Goal: Answer question/provide support

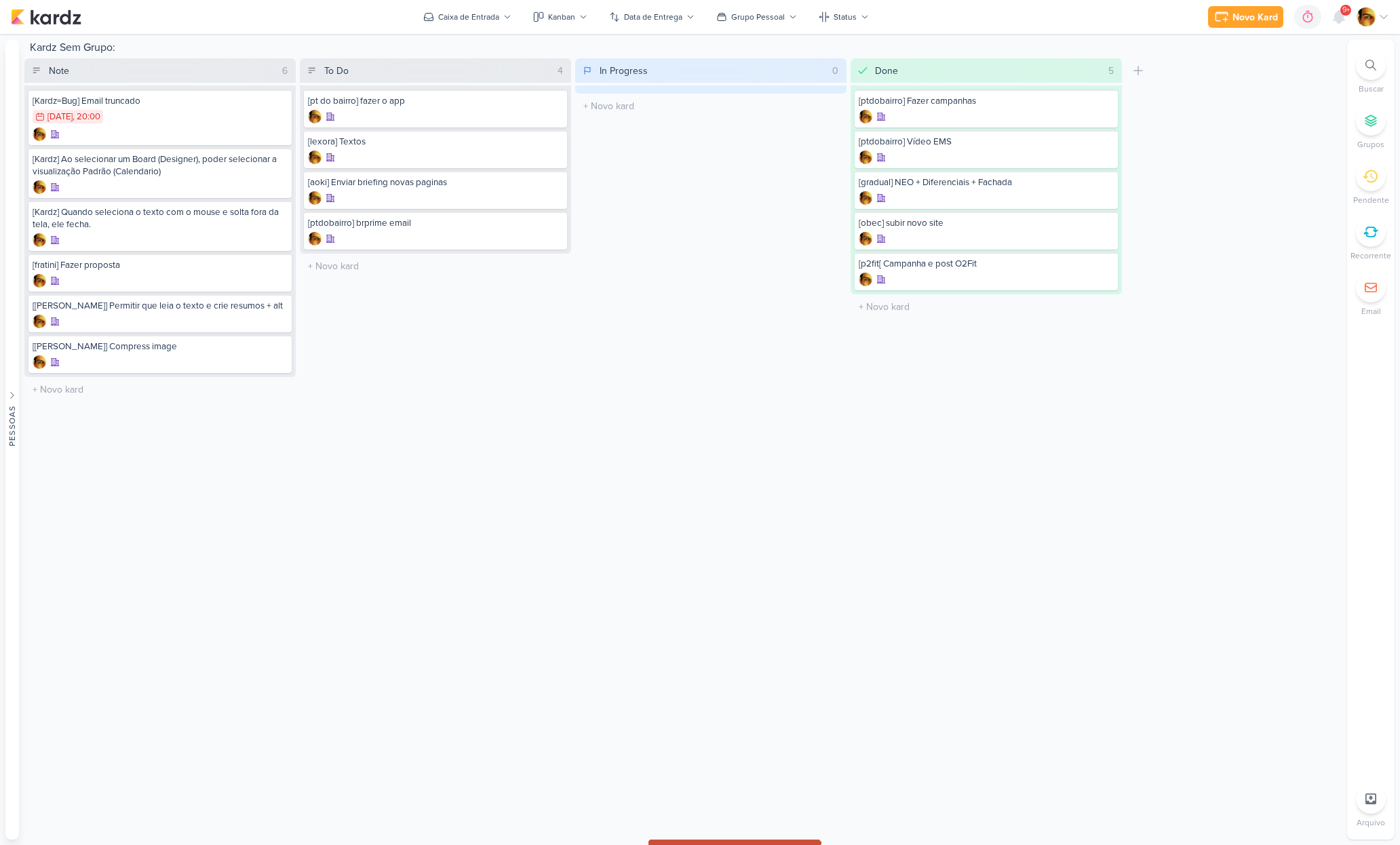
drag, startPoint x: 438, startPoint y: 269, endPoint x: 971, endPoint y: 842, distance: 782.6
drag, startPoint x: 592, startPoint y: 317, endPoint x: 506, endPoint y: 283, distance: 92.5
click at [592, 317] on div "In Progress 0 Mover Para Esquerda Mover Para Direita Deletar O título do kard d…" at bounding box center [711, 230] width 272 height 343
click at [347, 257] on input "text" at bounding box center [436, 266] width 266 height 20
click at [332, 267] on input "[internas] Paginas Internas" at bounding box center [436, 266] width 266 height 20
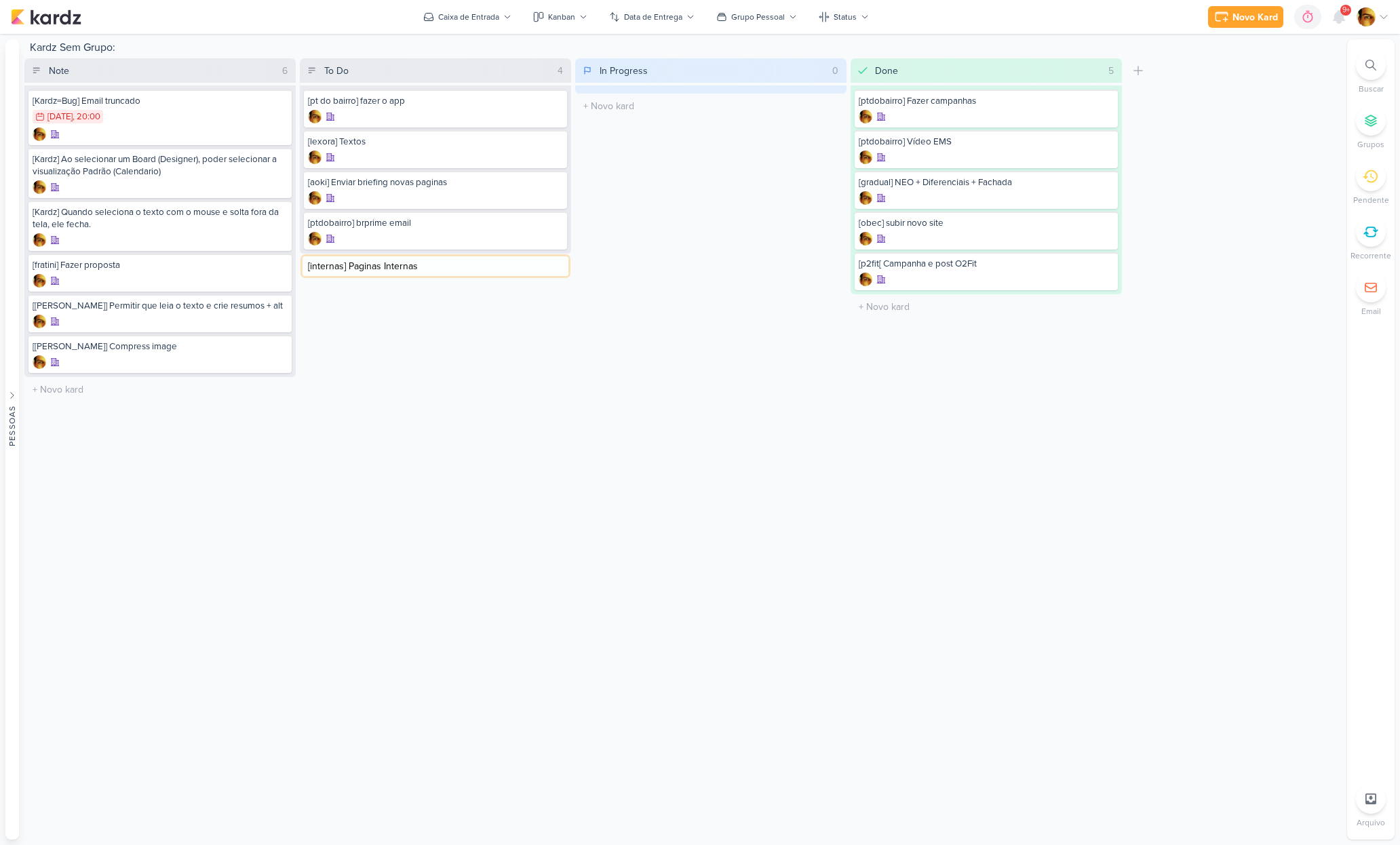
click at [332, 267] on input "[internas] Paginas Internas" at bounding box center [436, 266] width 266 height 20
click at [433, 271] on input "[layout] Paginas Internas" at bounding box center [436, 266] width 266 height 20
type input "[layout] Paginas Internas - Aoki"
click at [394, 273] on div at bounding box center [435, 279] width 255 height 13
click at [409, 270] on div "[layout] Paginas Internas - Aoki" at bounding box center [435, 271] width 263 height 38
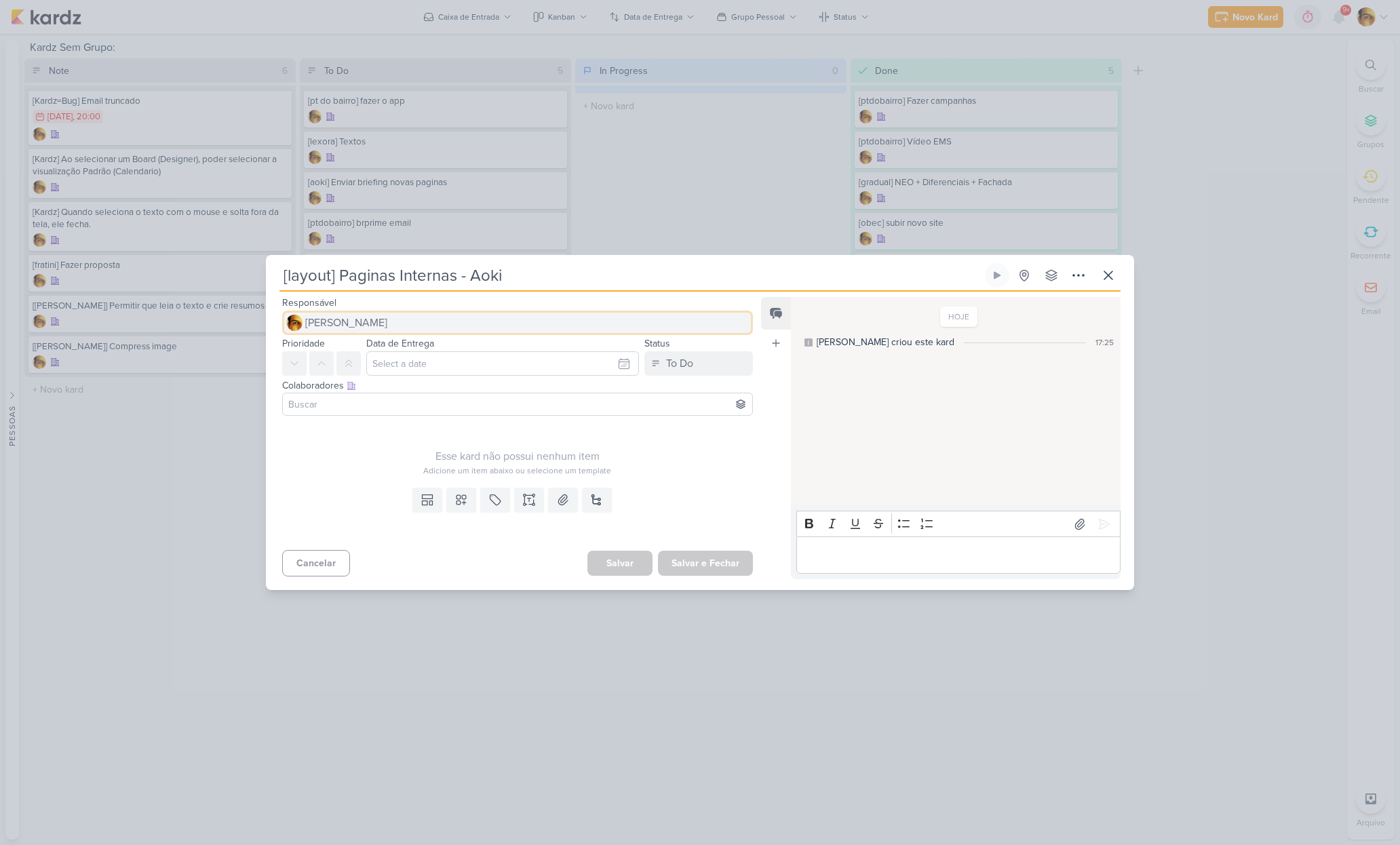
click at [350, 312] on button "[PERSON_NAME]" at bounding box center [517, 323] width 471 height 25
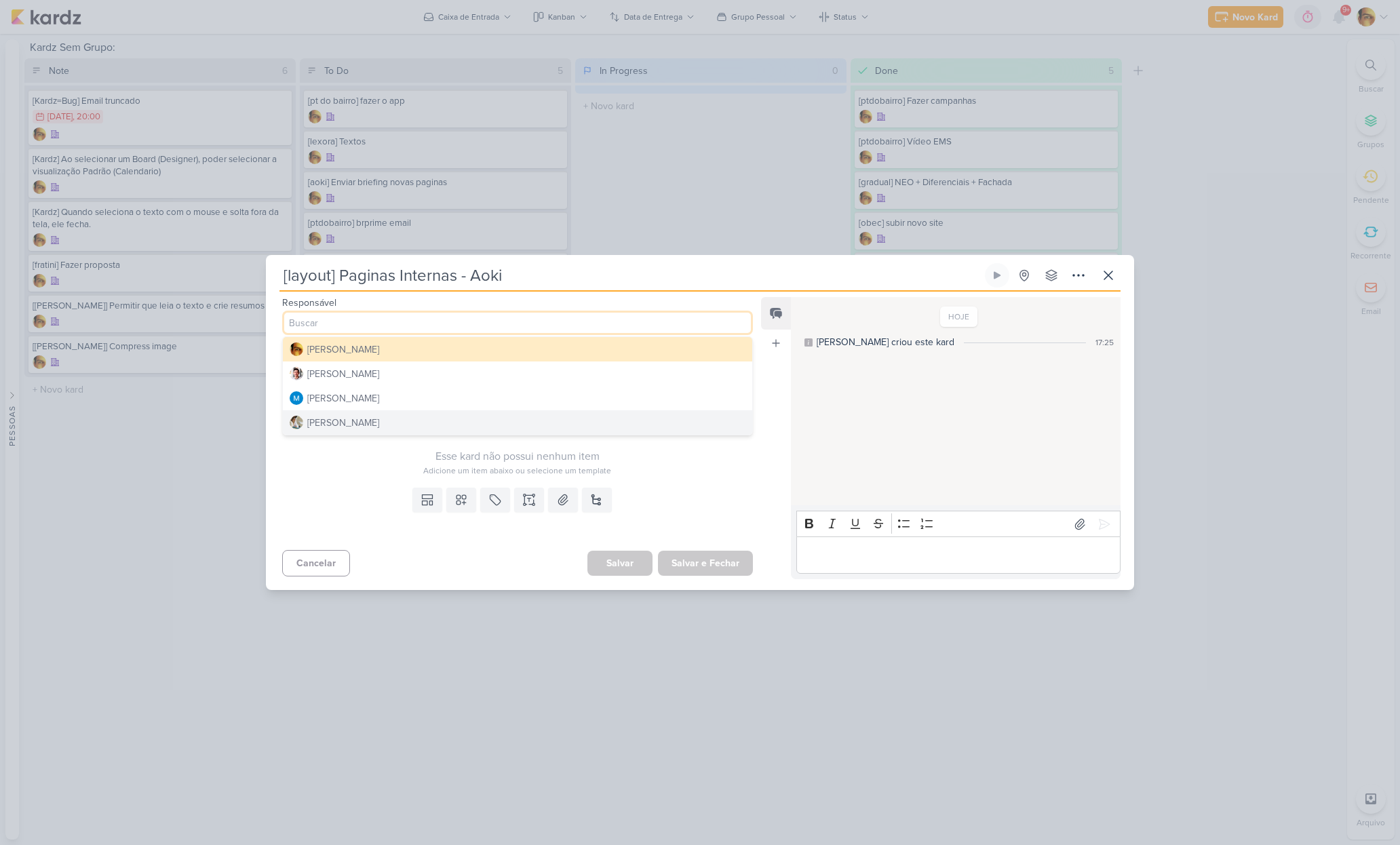
click at [354, 419] on div "[PERSON_NAME]" at bounding box center [343, 422] width 72 height 14
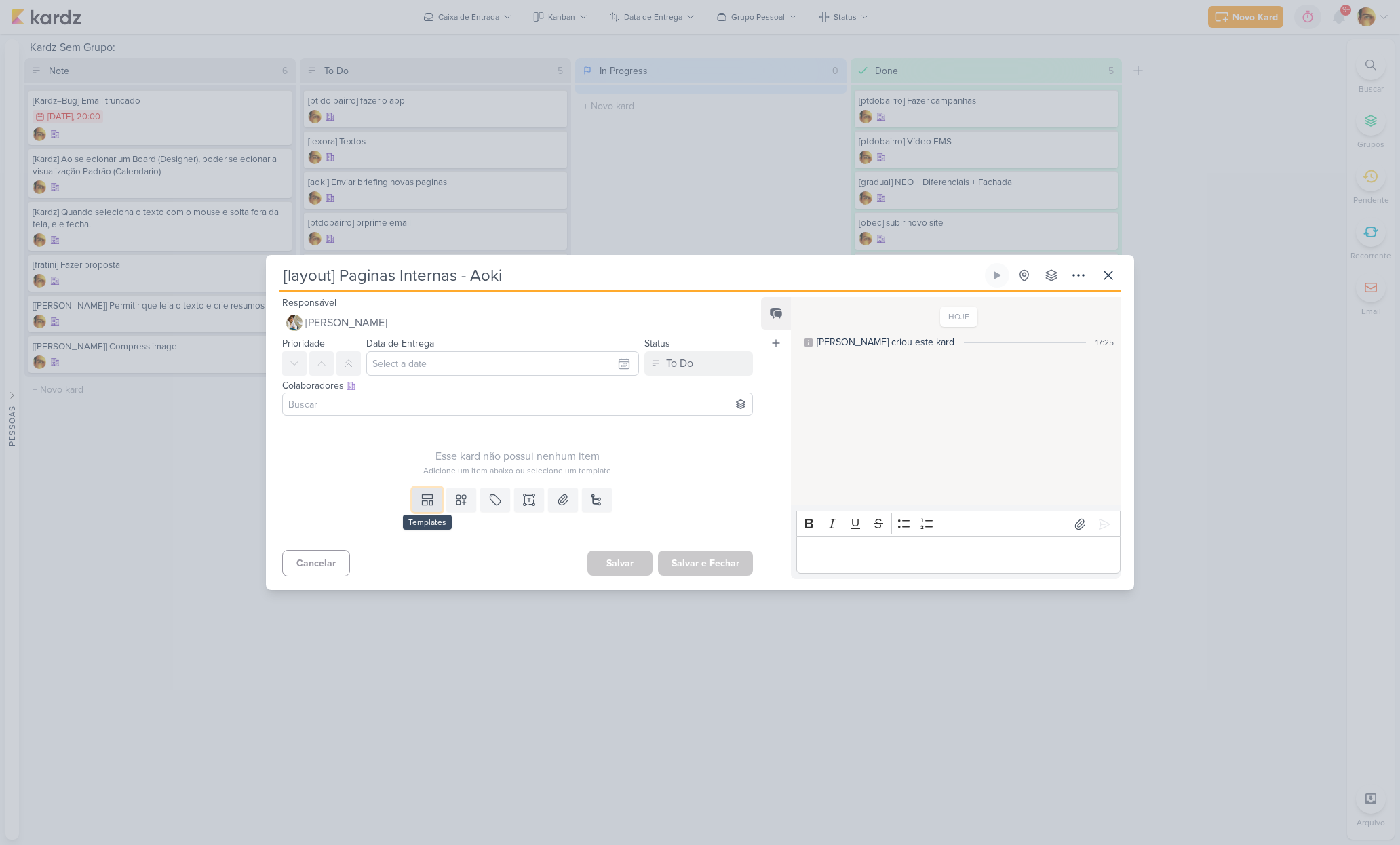
click at [424, 498] on icon at bounding box center [426, 497] width 10 height 4
drag, startPoint x: 437, startPoint y: 463, endPoint x: 438, endPoint y: 436, distance: 27.0
click at [437, 463] on div "Design" at bounding box center [474, 469] width 106 height 14
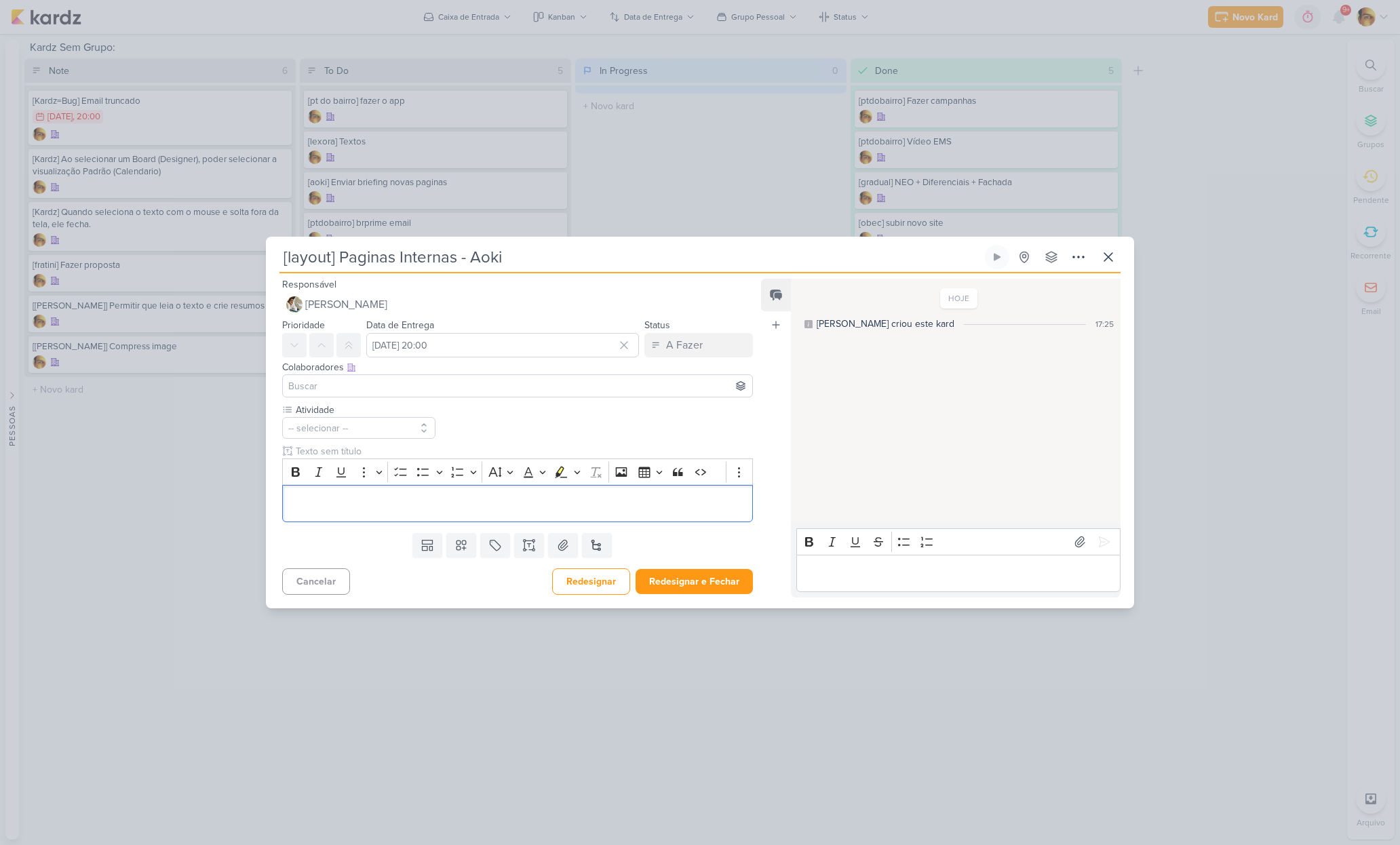
click at [434, 360] on div "Colaboradores Este kard pode ser visível a usuários da sua organização Este kar…" at bounding box center [517, 367] width 471 height 14
click at [430, 351] on input "[DATE] 20:00" at bounding box center [502, 345] width 273 height 25
click at [533, 476] on div "21" at bounding box center [537, 476] width 21 height 19
click at [510, 479] on div "20" at bounding box center [516, 476] width 21 height 19
type input "[DATE] 20:00"
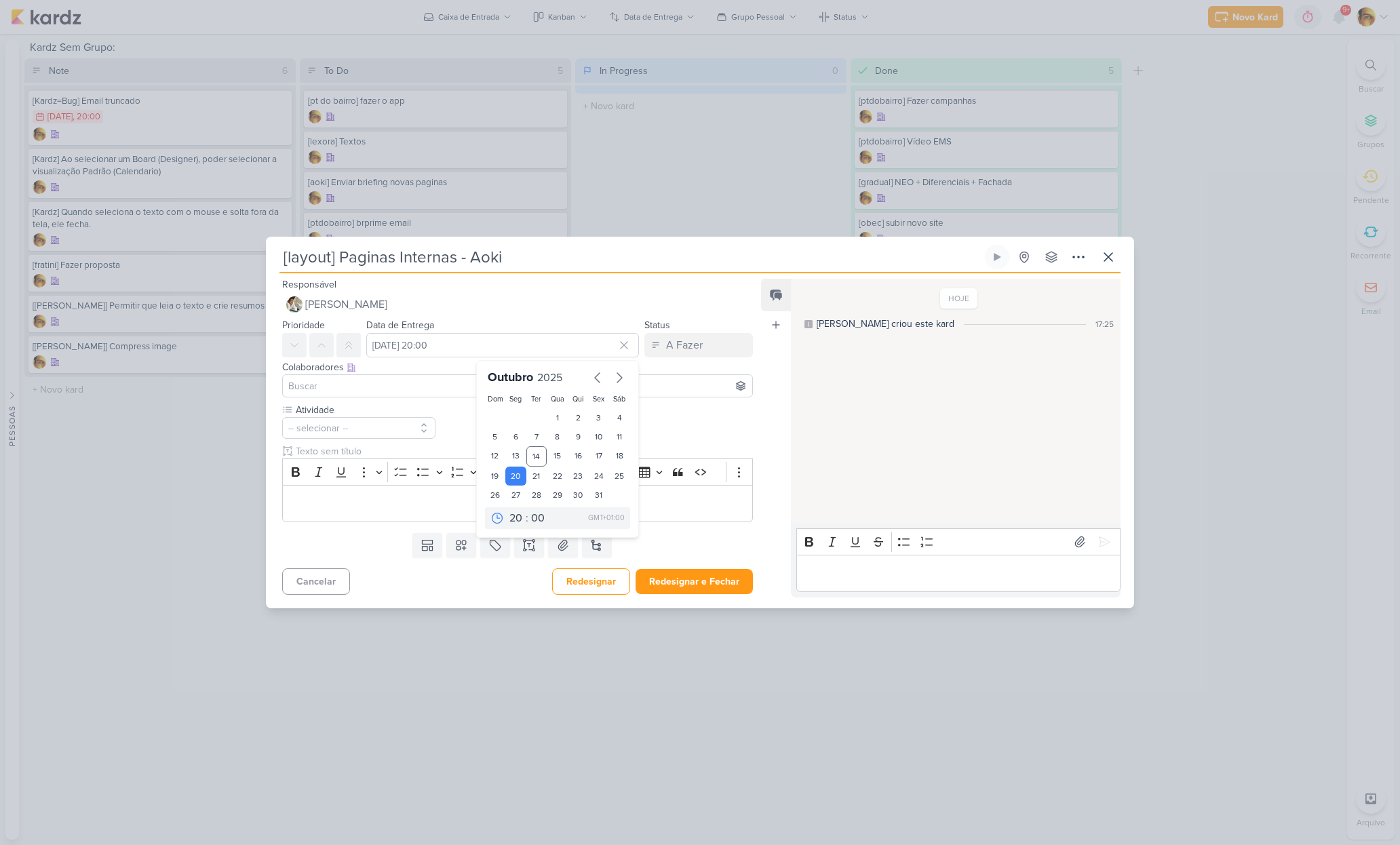
click at [462, 423] on div "Atividade -- selecionar --" at bounding box center [517, 462] width 471 height 119
click at [385, 423] on button "-- selecionar --" at bounding box center [358, 427] width 153 height 22
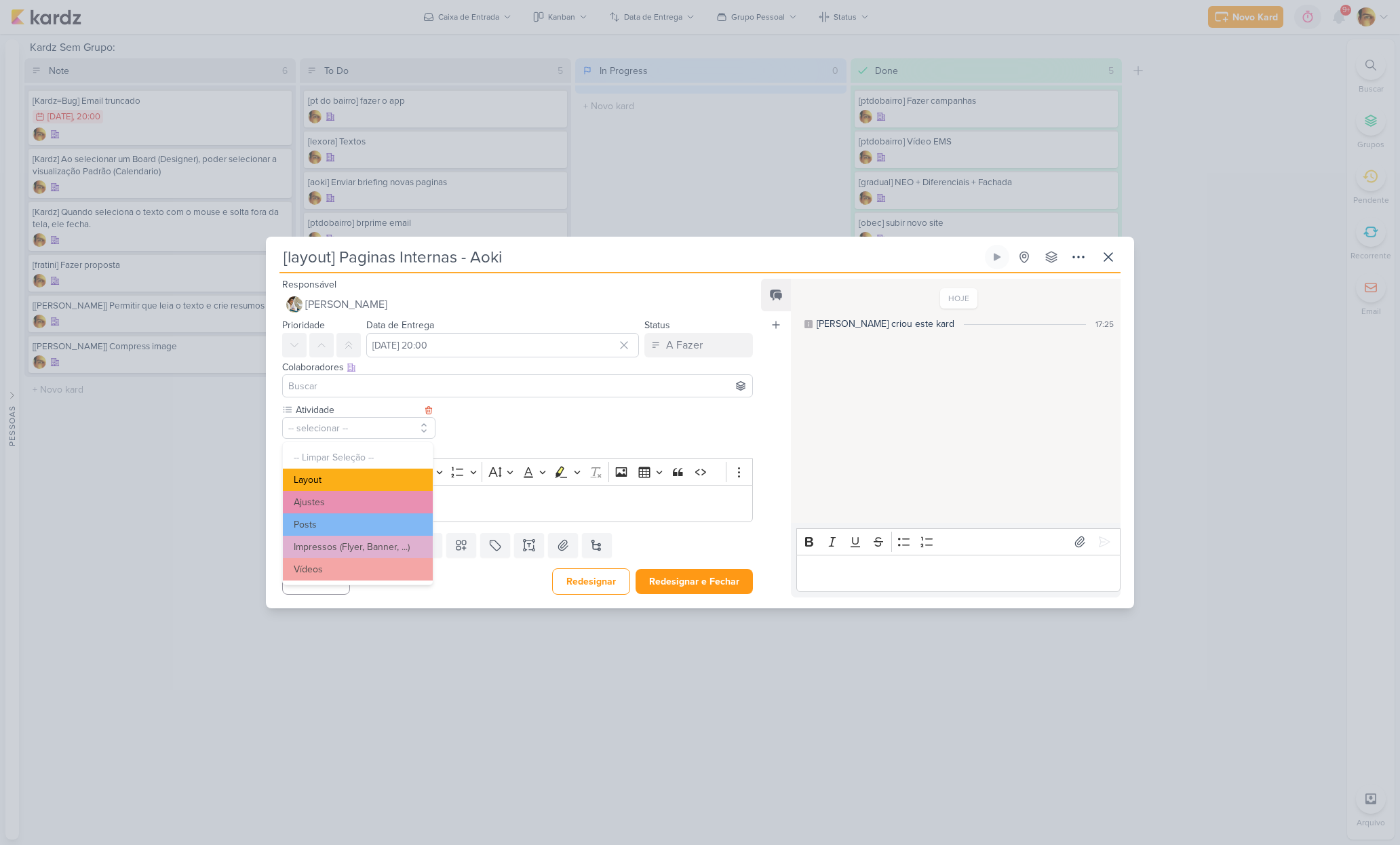
click at [337, 476] on button "Layout" at bounding box center [358, 480] width 150 height 23
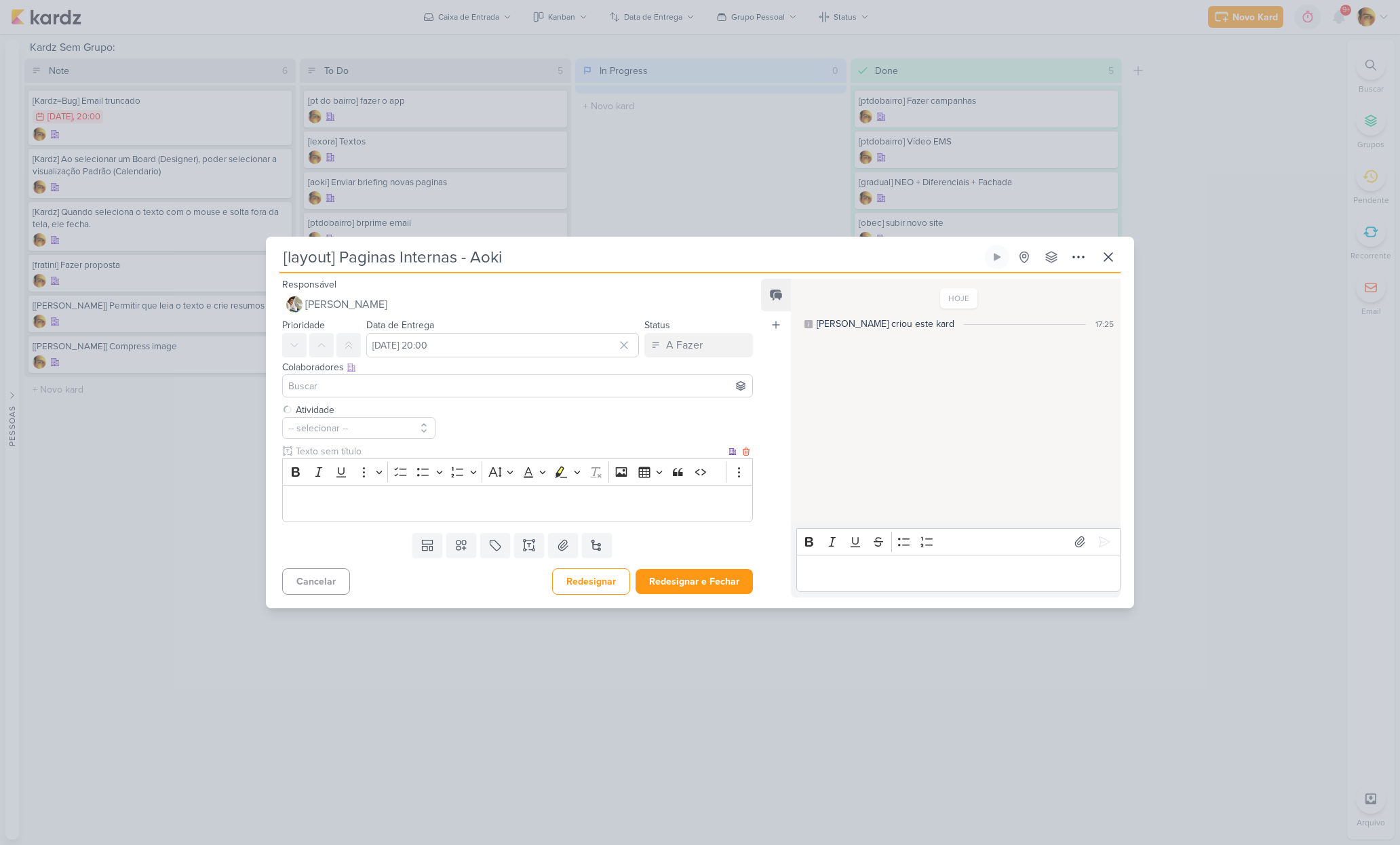
click at [347, 505] on p "Editor editing area: main" at bounding box center [517, 503] width 456 height 16
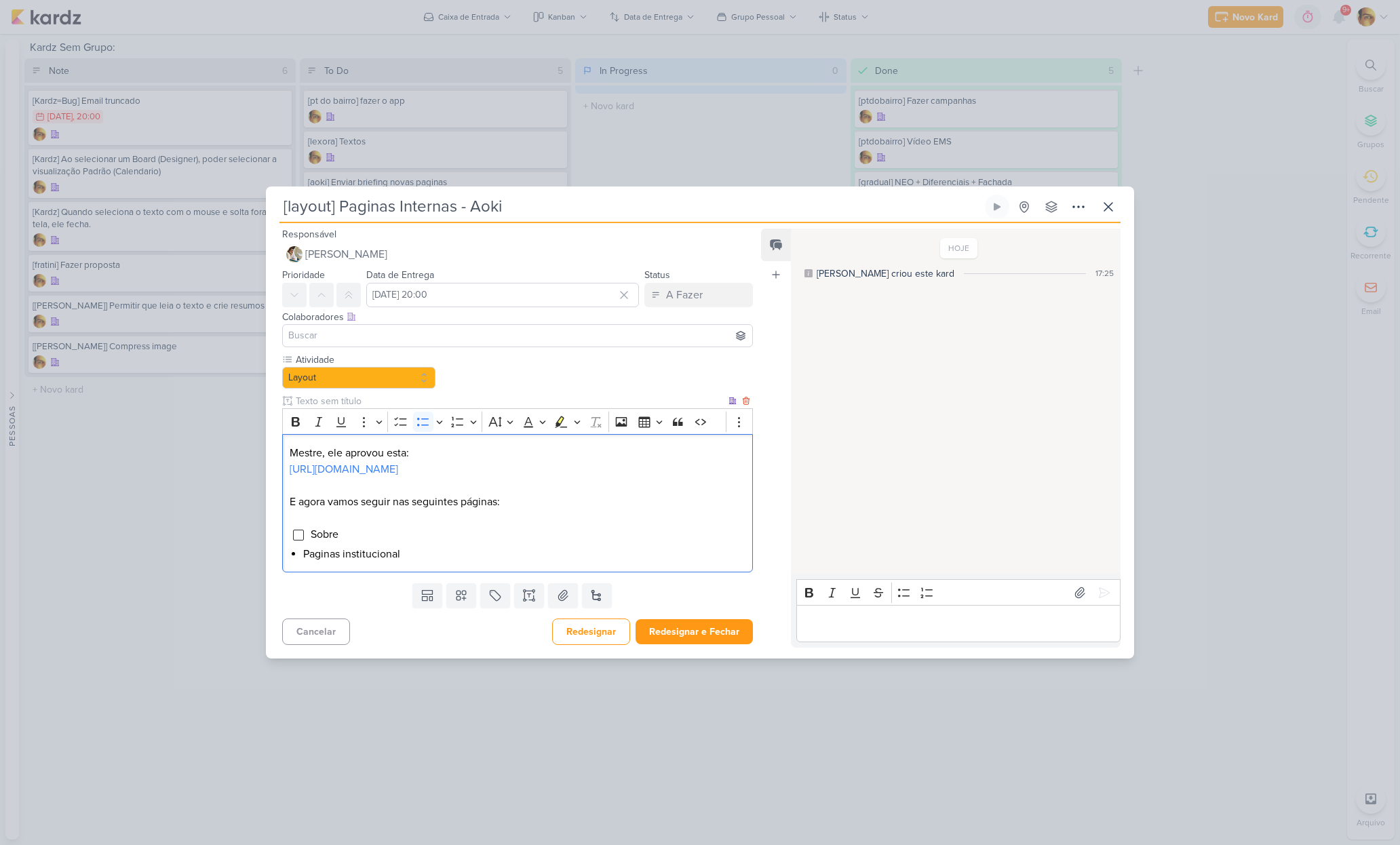
click at [558, 510] on p "E agora vamos seguir nas seguintes páginas:" at bounding box center [517, 501] width 456 height 16
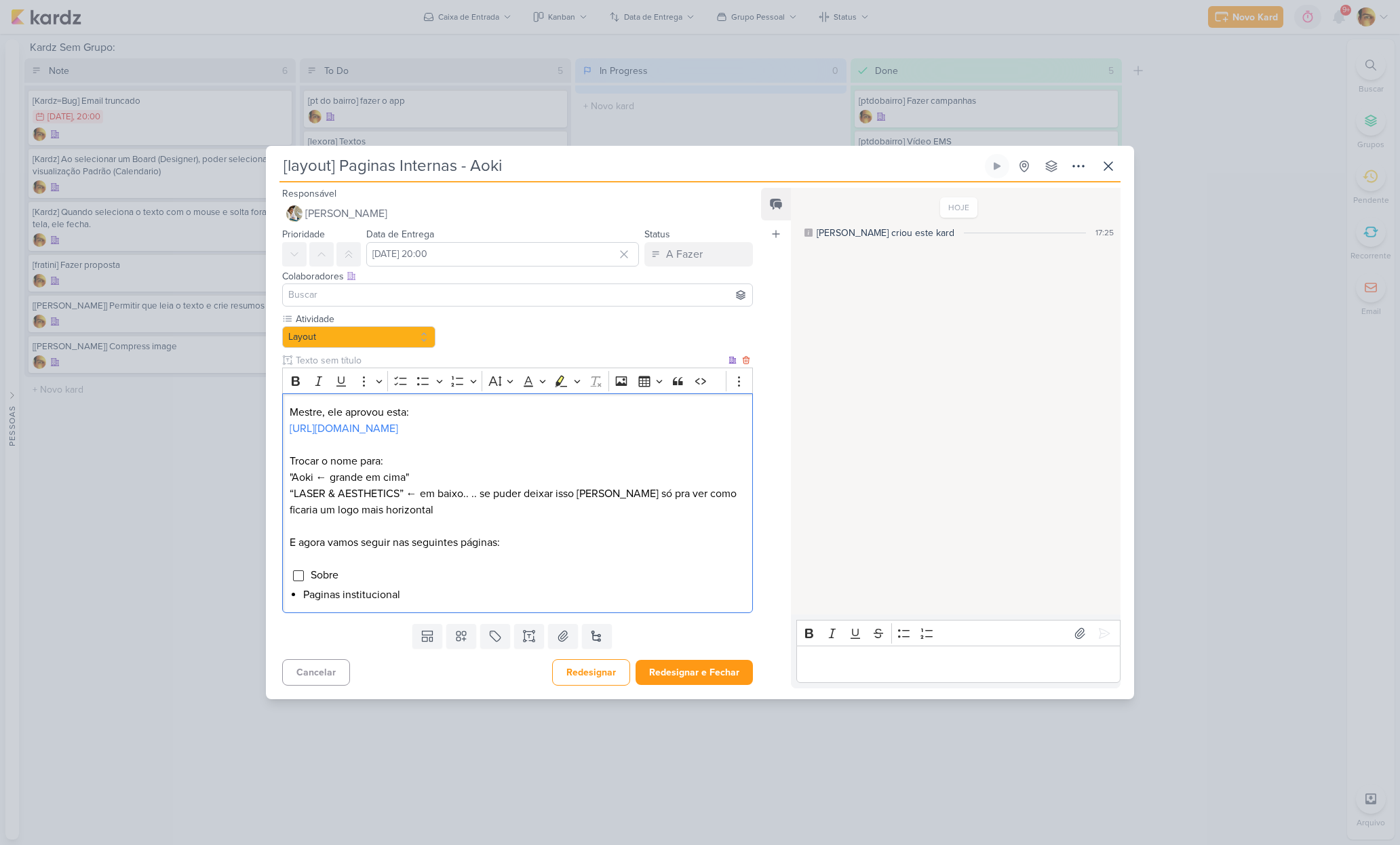
click at [419, 603] on li "Paginas institucional" at bounding box center [524, 594] width 442 height 16
click at [340, 603] on li "Paginas institucional" at bounding box center [524, 594] width 442 height 16
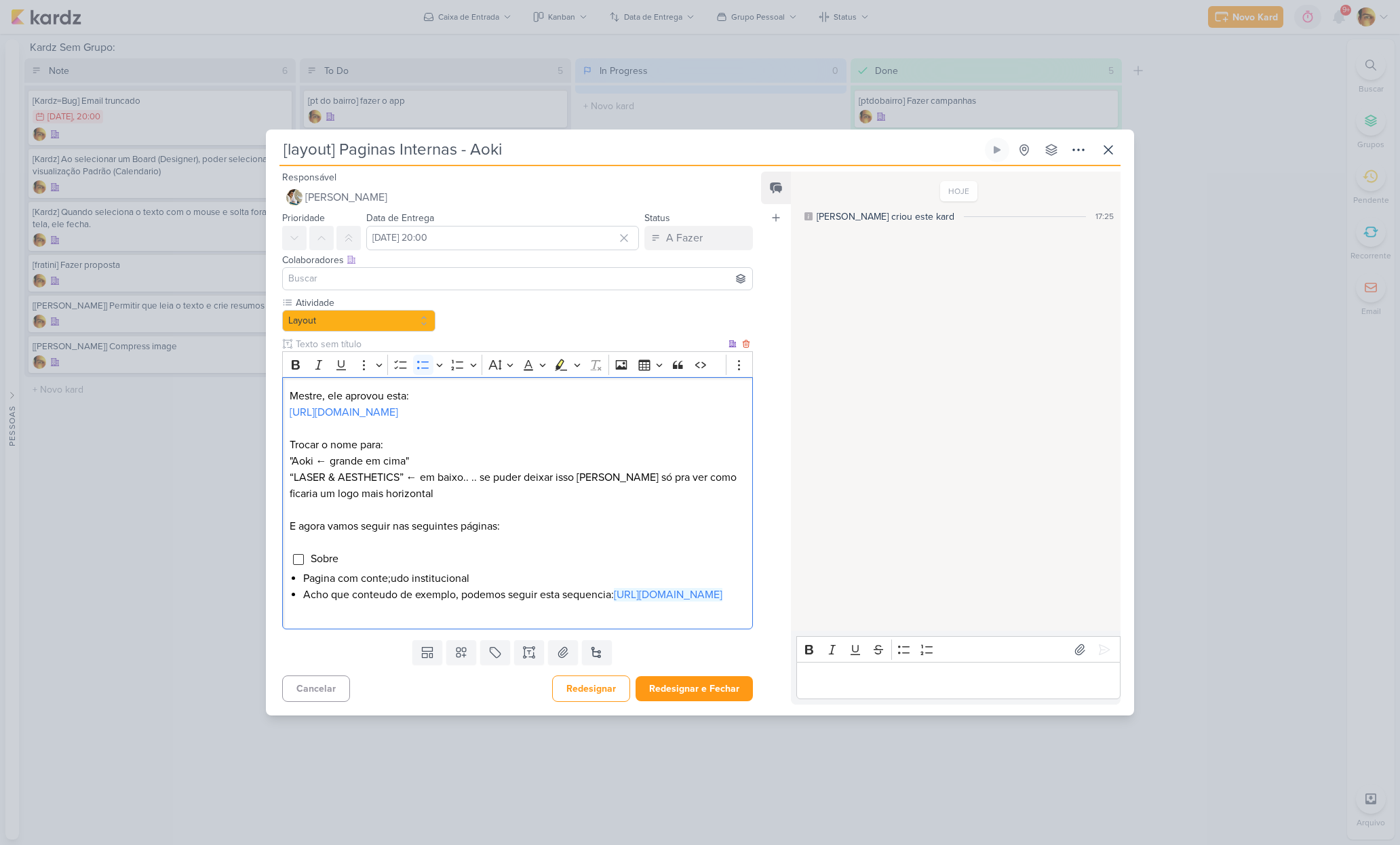
drag, startPoint x: 450, startPoint y: 620, endPoint x: 291, endPoint y: 621, distance: 159.0
click at [291, 621] on div "Mestre, ele aprovou esta: [URL][DOMAIN_NAME] Trocar o nome para: "Aoki ← grande…" at bounding box center [517, 503] width 471 height 252
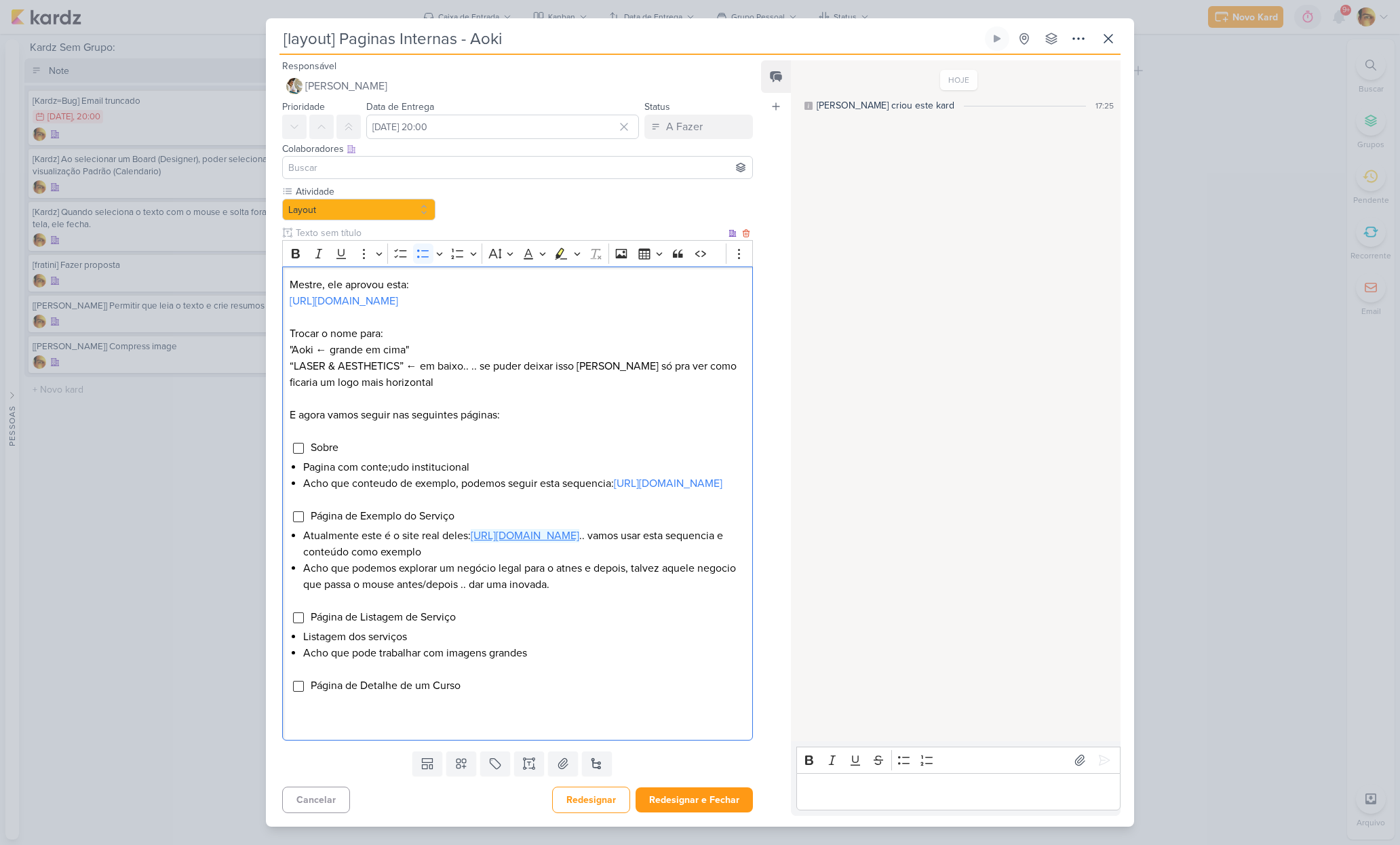
drag, startPoint x: 498, startPoint y: 575, endPoint x: 576, endPoint y: 579, distance: 78.1
click at [576, 542] on link "[URL][DOMAIN_NAME]" at bounding box center [525, 536] width 108 height 13
click at [608, 592] on li "Acho que podemos explorar um negócio legal para o atnes e depois, talvez aquele…" at bounding box center [524, 576] width 442 height 33
click at [579, 542] on link "[URL][DOMAIN_NAME]" at bounding box center [525, 536] width 108 height 13
click at [472, 524] on li "Página de Exemplo do Serviço" at bounding box center [528, 515] width 436 height 16
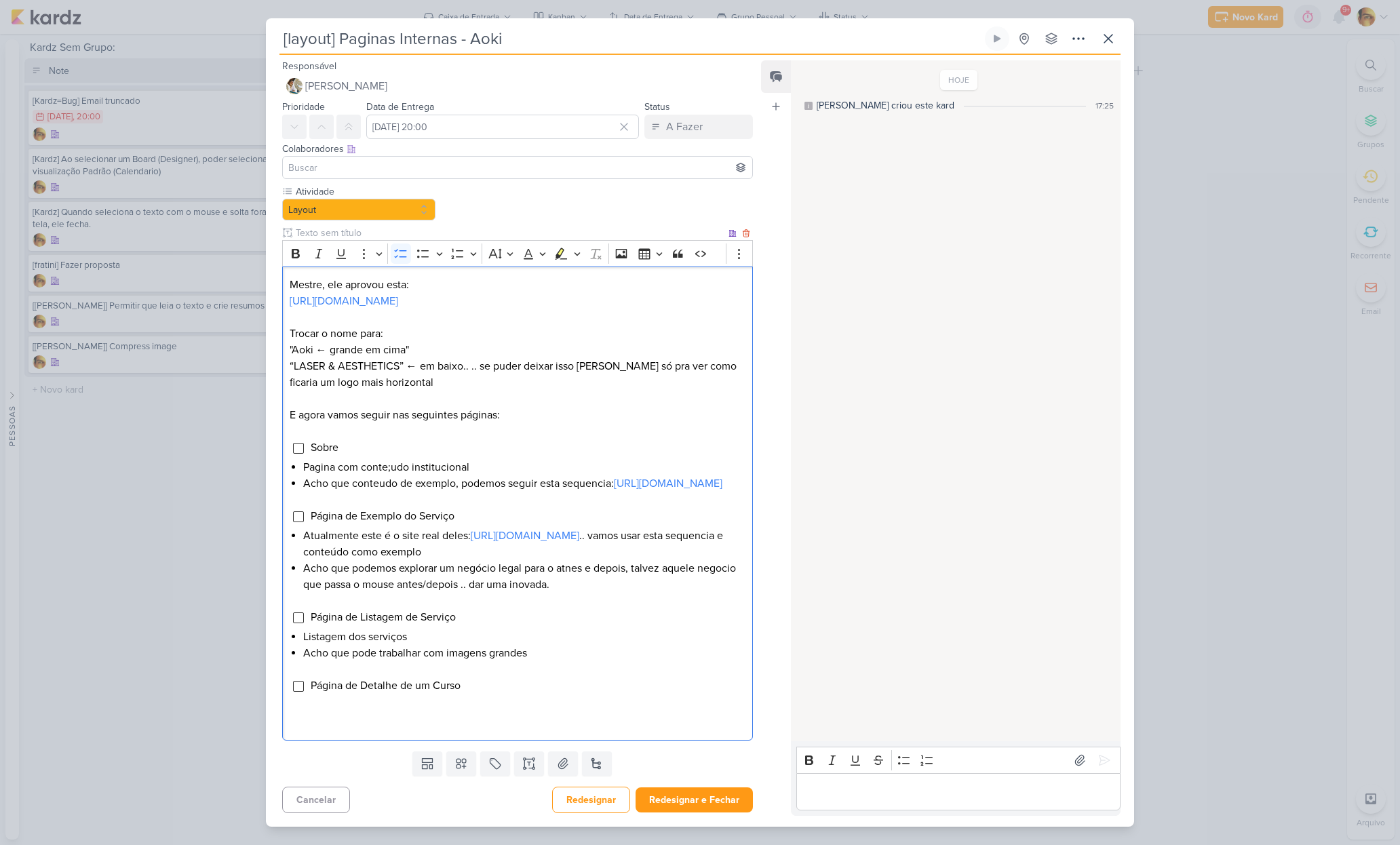
click at [477, 625] on li "Página de Listagem de Serviço" at bounding box center [528, 617] width 436 height 16
click at [546, 423] on p "E agora vamos seguir nas seguintes páginas:" at bounding box center [517, 414] width 456 height 16
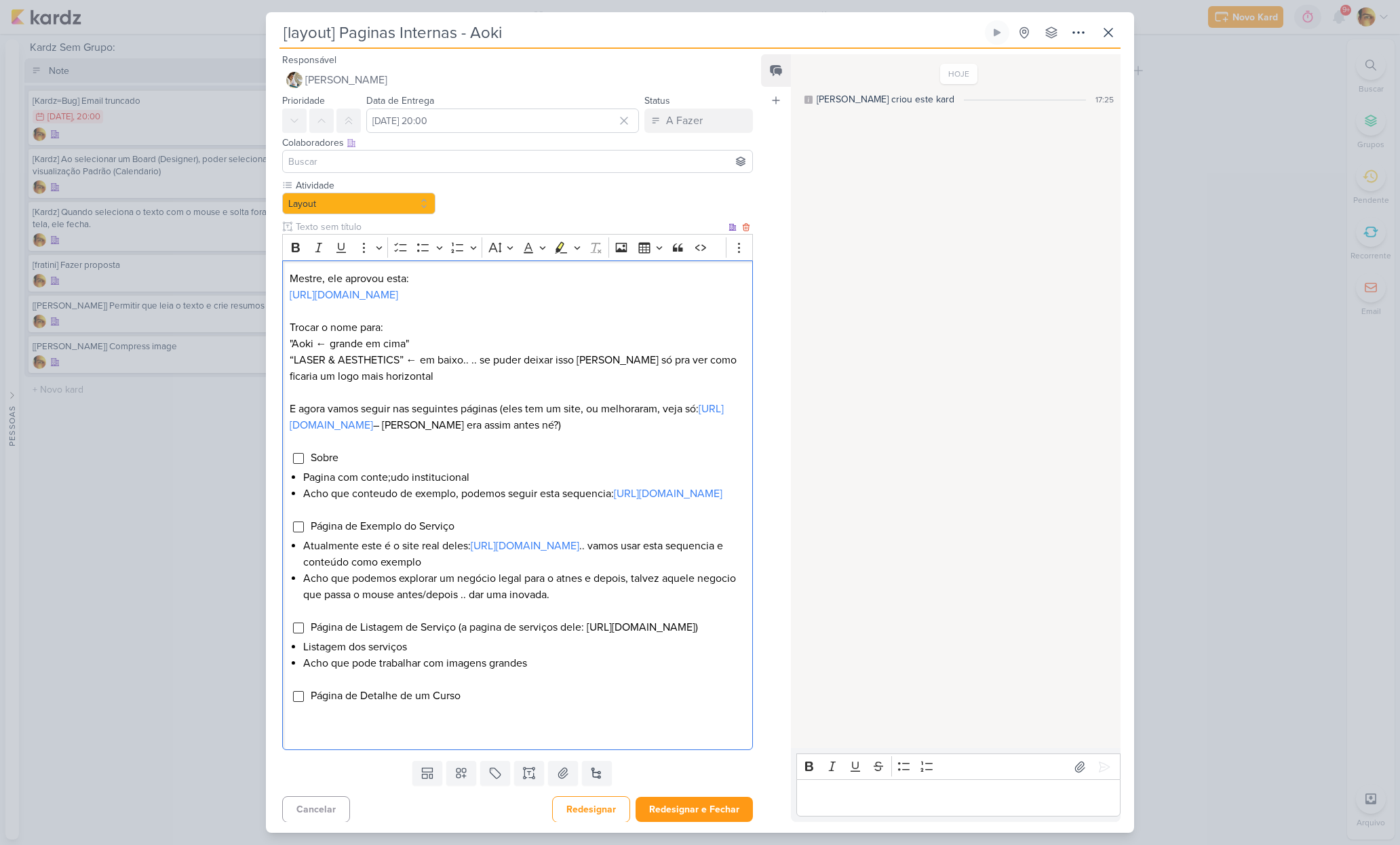
click at [523, 704] on li "Página de Detalhe de um Curso" at bounding box center [528, 695] width 436 height 16
click at [480, 704] on li "Página de Detalhe de um Curso" at bounding box center [528, 695] width 436 height 16
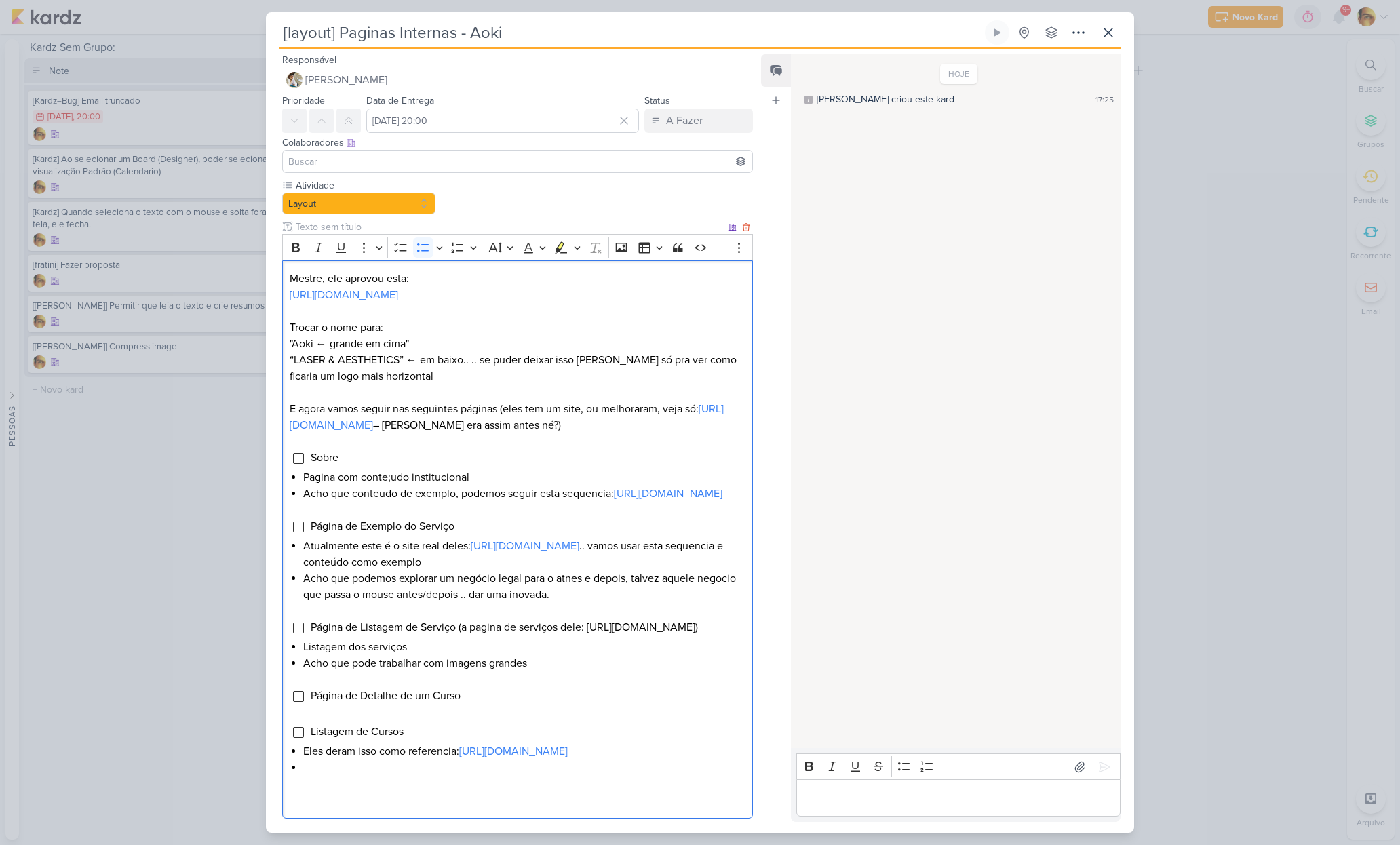
scroll to position [3, 0]
click at [426, 737] on li "Listagem de Cursos" at bounding box center [528, 728] width 436 height 16
click at [385, 772] on li "Editor editing area: main" at bounding box center [524, 764] width 442 height 16
click at [655, 756] on li "Eles deram isso como referencia: [URL][DOMAIN_NAME]" at bounding box center [524, 748] width 442 height 16
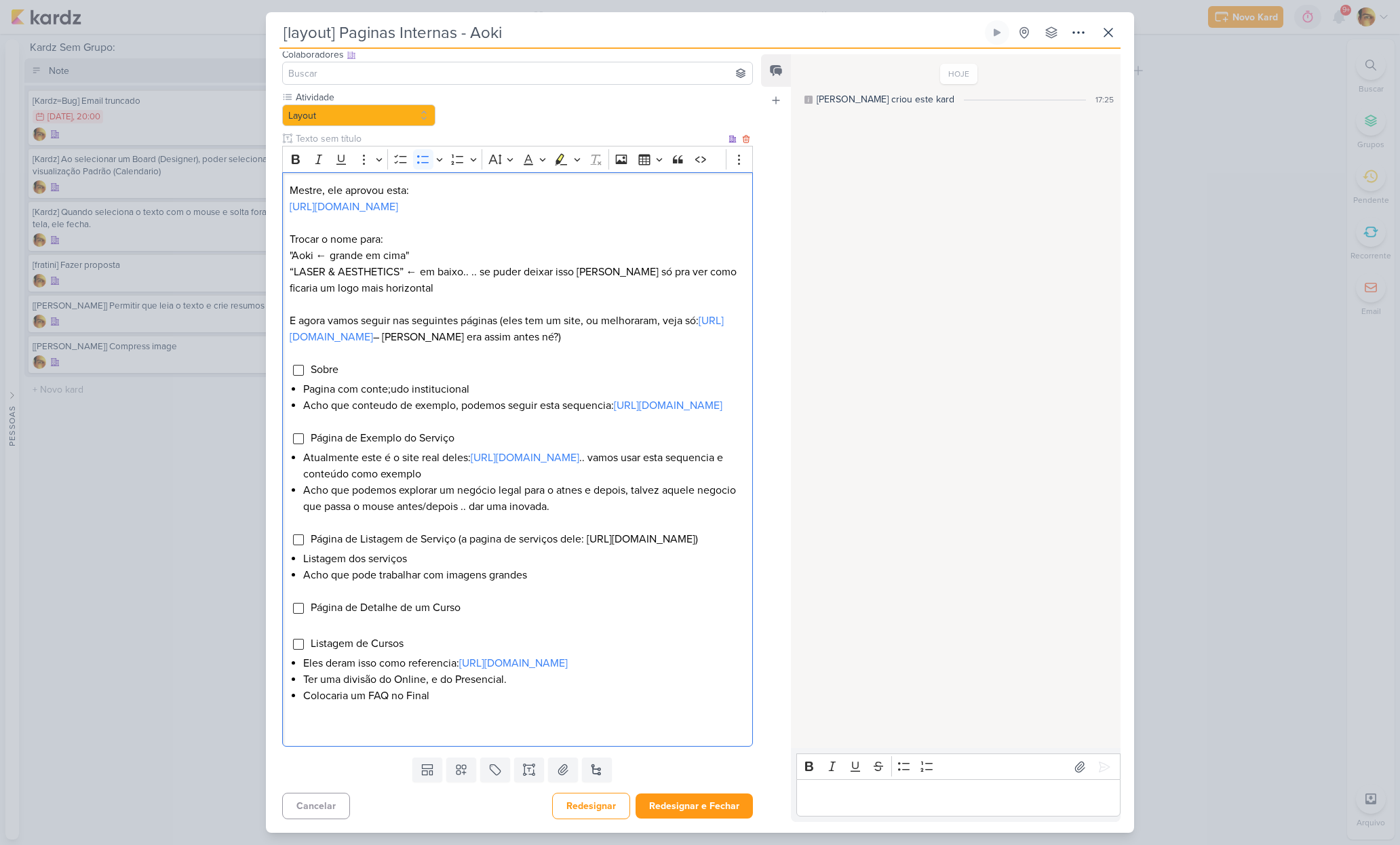
scroll to position [137, 0]
click at [482, 609] on li "Página de Detalhe de um Curso" at bounding box center [528, 606] width 436 height 16
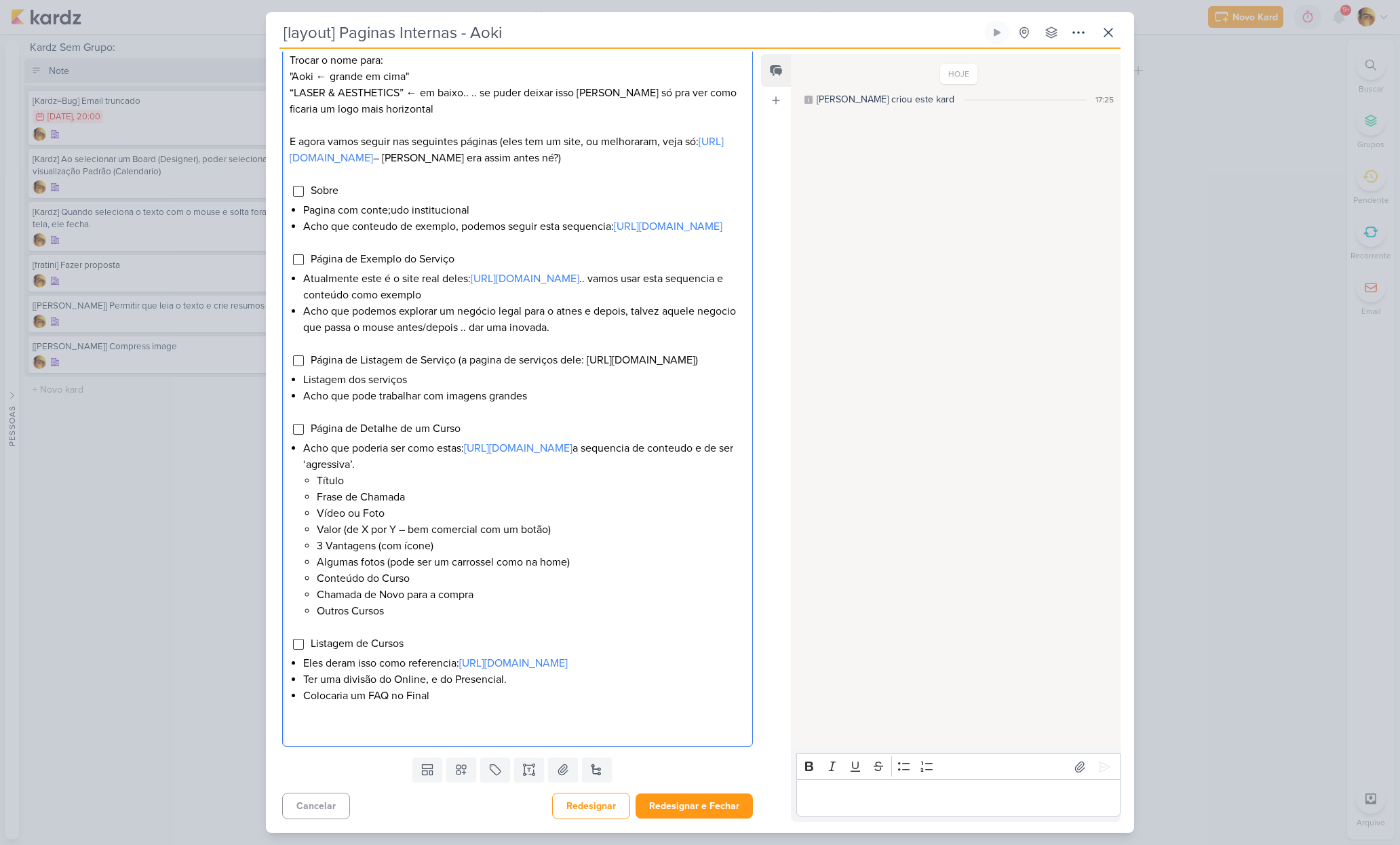
scroll to position [316, 0]
click at [690, 806] on button "Redesignar e Fechar" at bounding box center [694, 805] width 117 height 25
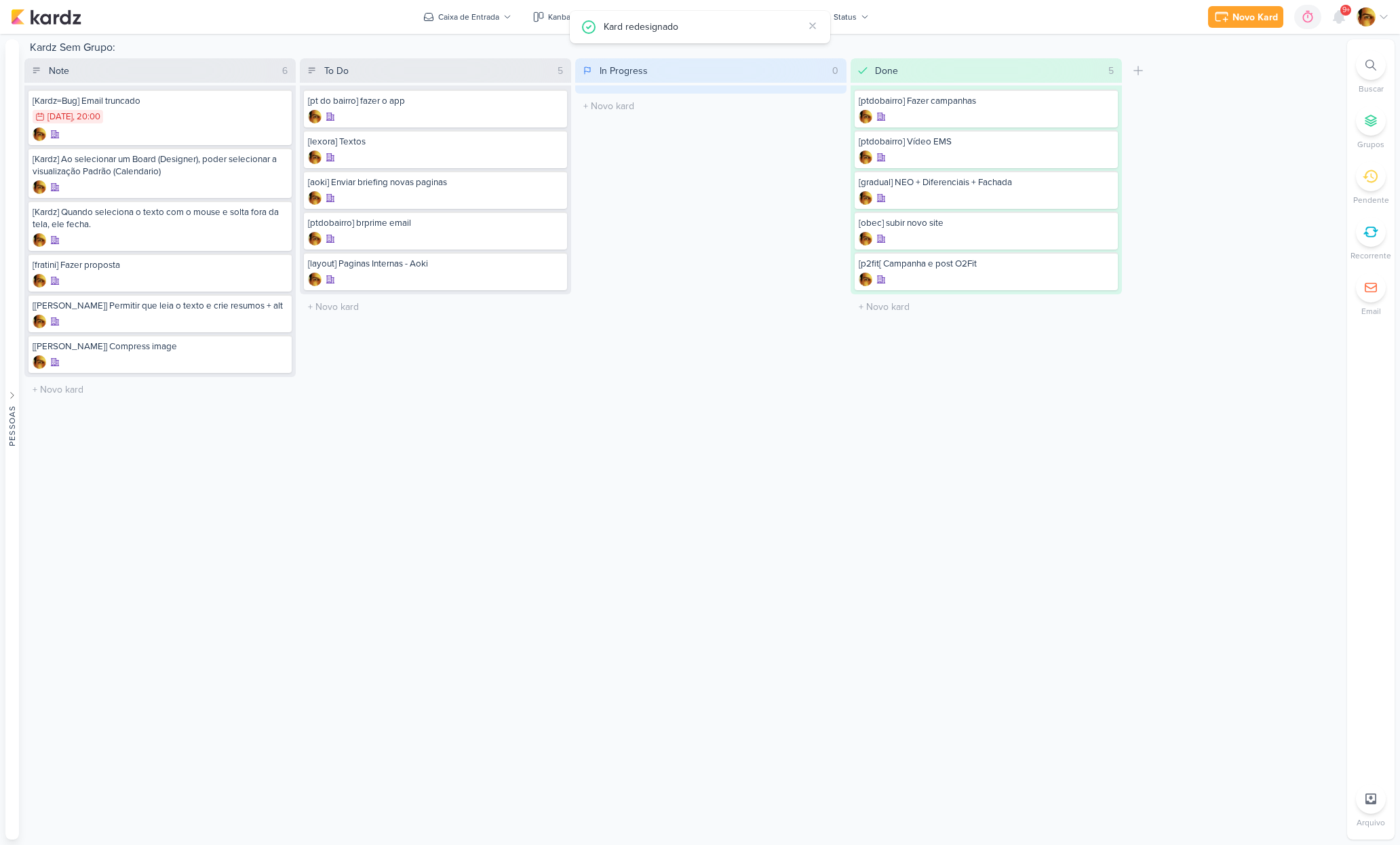
scroll to position [0, 0]
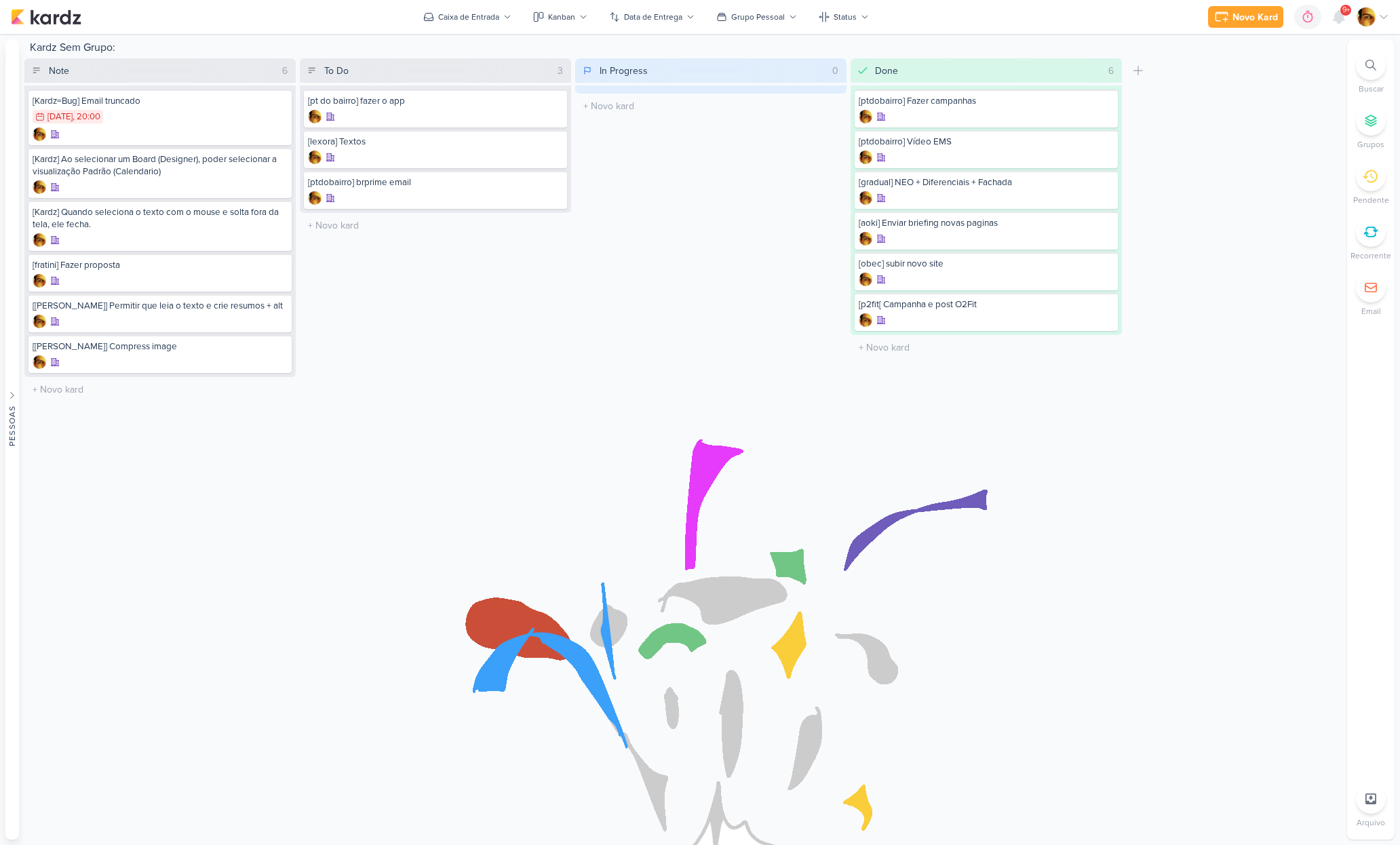
drag, startPoint x: 441, startPoint y: 191, endPoint x: 225, endPoint y: 4, distance: 285.7
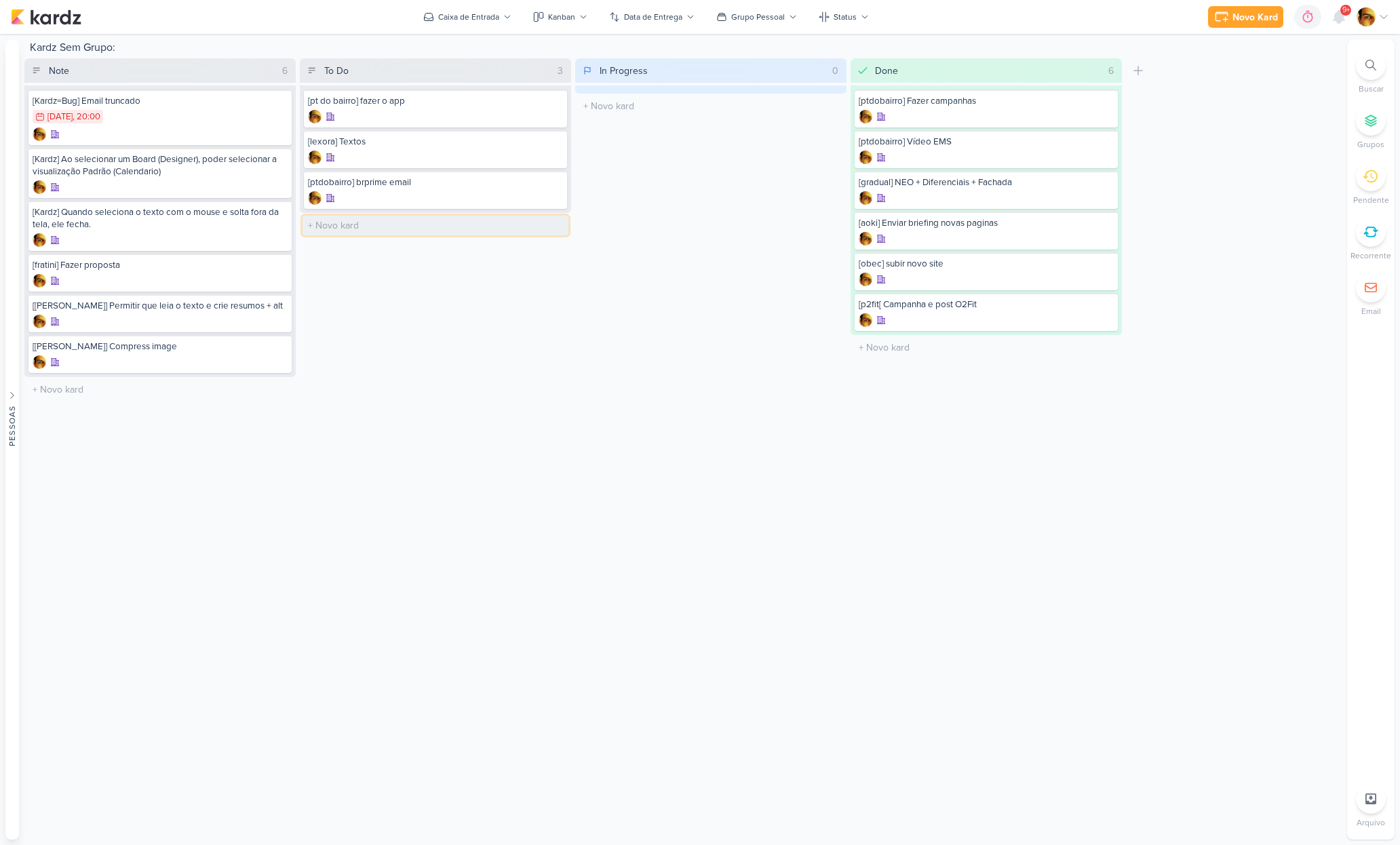
click at [334, 224] on input "text" at bounding box center [436, 225] width 266 height 20
type input "[email] Newsletter - PT do Bairro"
click at [384, 232] on div at bounding box center [435, 239] width 255 height 13
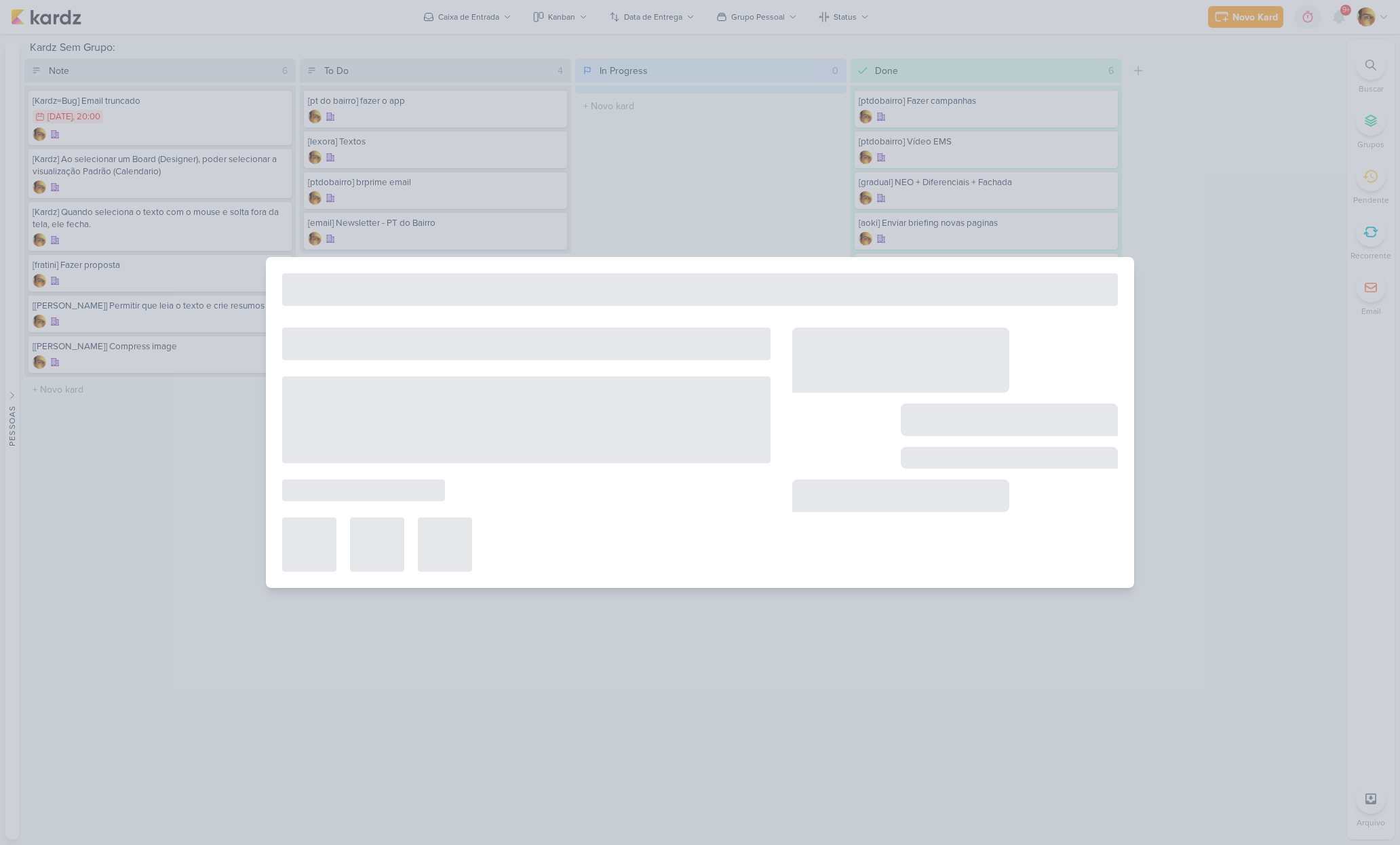
type input "[email] Newsletter - PT do Bairro"
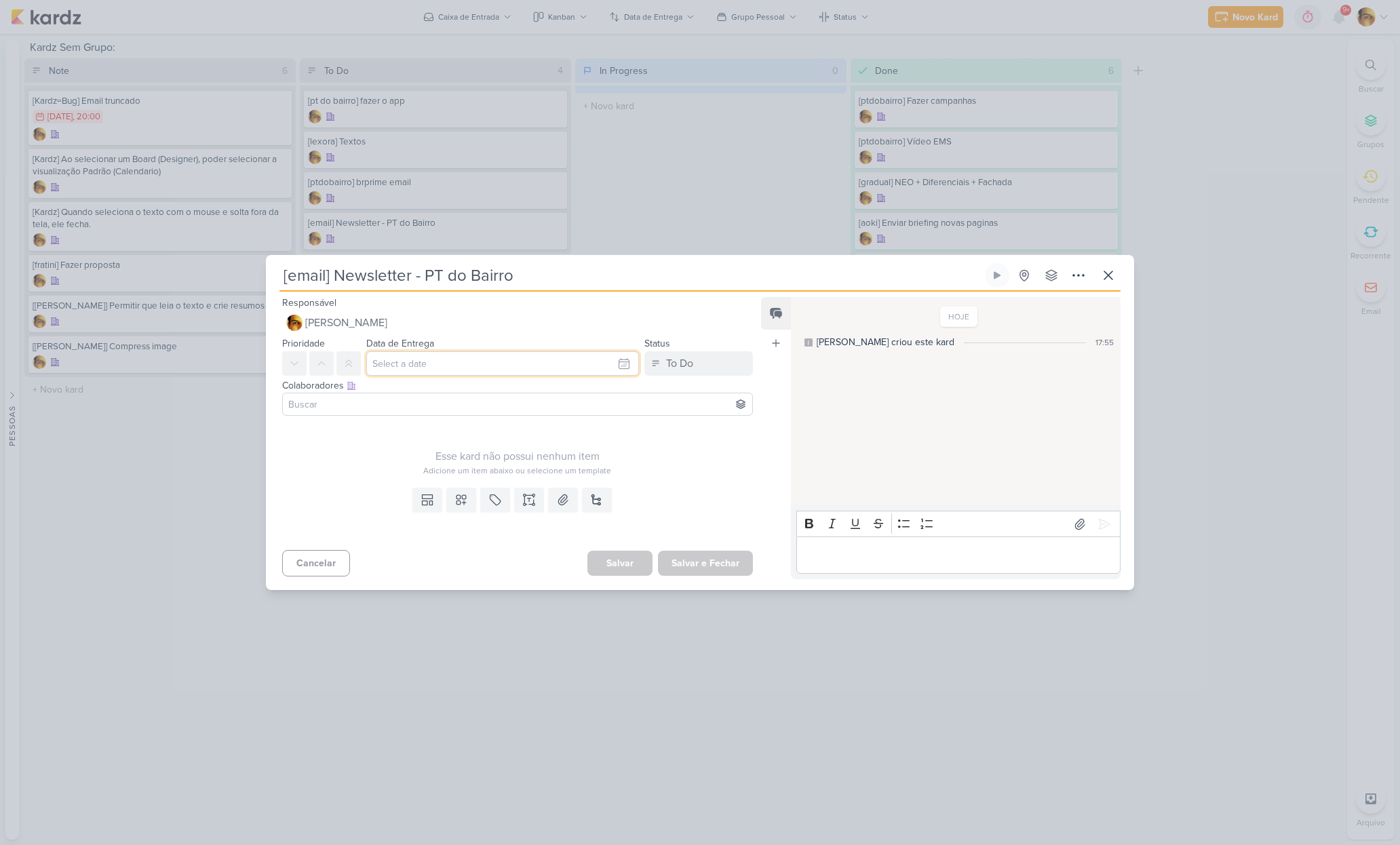
click at [450, 360] on input "text" at bounding box center [502, 363] width 273 height 25
click at [512, 491] on div "20" at bounding box center [516, 493] width 21 height 19
type input "20 de outubro de 2025 às 23:59"
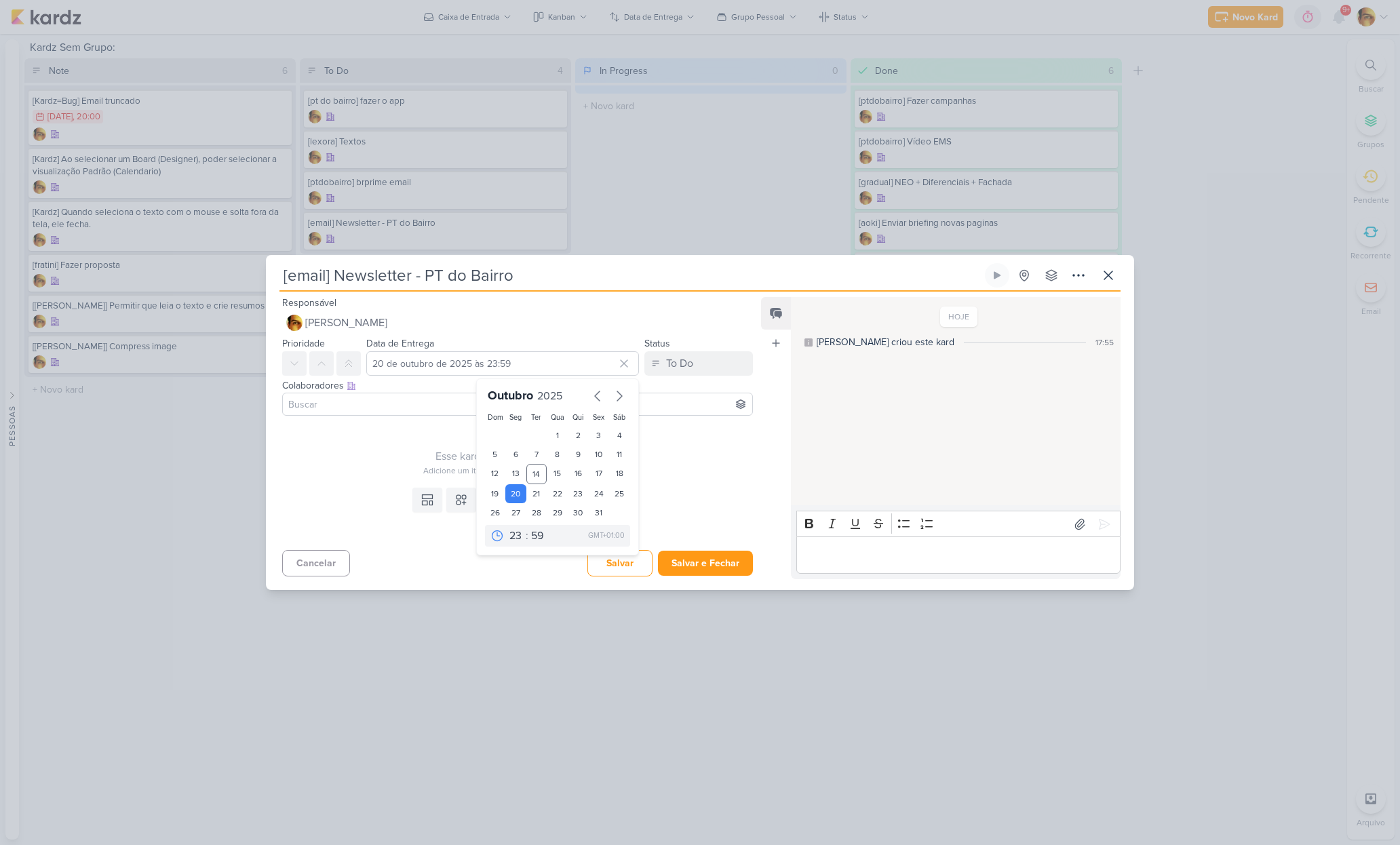
click at [385, 417] on div "Colaboradores Este kard pode ser visível a usuários da sua organização Este kar…" at bounding box center [512, 398] width 492 height 45
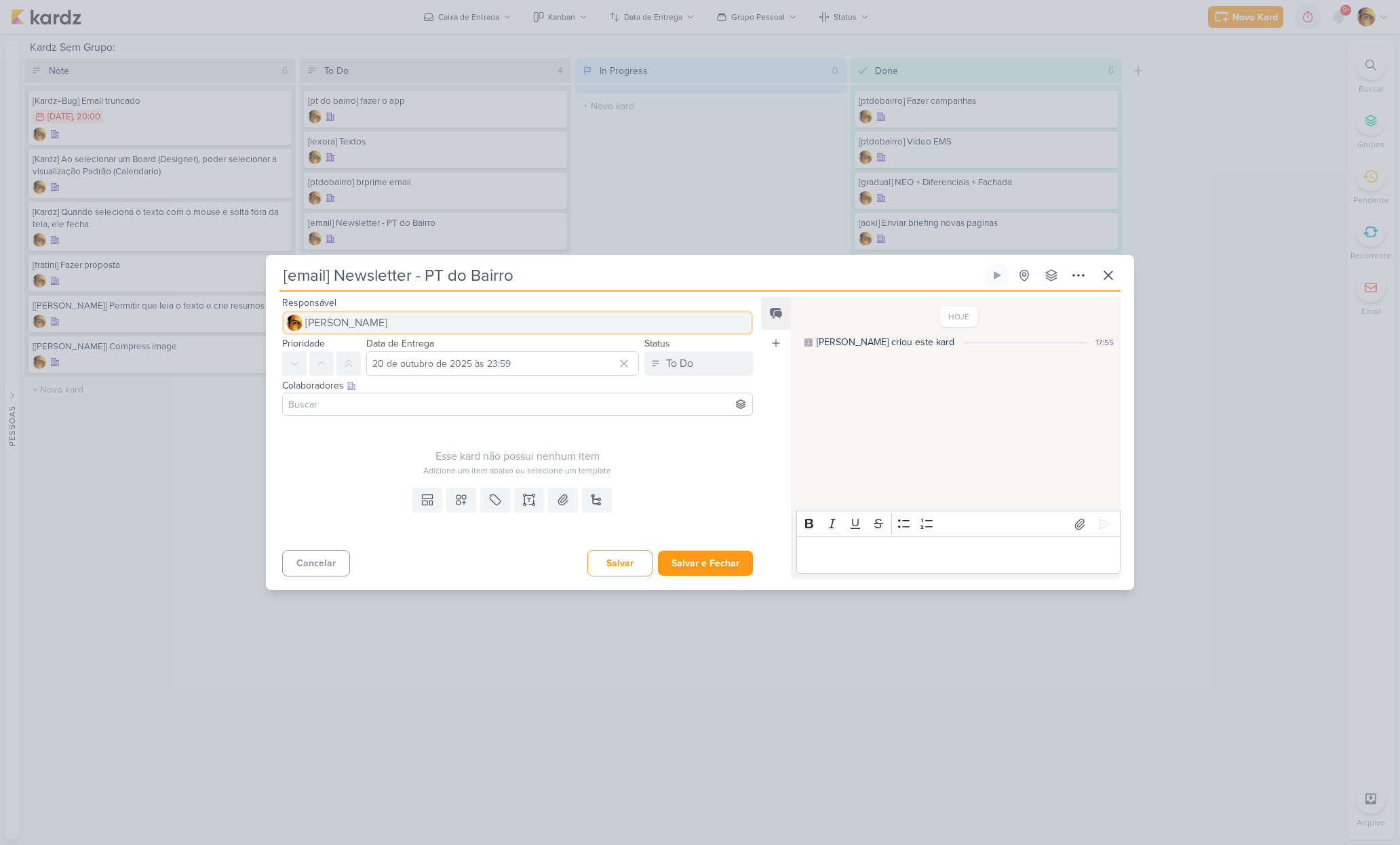
click at [375, 311] on button "[PERSON_NAME]" at bounding box center [517, 323] width 471 height 25
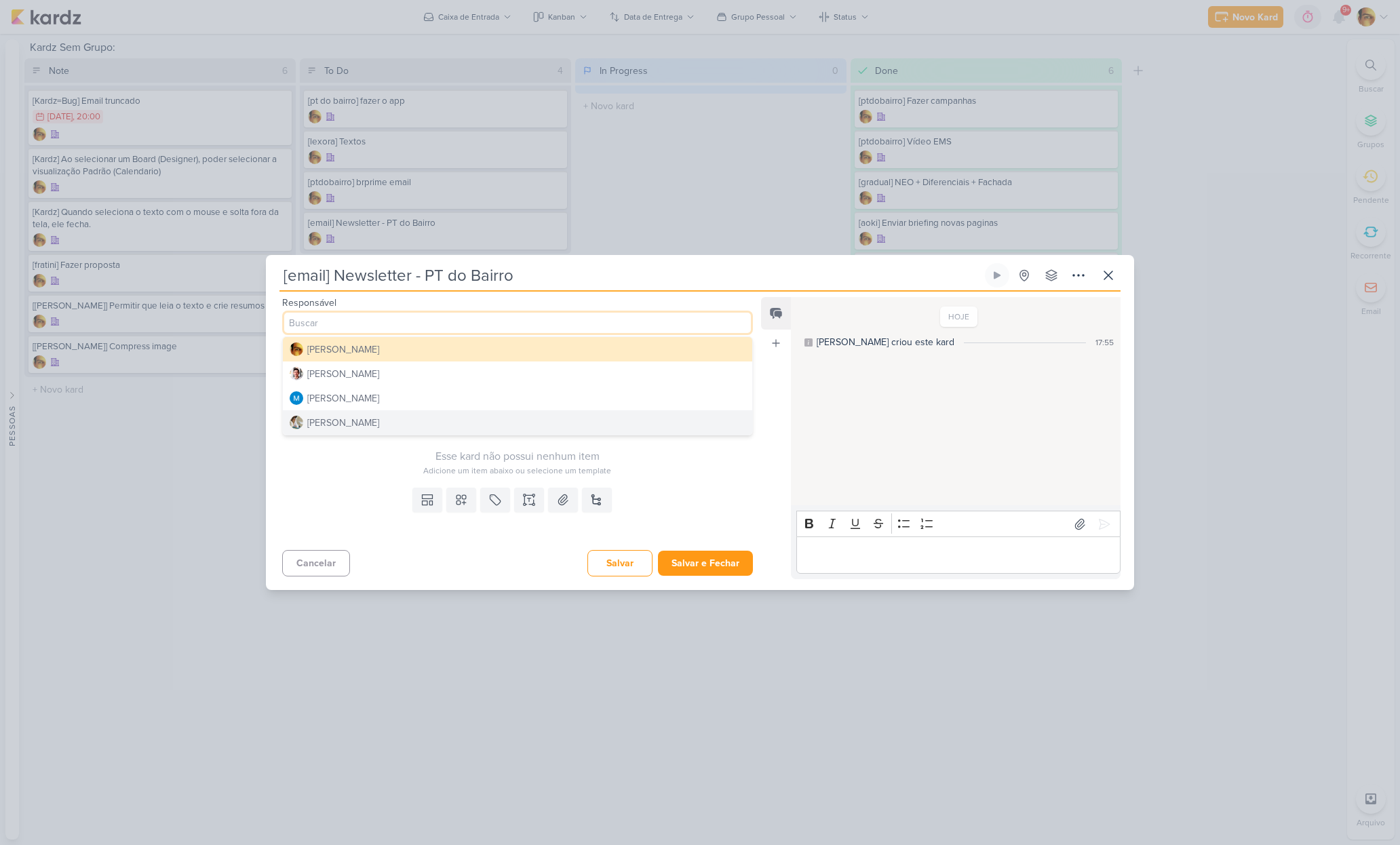
click at [365, 423] on div "[PERSON_NAME]" at bounding box center [343, 422] width 72 height 14
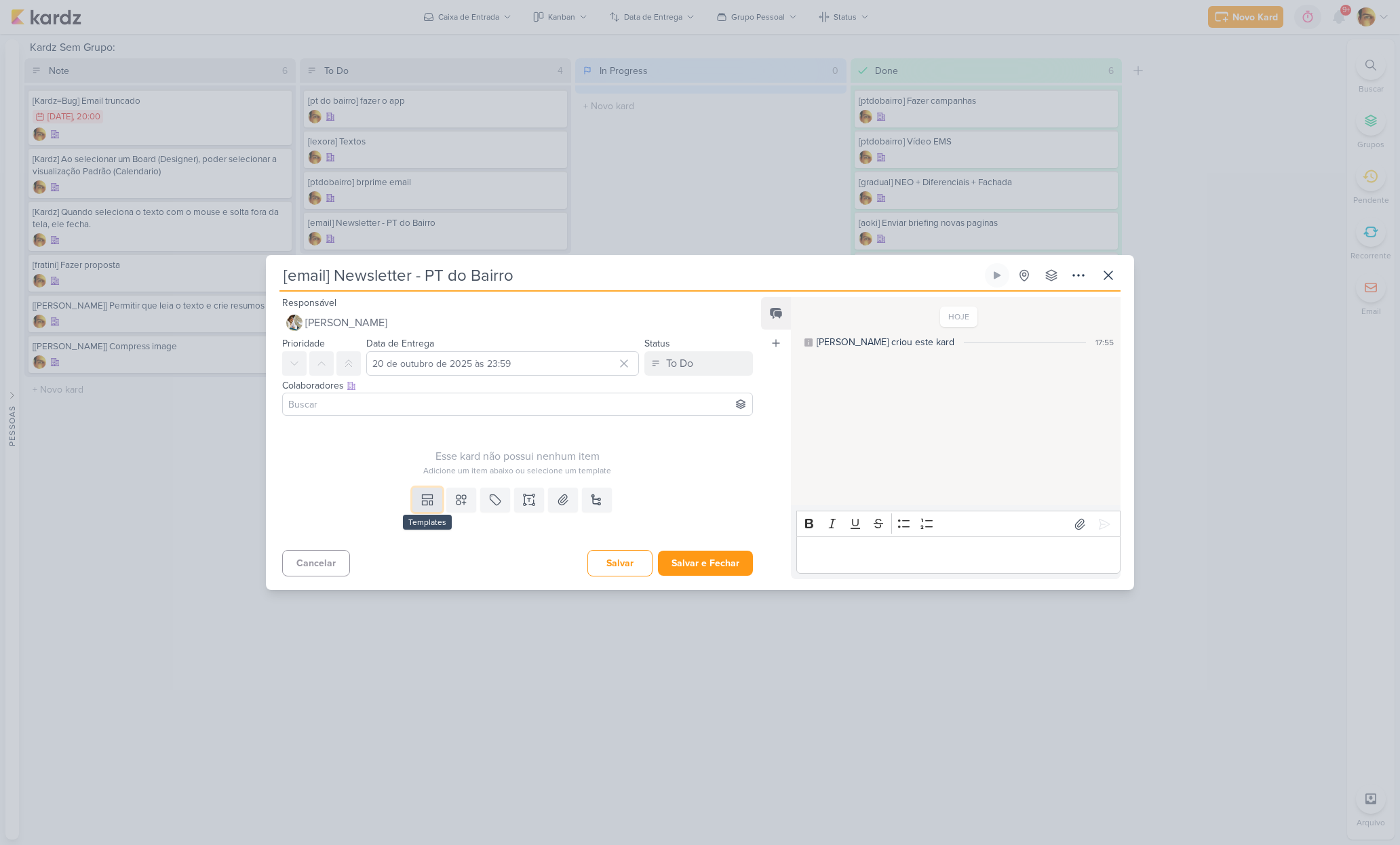
click at [422, 505] on icon at bounding box center [425, 503] width 6 height 4
click at [426, 472] on div "Design" at bounding box center [474, 469] width 106 height 14
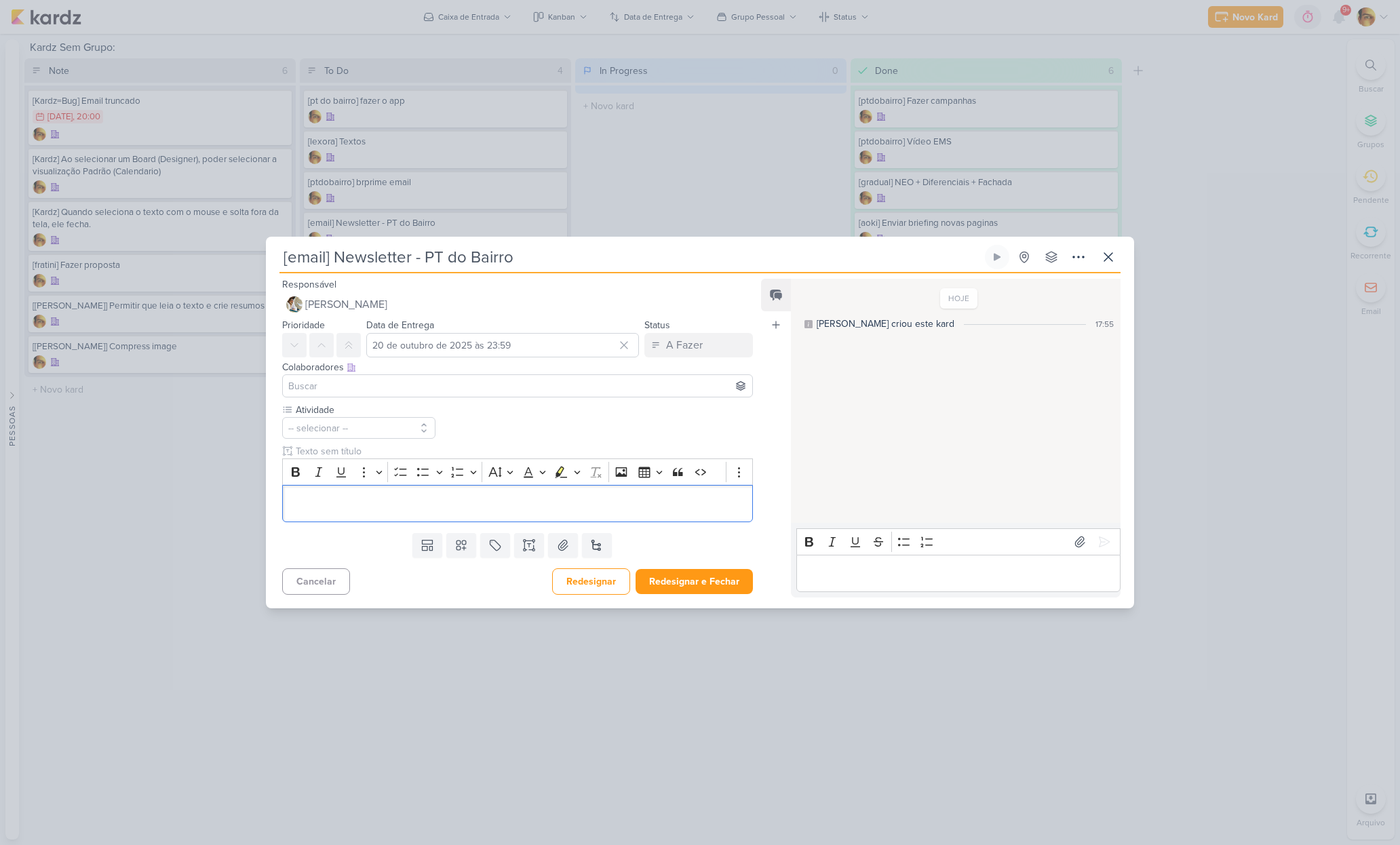
click at [366, 402] on div "Colaboradores Este kard pode ser visível a usuários da sua organização Este kar…" at bounding box center [512, 380] width 492 height 45
click at [373, 431] on button "-- selecionar --" at bounding box center [358, 427] width 153 height 22
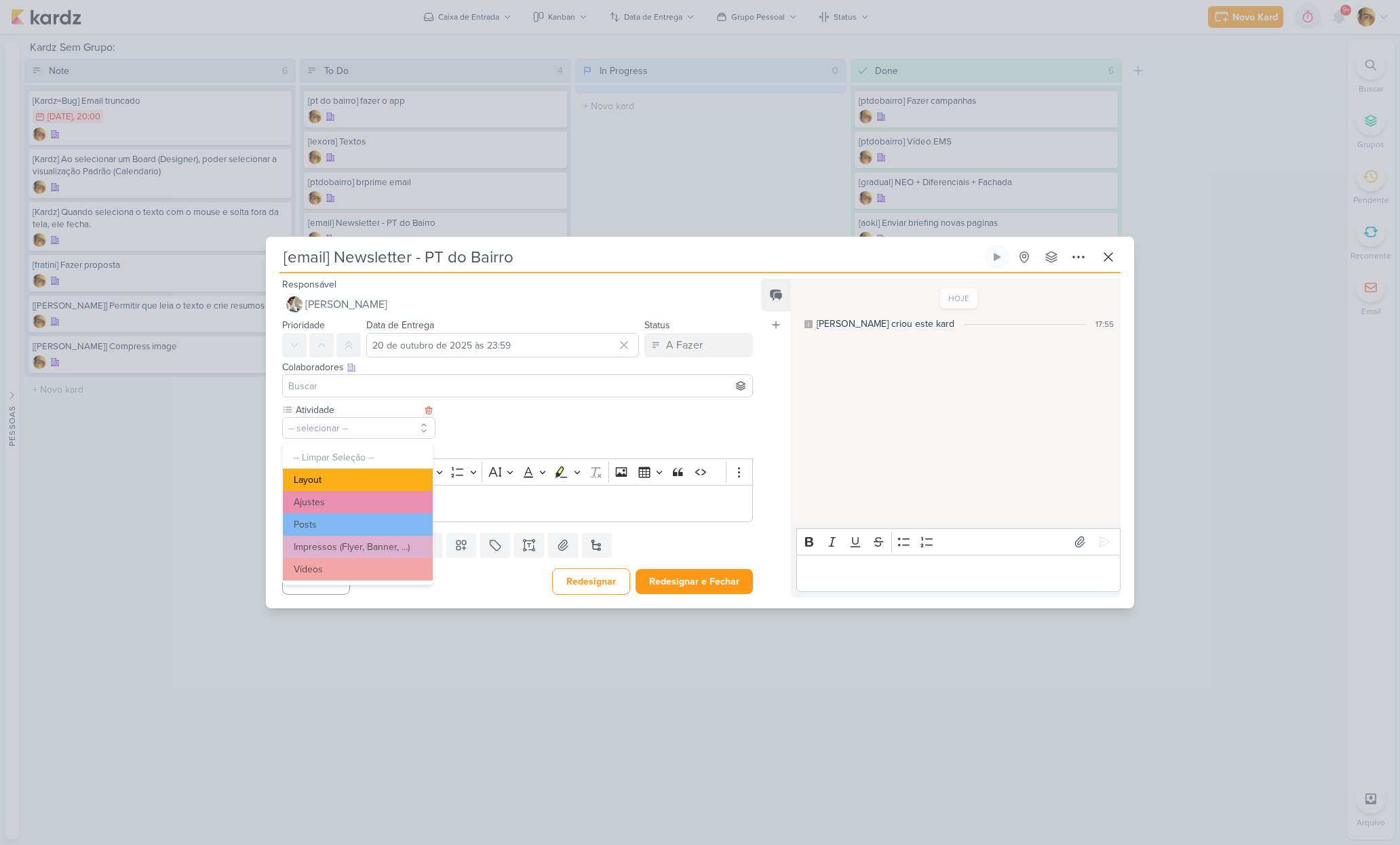
click at [352, 480] on button "Layout" at bounding box center [358, 480] width 150 height 23
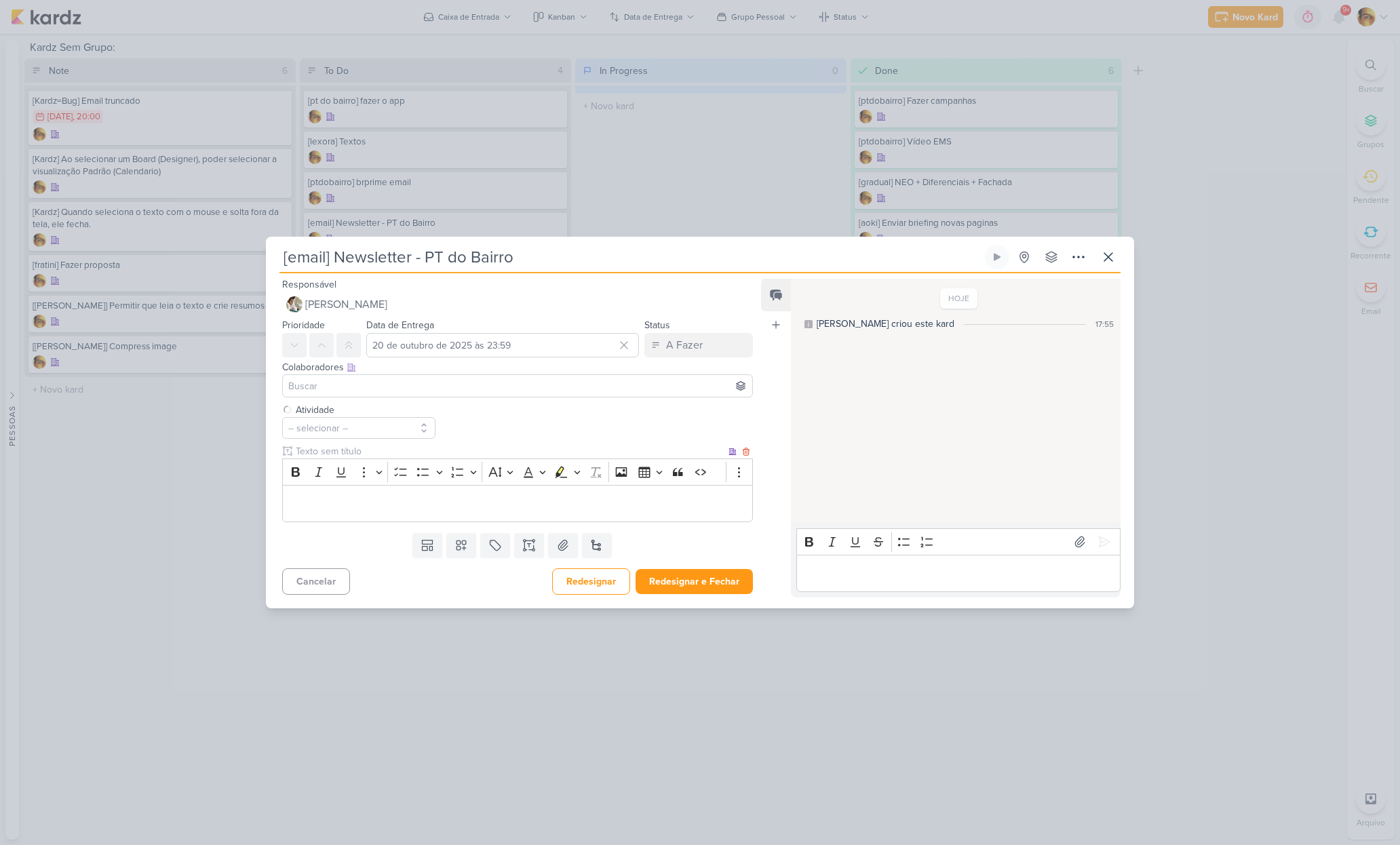
click at [339, 492] on div "Editor editing area: main" at bounding box center [517, 504] width 471 height 38
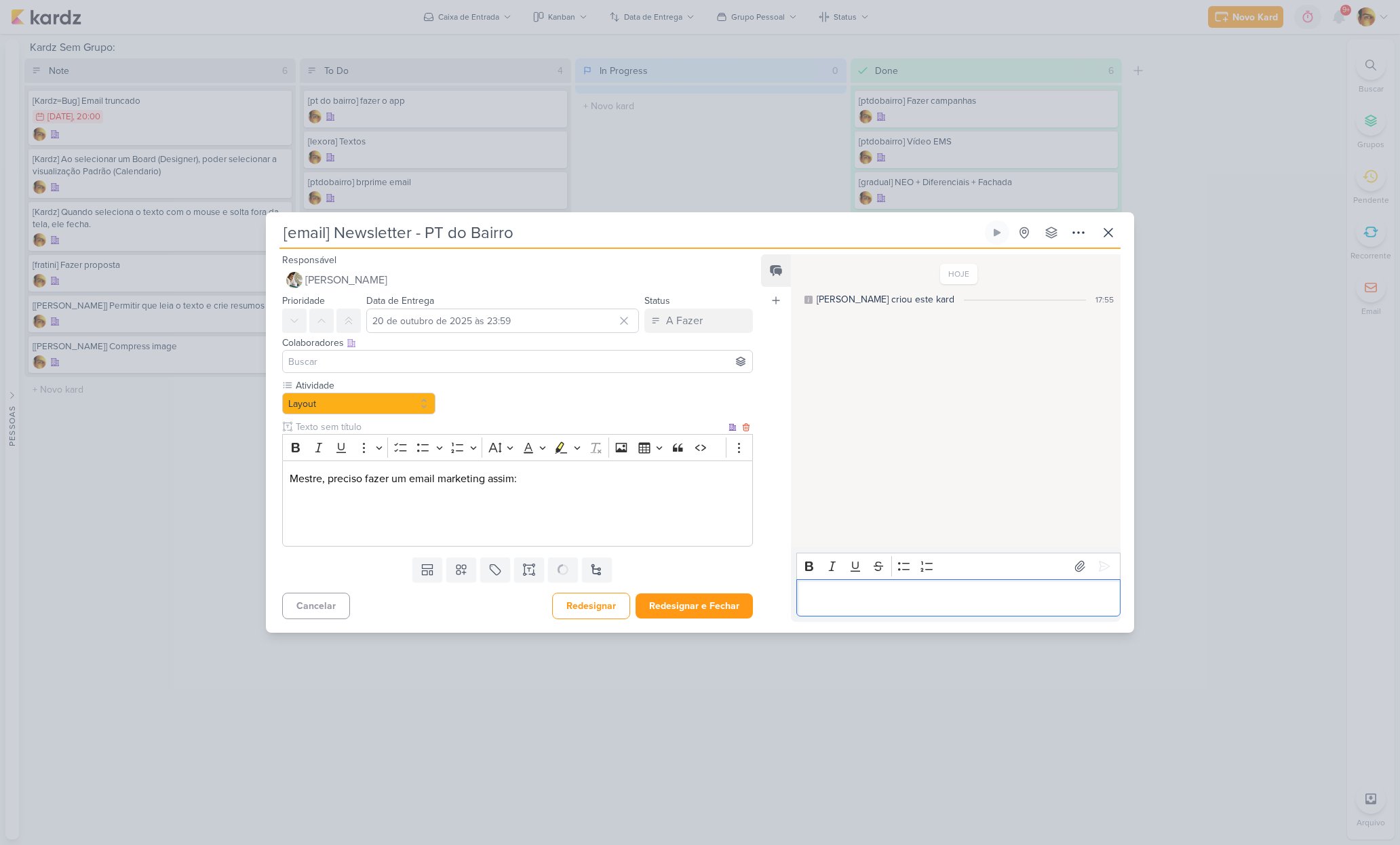
click at [535, 476] on p "Mestre, preciso fazer um email marketing assim:" at bounding box center [517, 478] width 456 height 16
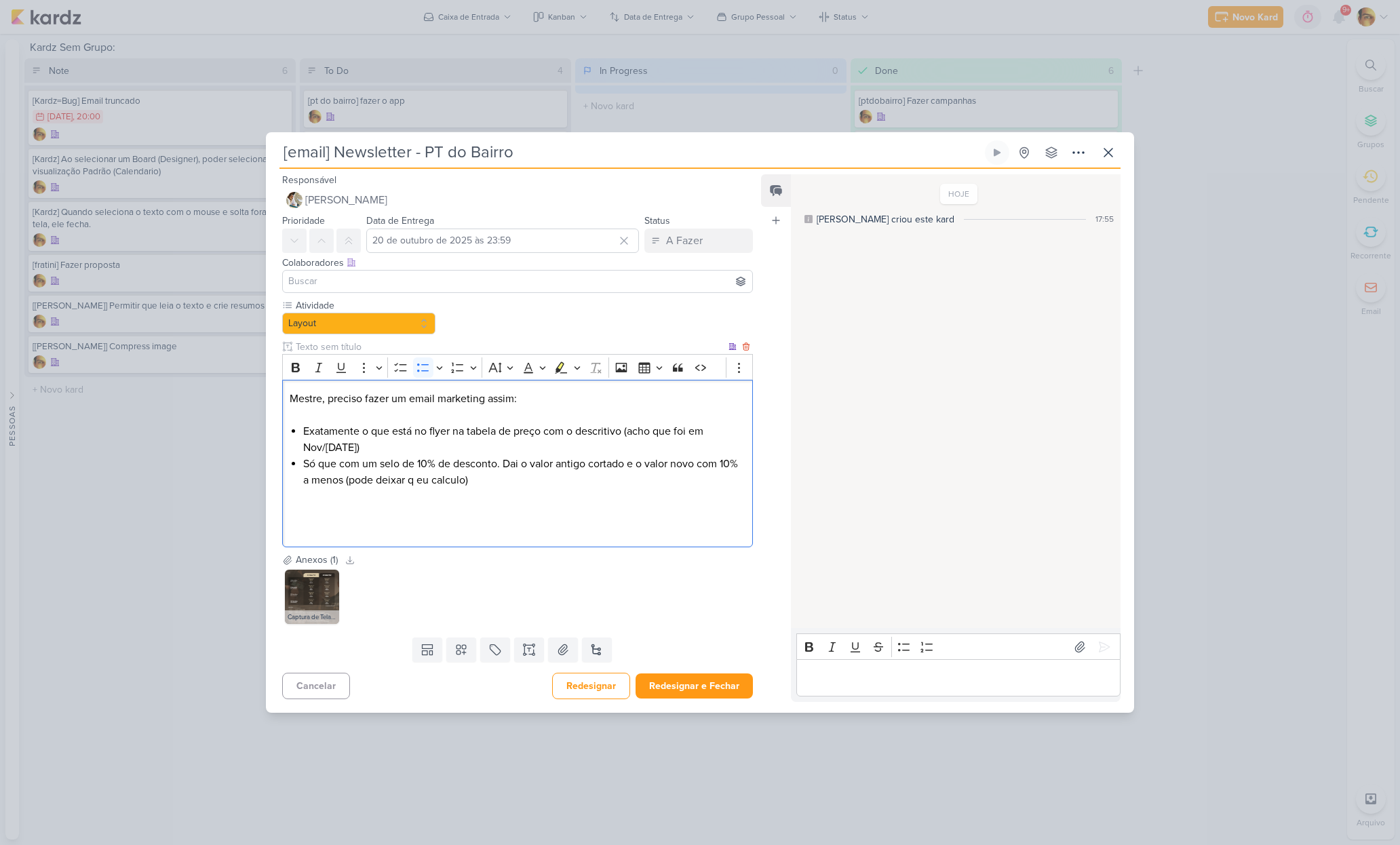
click at [498, 467] on li "Só que com um selo de 10% de desconto. Dai o valor antigo cortado e o valor nov…" at bounding box center [524, 472] width 442 height 33
click at [307, 433] on li "Exatamente o que está no flyer na tabela de preço com o descritivo (acho que fo…" at bounding box center [524, 439] width 442 height 33
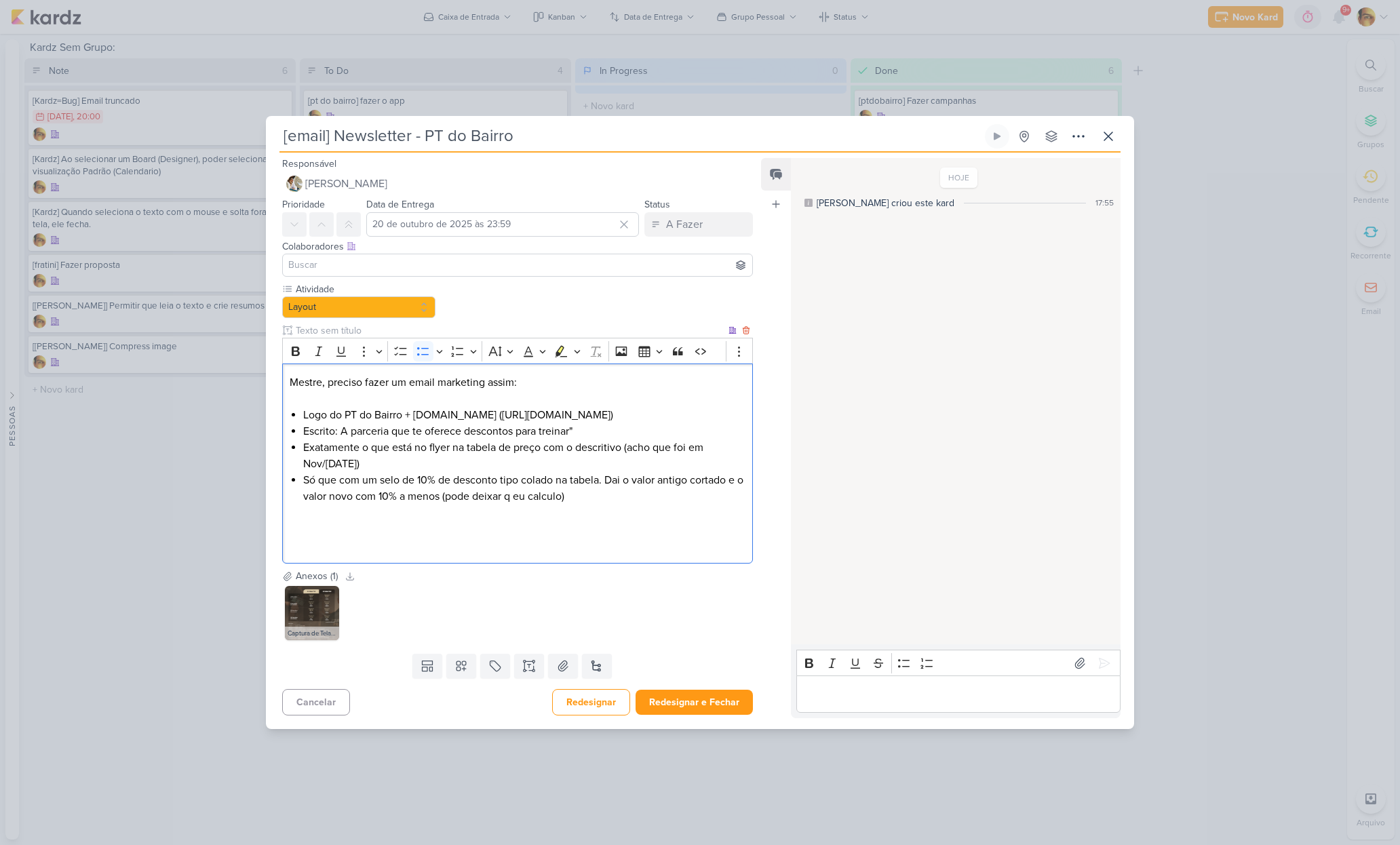
click at [340, 433] on li "Escrito: A parceria que te oferece descontos para treinar"" at bounding box center [524, 431] width 442 height 16
click at [588, 432] on li "Escrito: "A parceria que te oferece descontos para treinar"" at bounding box center [524, 431] width 442 height 16
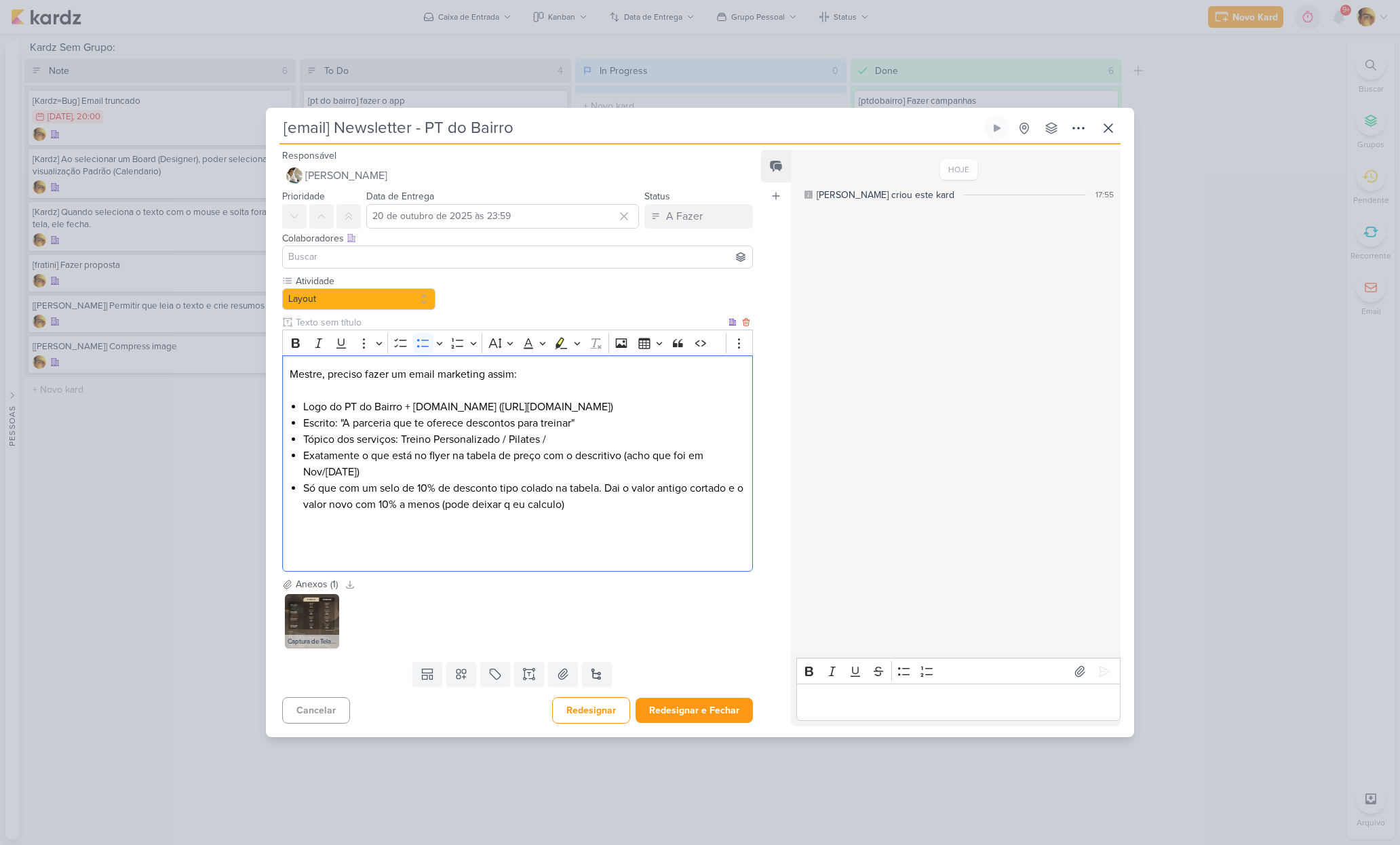
drag, startPoint x: 501, startPoint y: 439, endPoint x: 513, endPoint y: 452, distance: 17.7
click at [501, 439] on li "Tópico dos serviços: Treino Personalizado / Pilates /" at bounding box center [524, 439] width 442 height 16
click at [716, 443] on li "Tópico dos serviços: Treino Personalizado / Treino com Eletroestimulação / Pila…" at bounding box center [524, 439] width 442 height 16
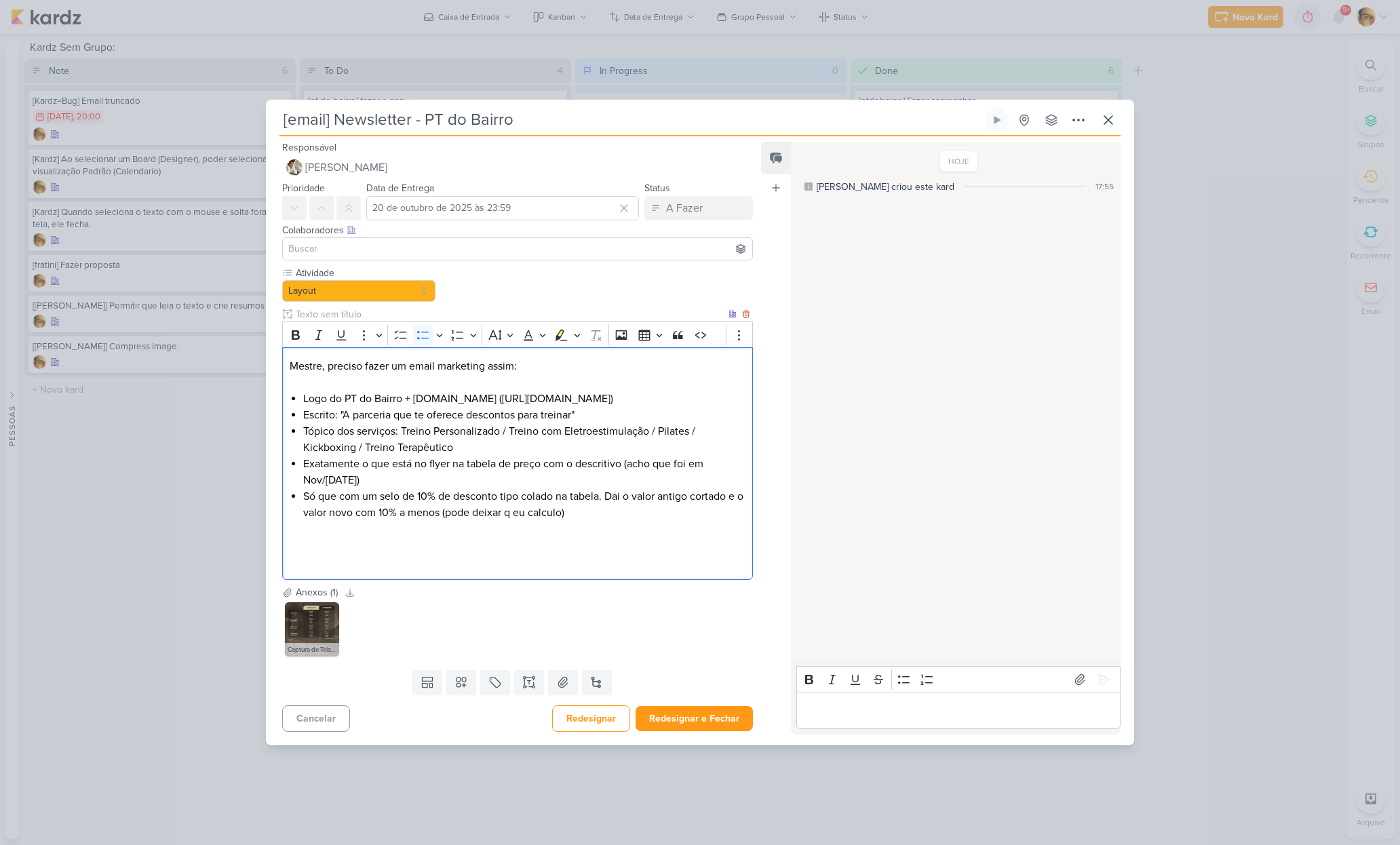
click at [594, 508] on li "Só que com um selo de 10% de desconto tipo colado na tabela. Dai o valor antigo…" at bounding box center [524, 505] width 442 height 33
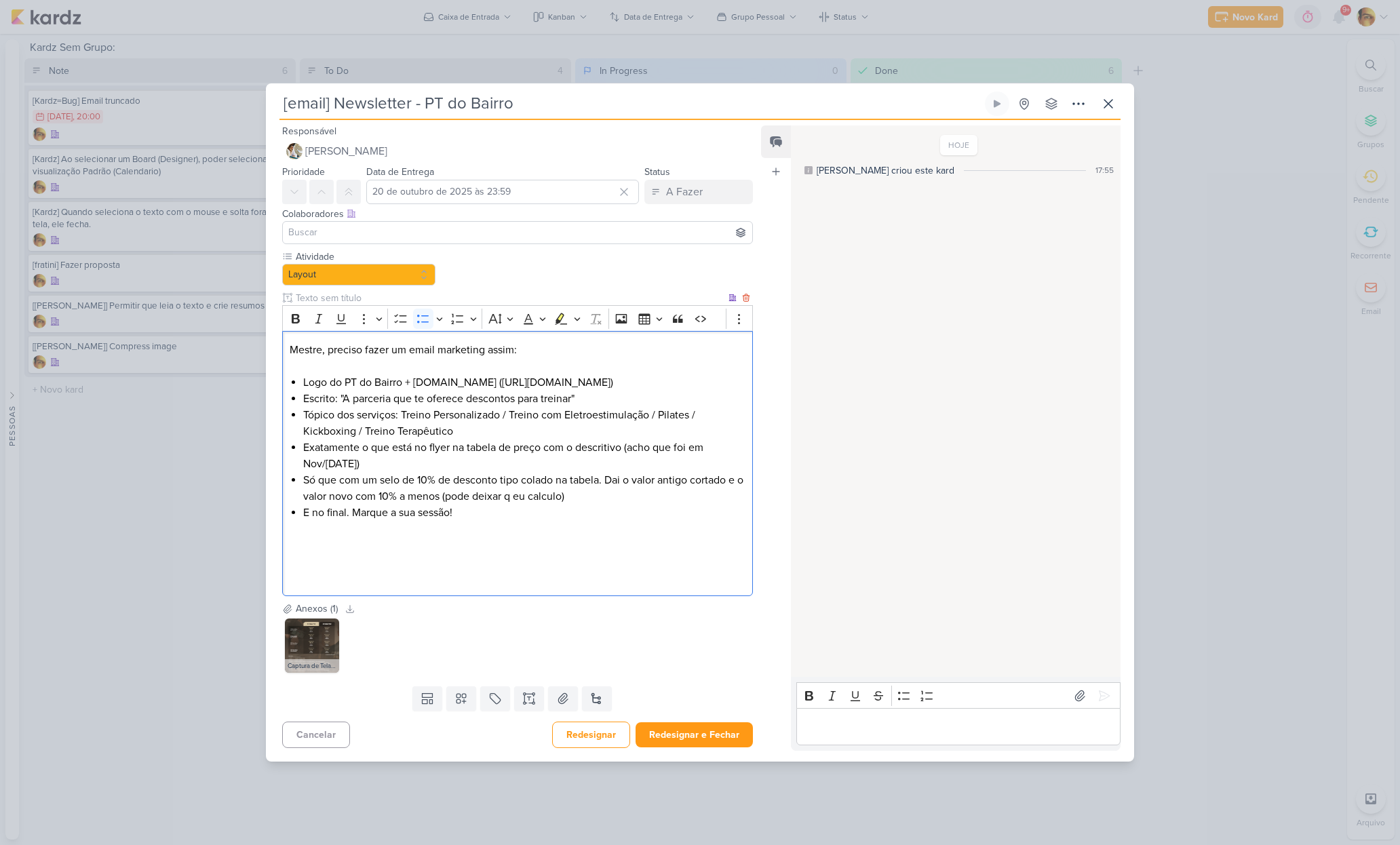
click at [473, 515] on li "E no final. Marque a sua sessão!" at bounding box center [524, 521] width 442 height 33
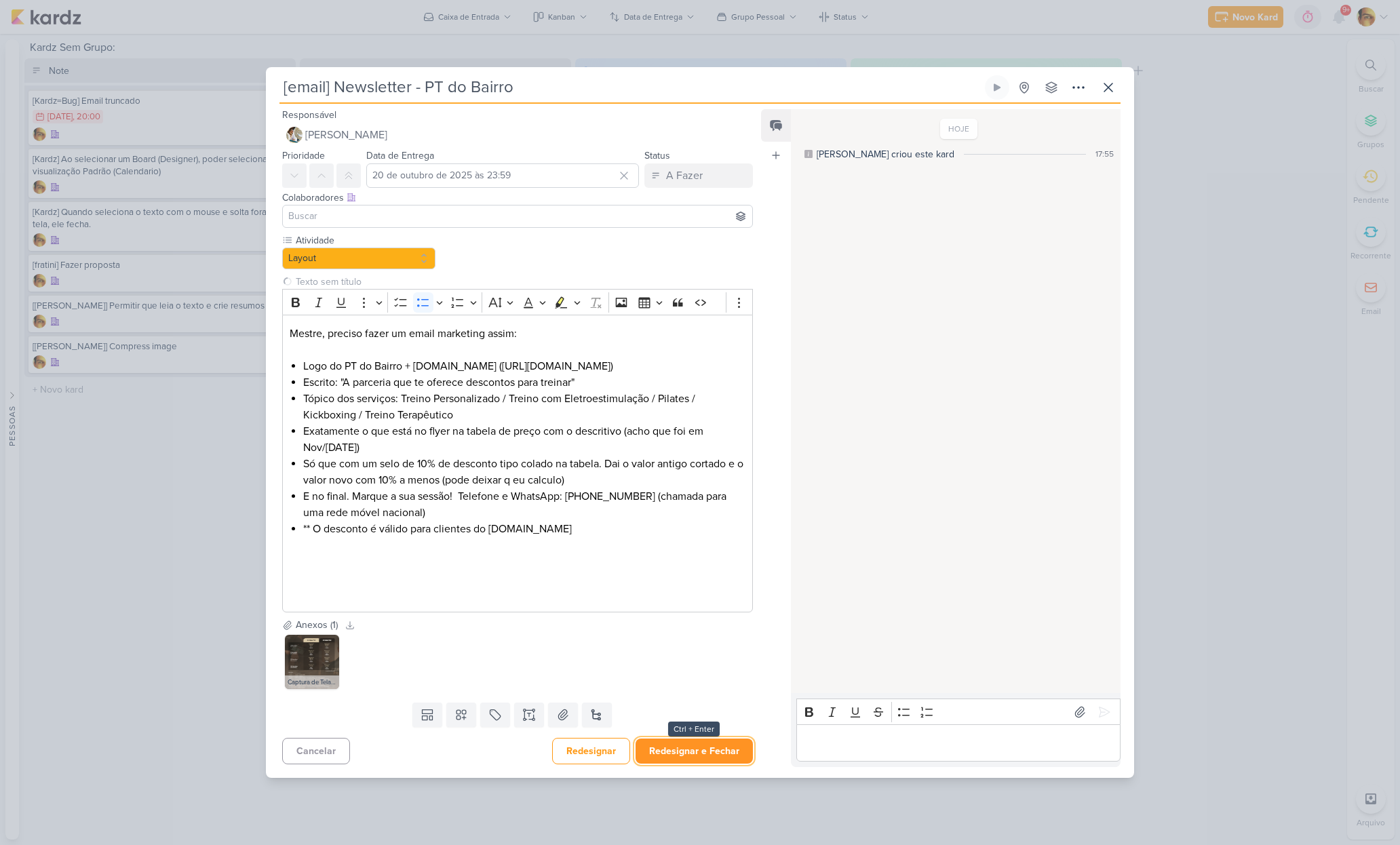
click at [694, 754] on button "Redesignar e Fechar" at bounding box center [694, 751] width 117 height 25
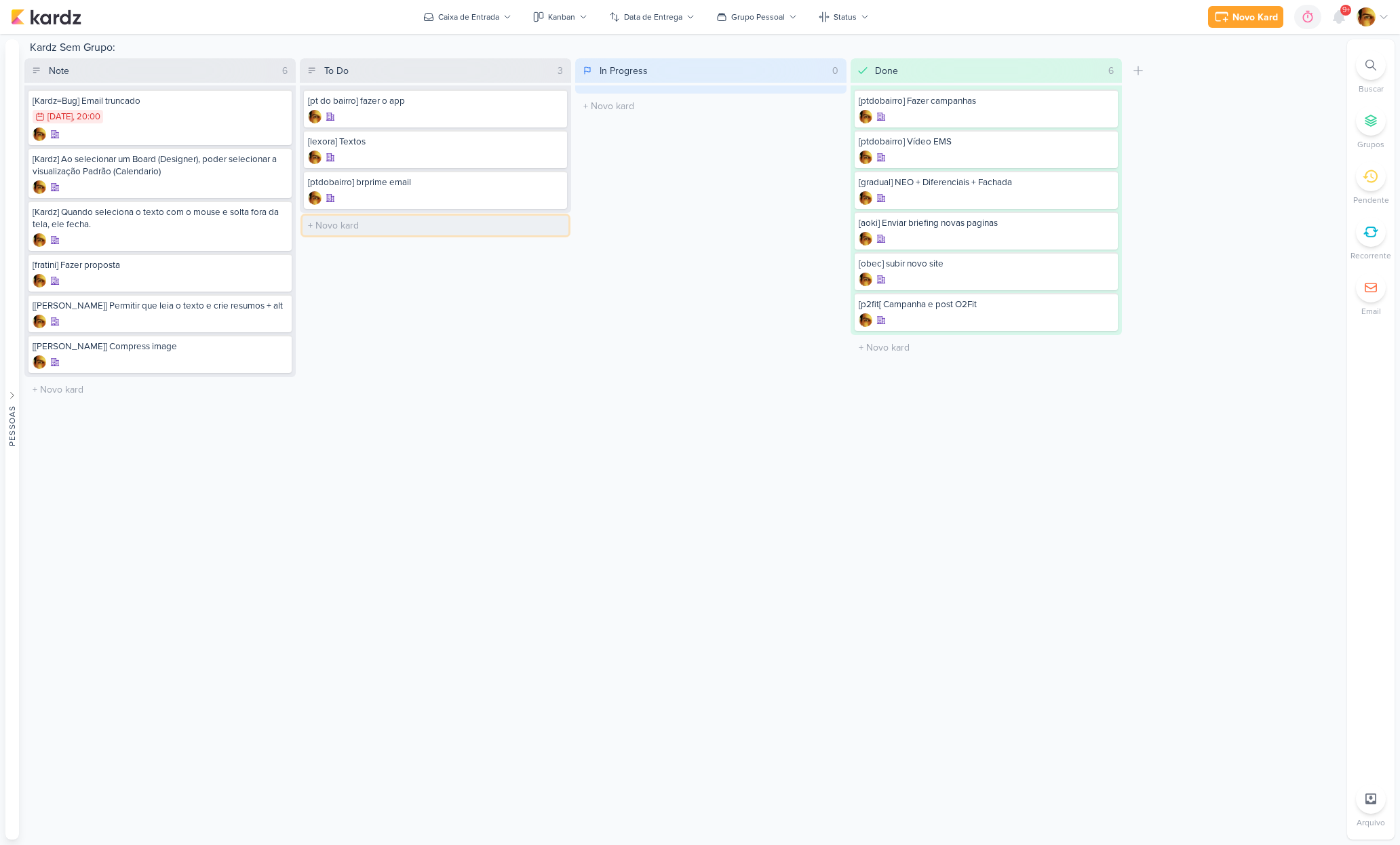
click at [388, 224] on input "text" at bounding box center [436, 225] width 266 height 20
type input "[ptdobairro] Enviar videos para o Luis"
drag, startPoint x: 419, startPoint y: 191, endPoint x: 269, endPoint y: 1, distance: 242.1
click at [343, 225] on input "text" at bounding box center [436, 225] width 266 height 20
type input "[video] Lettering Vídeo Yoga em Grupo"
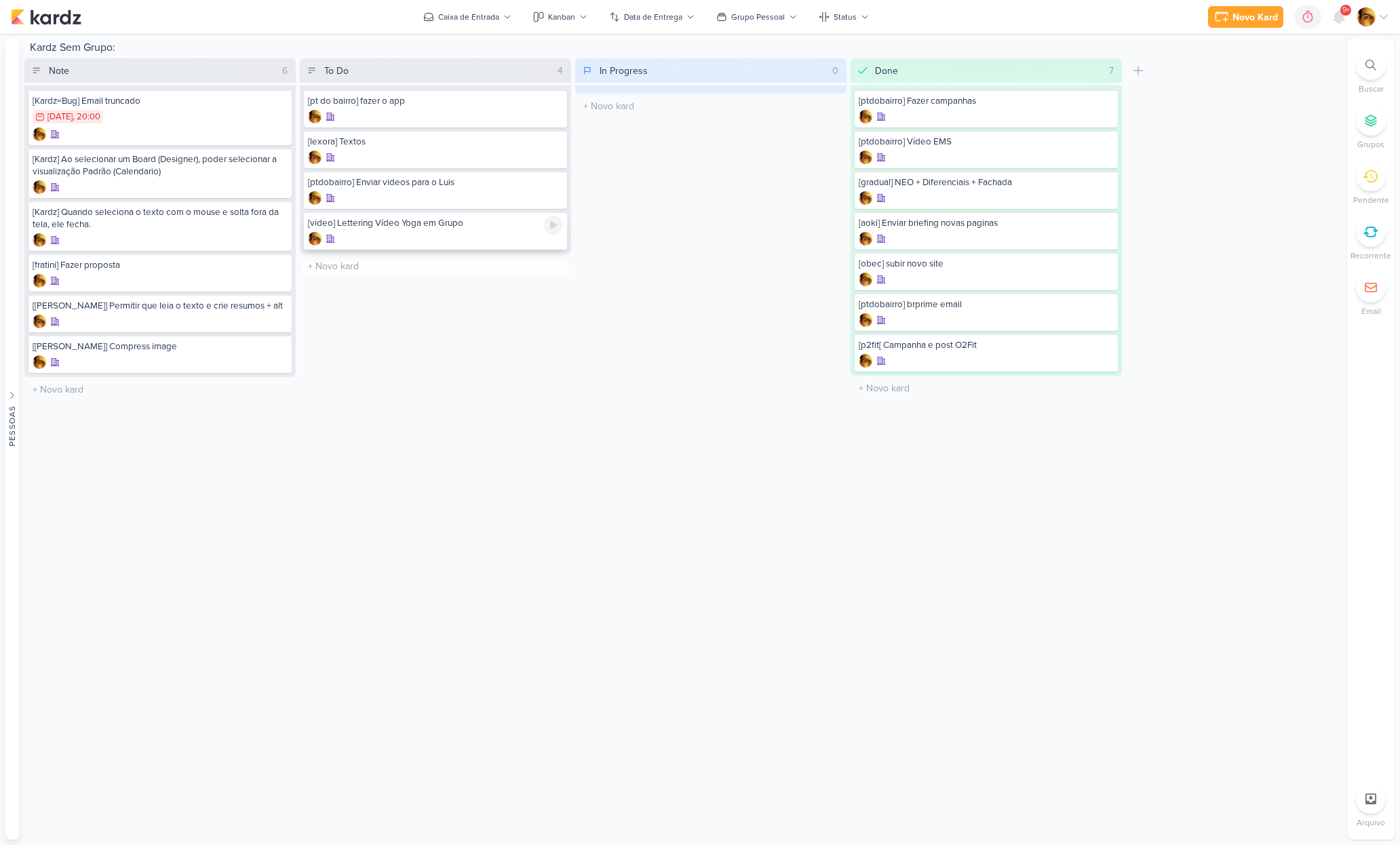
click at [374, 213] on div "[video] Lettering Vídeo Yoga em Grupo" at bounding box center [435, 230] width 263 height 38
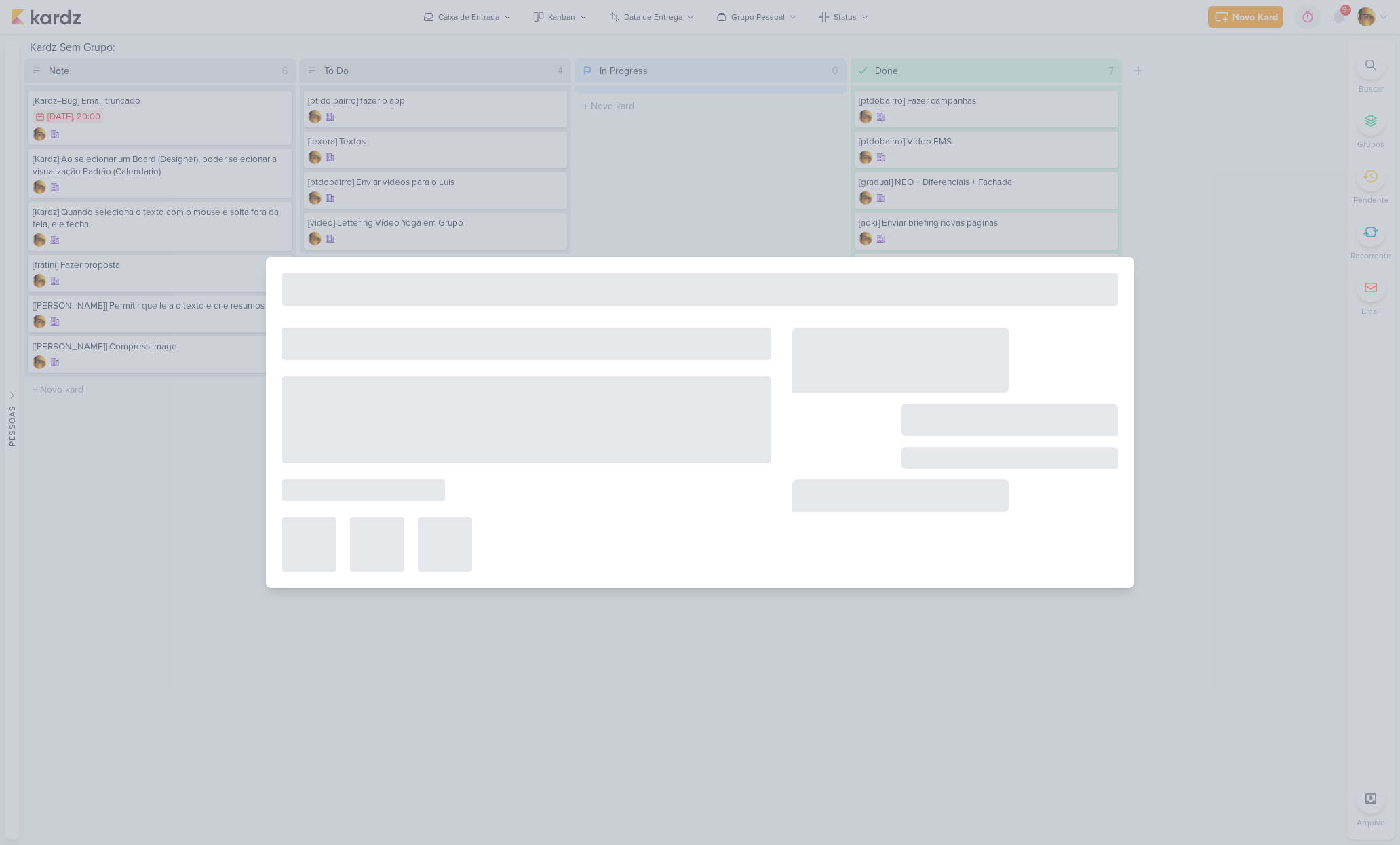
type input "[video] Lettering Vídeo Yoga em Grupo"
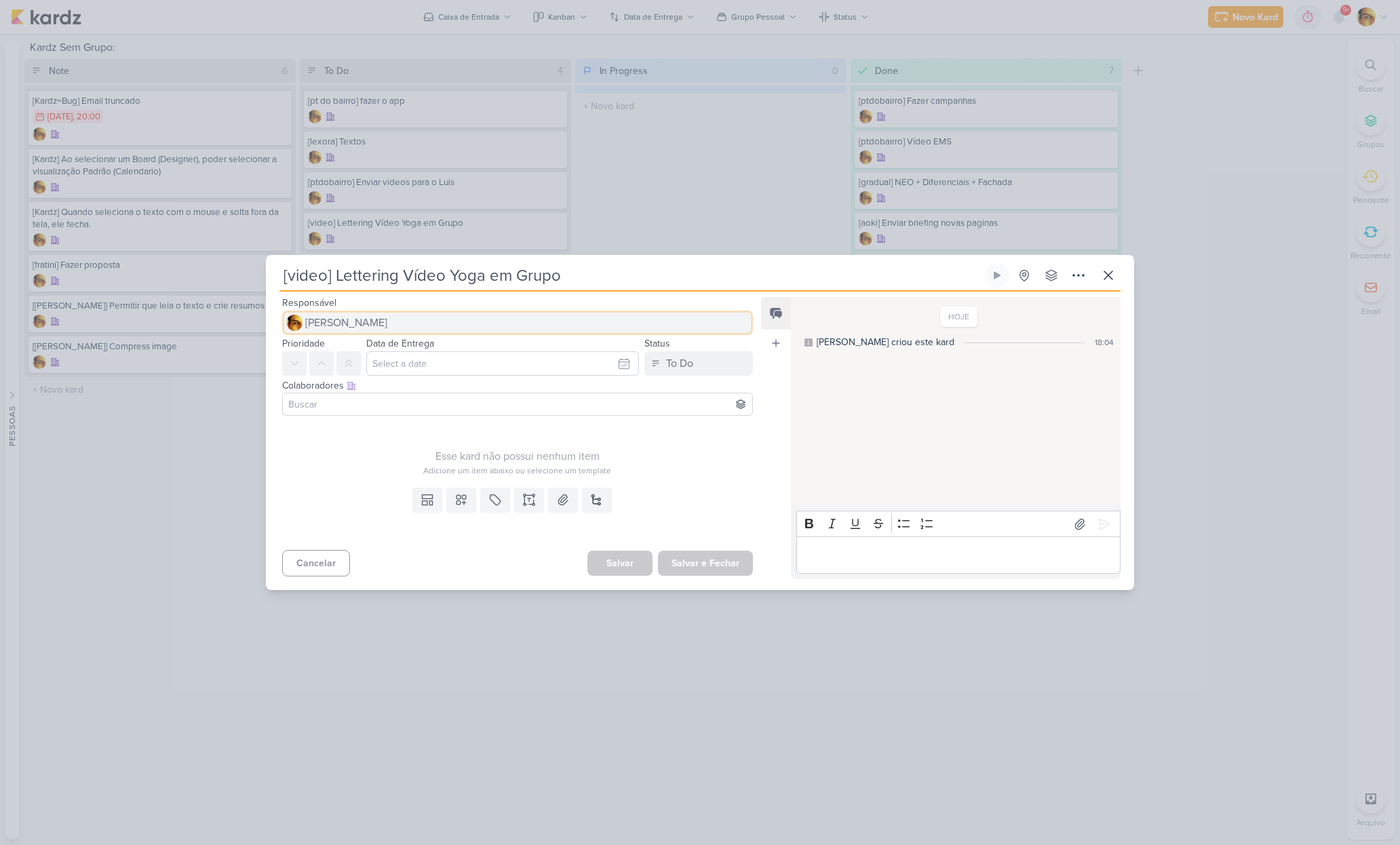
click at [401, 322] on button "[PERSON_NAME]" at bounding box center [517, 323] width 471 height 25
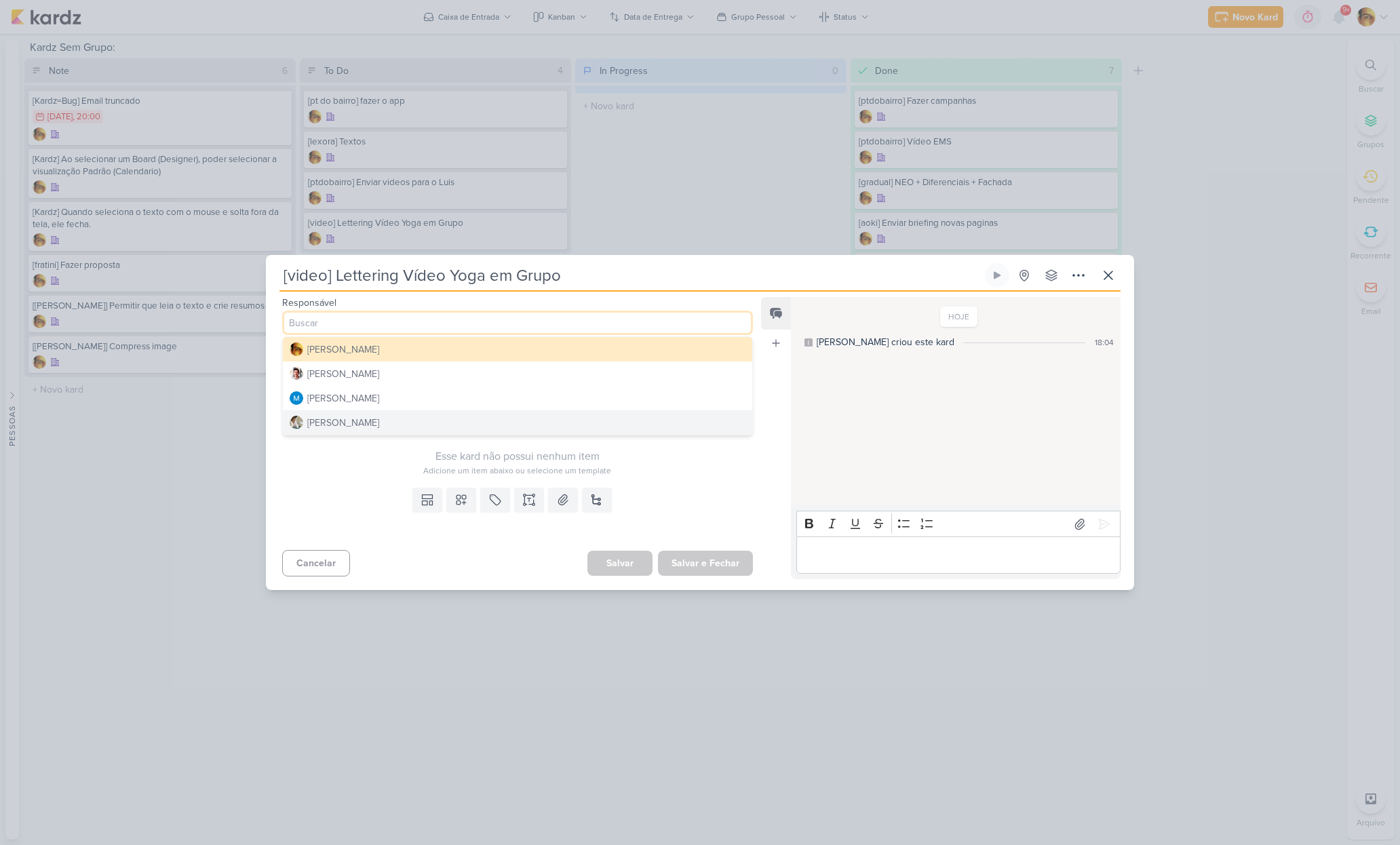
click at [392, 416] on button "[PERSON_NAME]" at bounding box center [517, 422] width 469 height 25
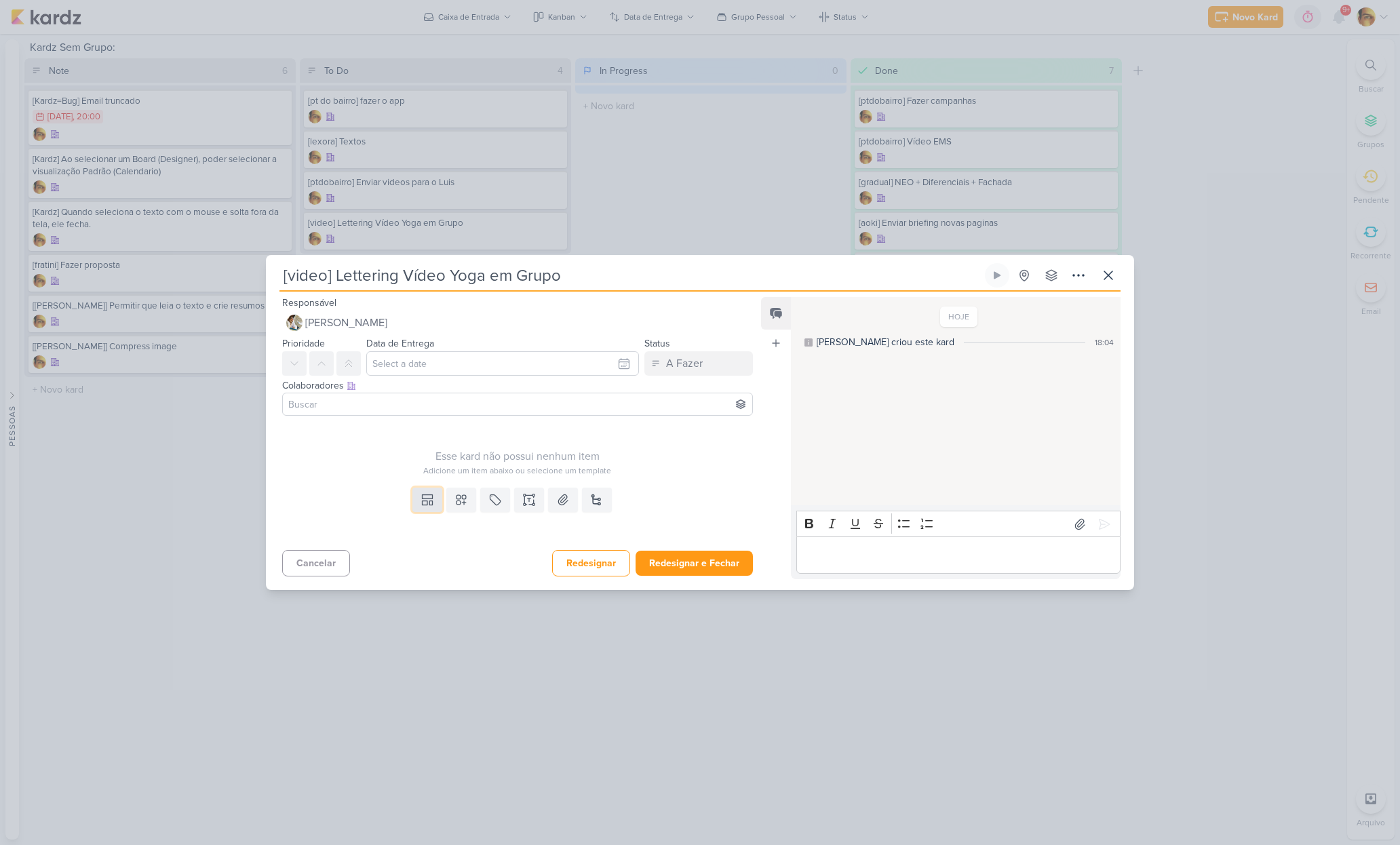
click at [422, 501] on icon at bounding box center [427, 500] width 13 height 13
click at [427, 473] on div "Design" at bounding box center [474, 469] width 106 height 14
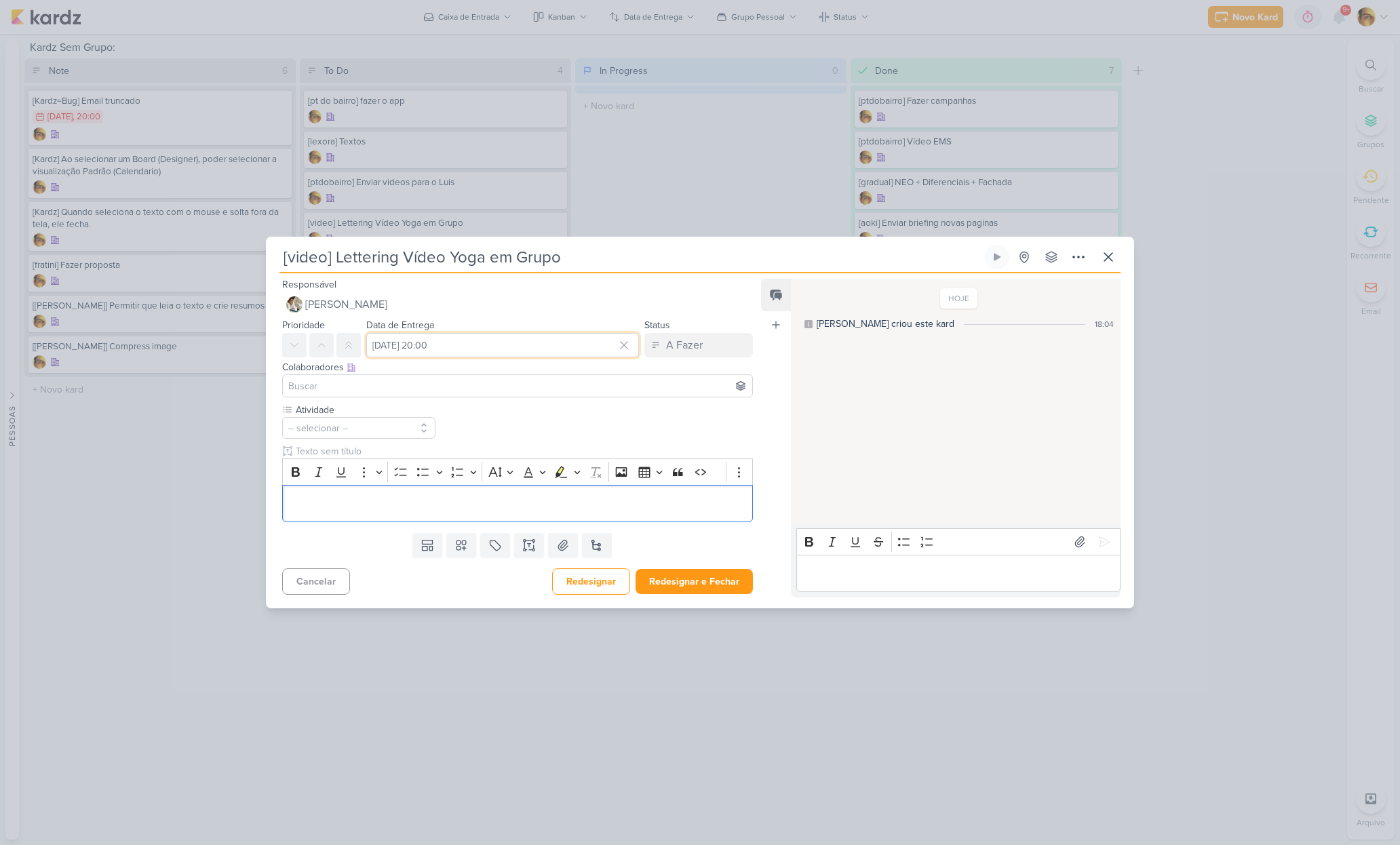
click at [442, 343] on input "[DATE] 20:00" at bounding box center [502, 345] width 273 height 25
click at [597, 461] on div "17" at bounding box center [598, 456] width 21 height 21
type input "[DATE] 20:00"
click at [428, 494] on div "Editor editing area: main" at bounding box center [517, 504] width 471 height 38
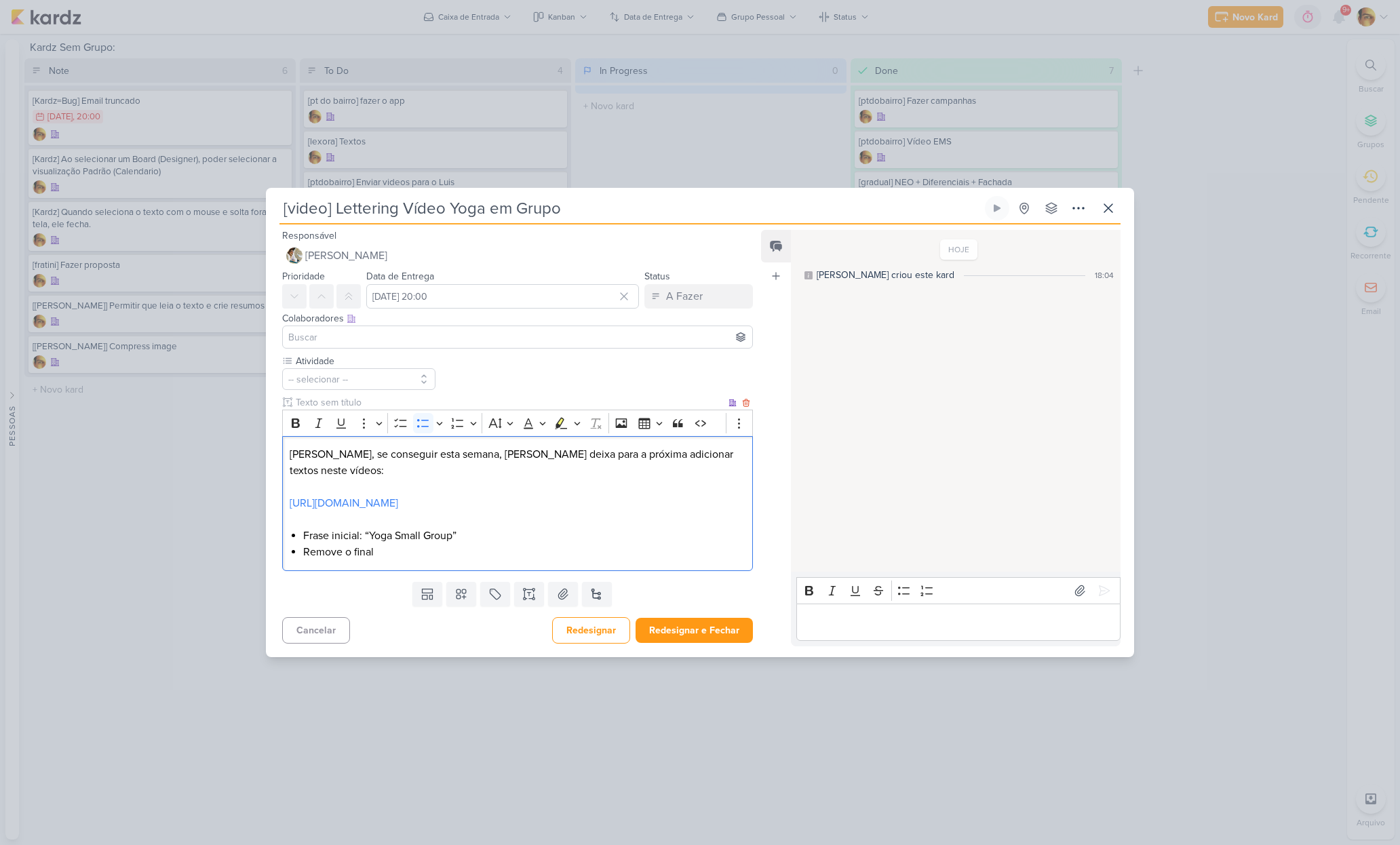
click at [500, 539] on li "Frase inicial: “Yoga Small Group”" at bounding box center [524, 535] width 442 height 16
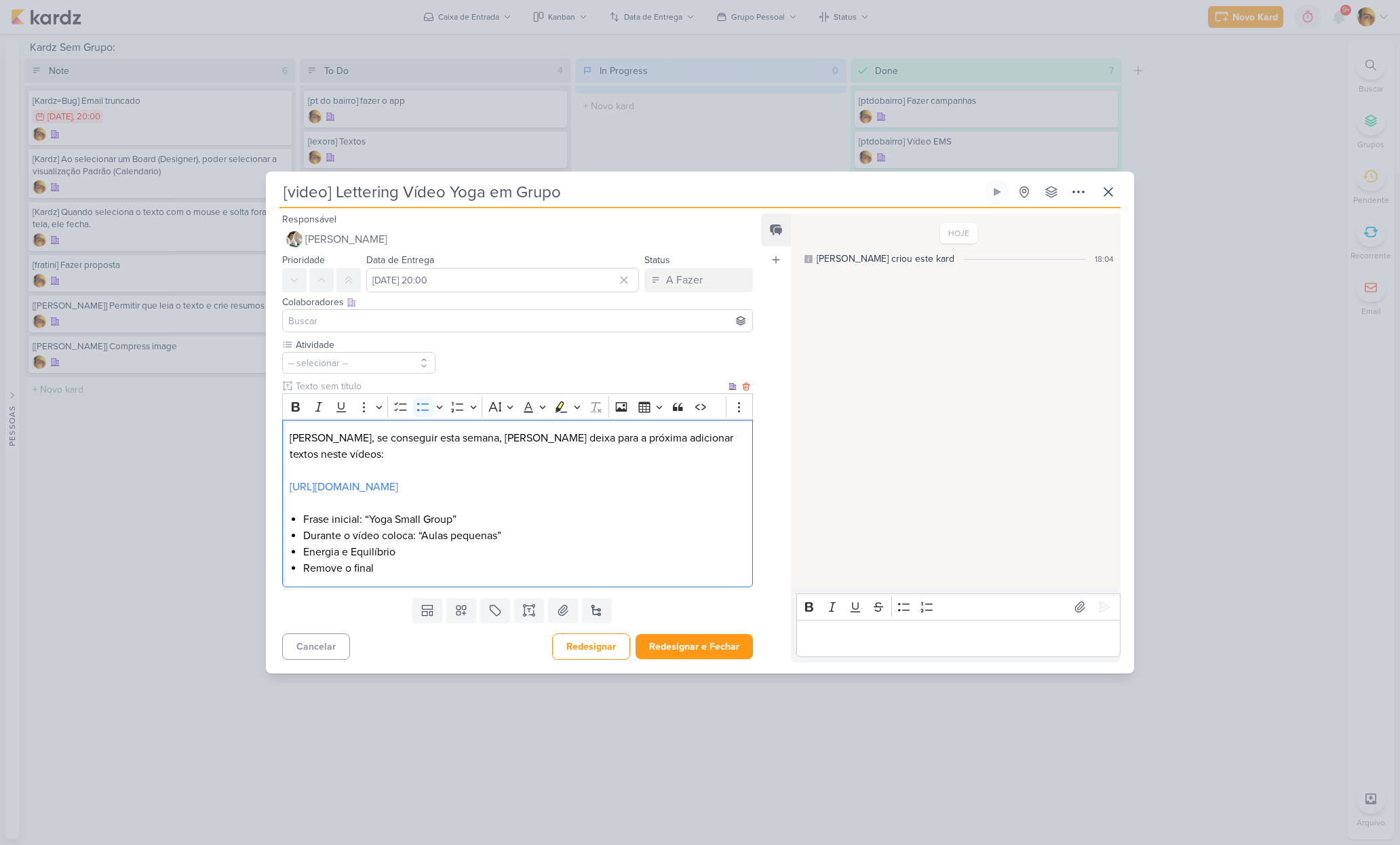
click at [408, 574] on div "Mestre, se conseguir esta semana, senão deixa para a próxima adicionar textos n…" at bounding box center [517, 504] width 471 height 168
drag, startPoint x: 566, startPoint y: 569, endPoint x: 573, endPoint y: 577, distance: 10.6
click at [566, 570] on li "Remove o final que aparece o logo em preto: “Marque a sua aula”" at bounding box center [524, 568] width 442 height 16
click at [382, 360] on button "-- selecionar --" at bounding box center [358, 362] width 153 height 22
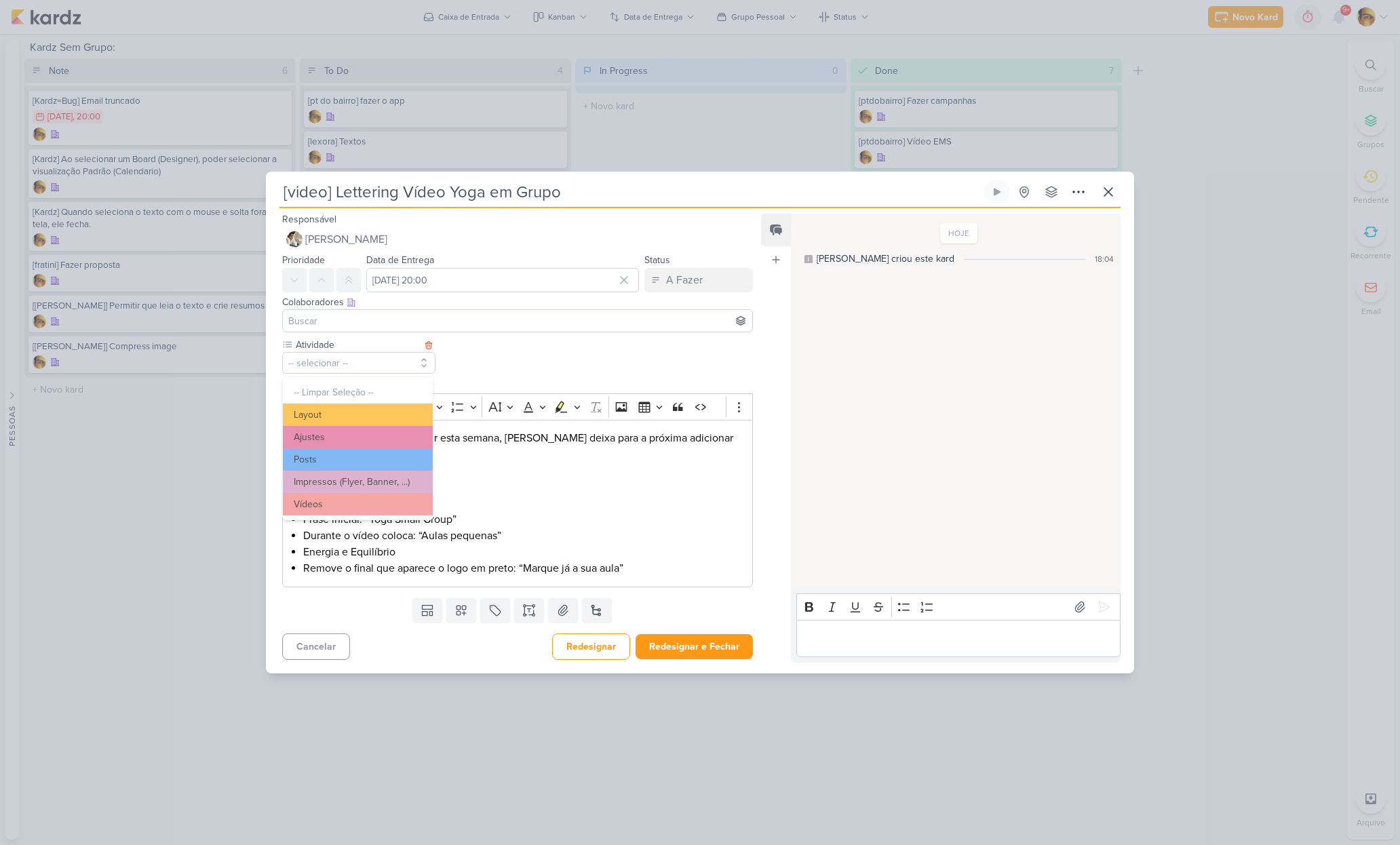
click at [329, 500] on button "Vídeos" at bounding box center [358, 505] width 150 height 23
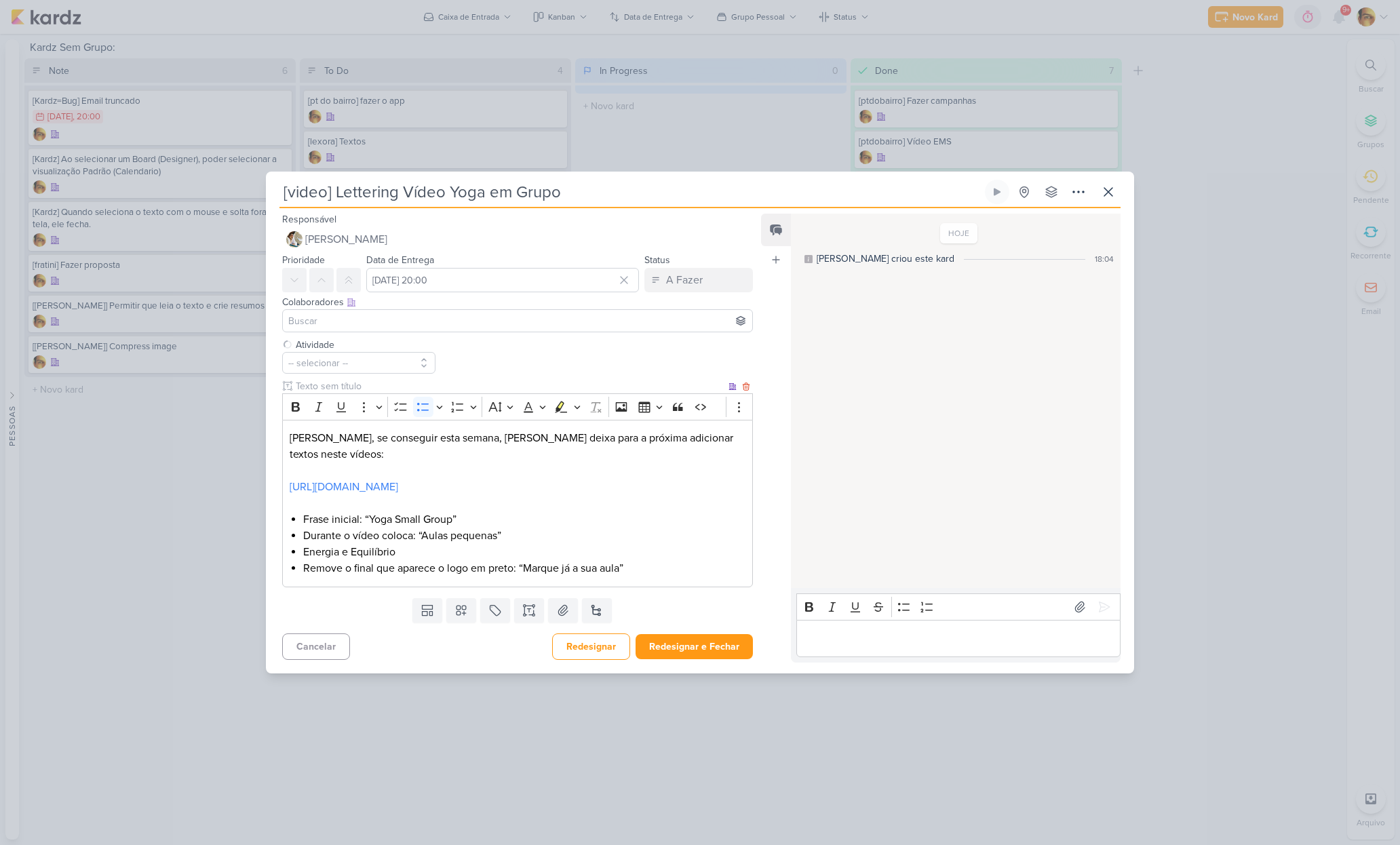
click at [482, 524] on li "Frase inicial: “Yoga Small Group”" at bounding box center [524, 519] width 442 height 16
click at [692, 654] on button "Redesignar e Fechar" at bounding box center [694, 646] width 117 height 25
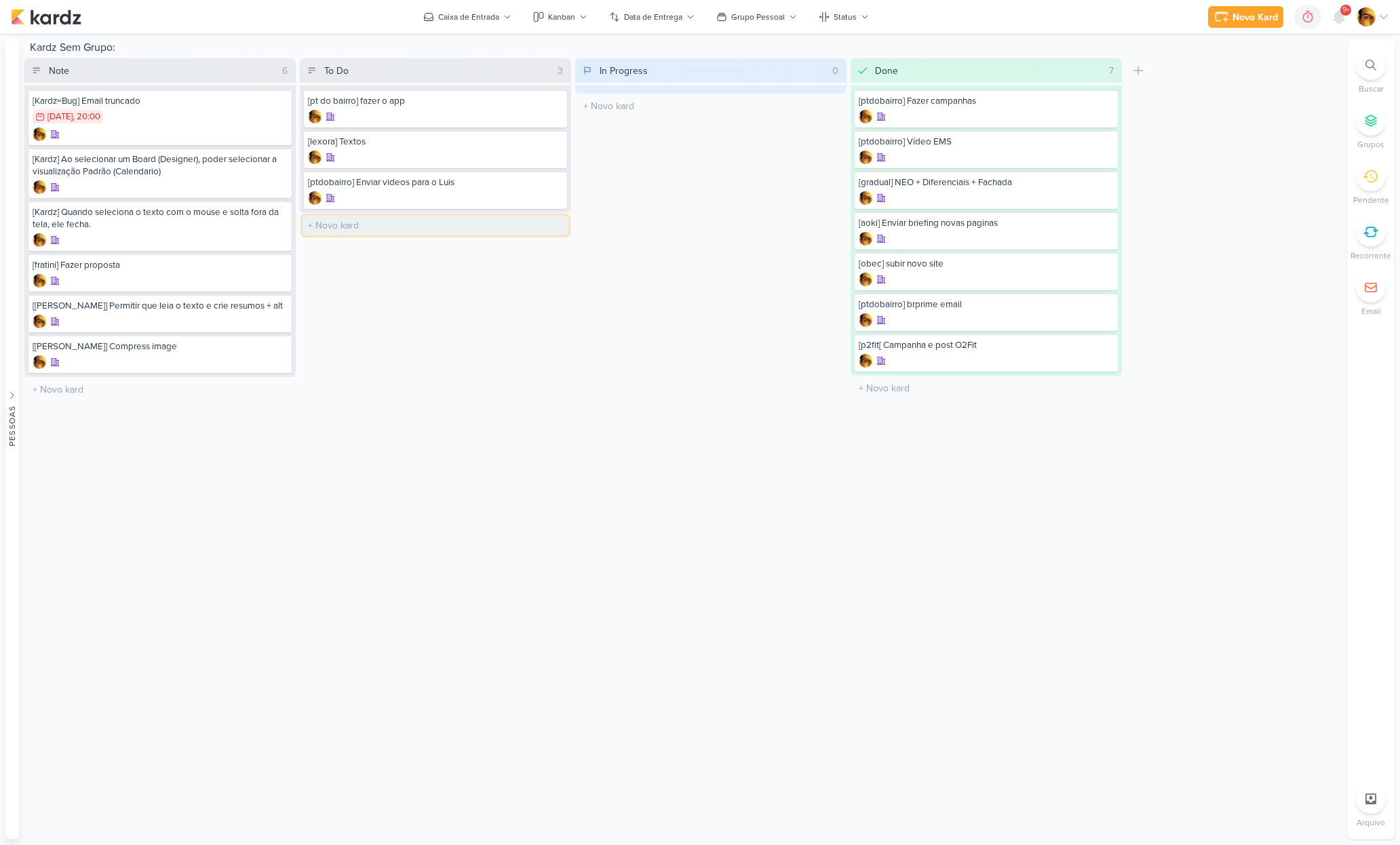
click at [383, 221] on input "text" at bounding box center [436, 225] width 266 height 20
type input "[vídeo] Vídeo de Treino Lettering + Junção"
click at [406, 224] on div "[vídeo] Vídeo de Treino Lettering + Junção" at bounding box center [435, 223] width 255 height 12
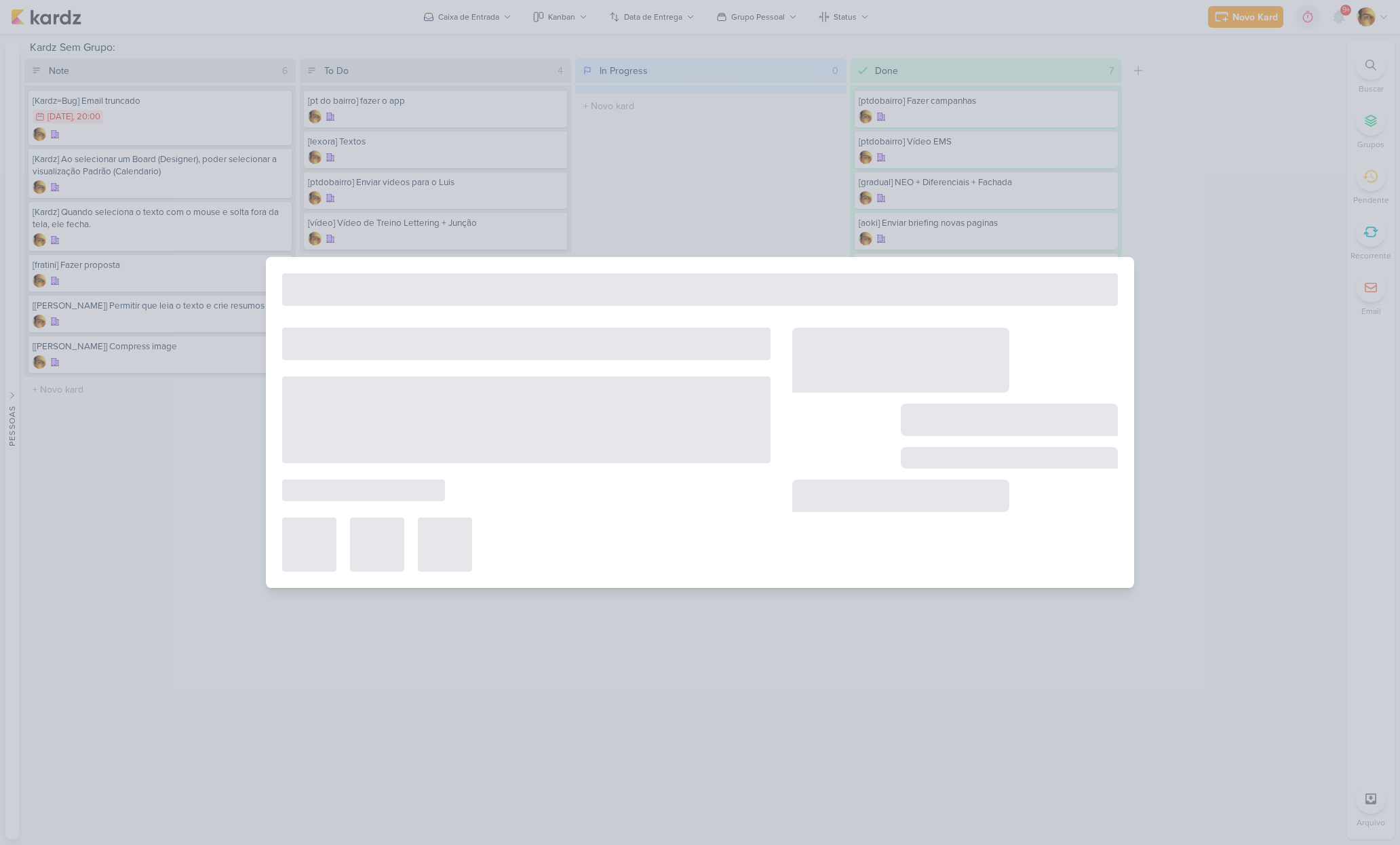
type input "[vídeo] Vídeo de Treino Lettering + Junção"
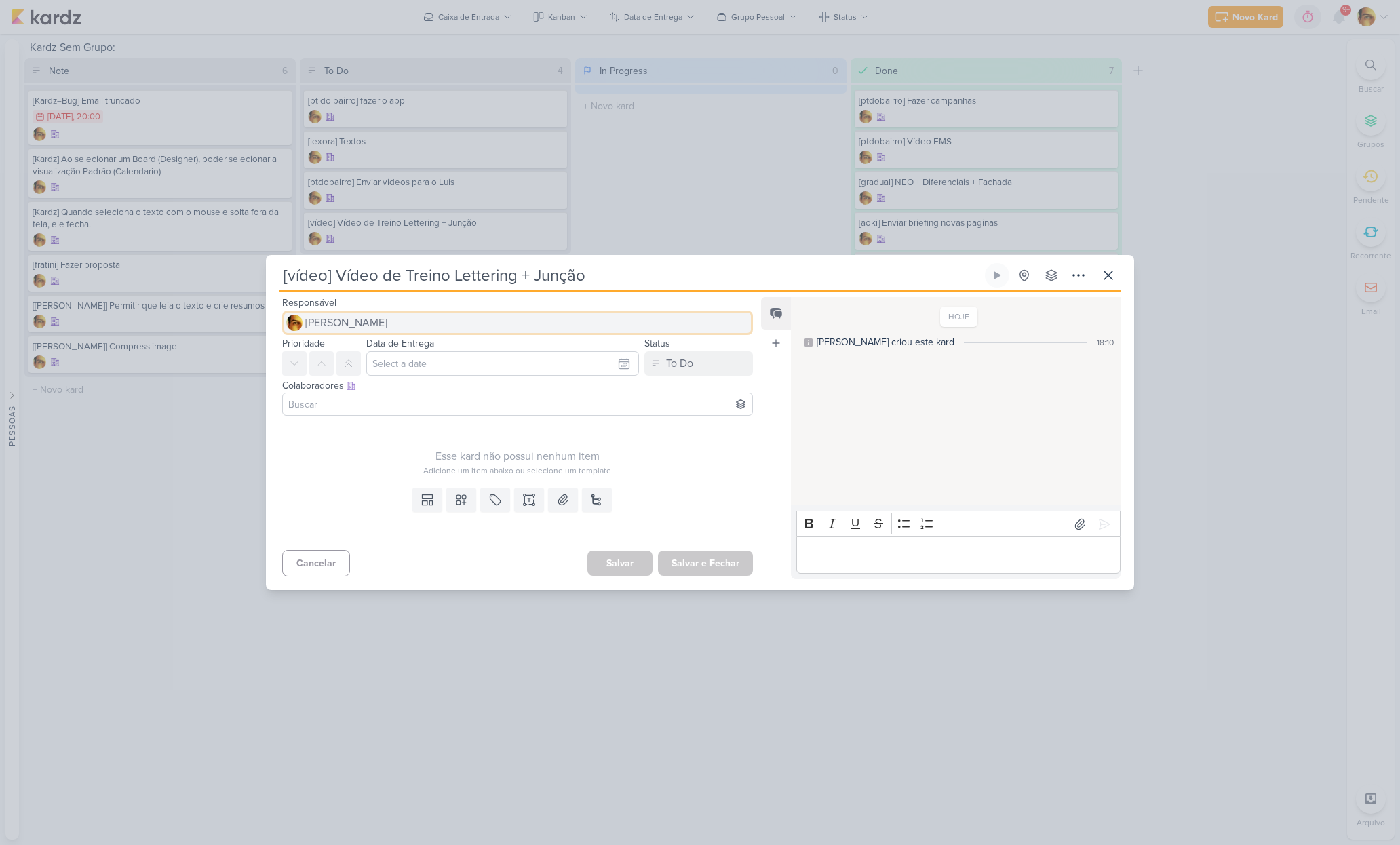
click at [407, 329] on button "[PERSON_NAME]" at bounding box center [517, 323] width 471 height 25
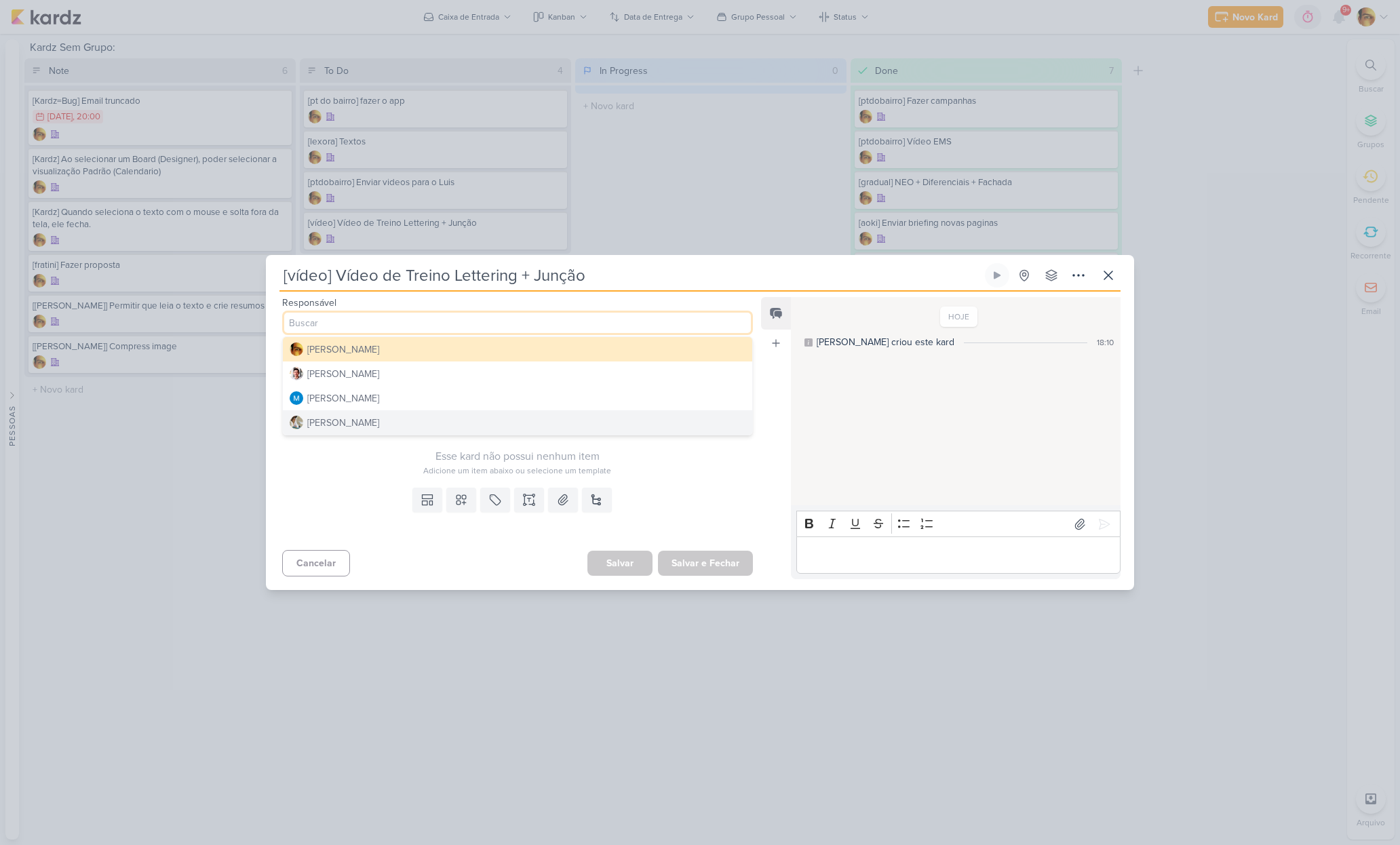
click at [380, 422] on button "[PERSON_NAME]" at bounding box center [517, 422] width 469 height 25
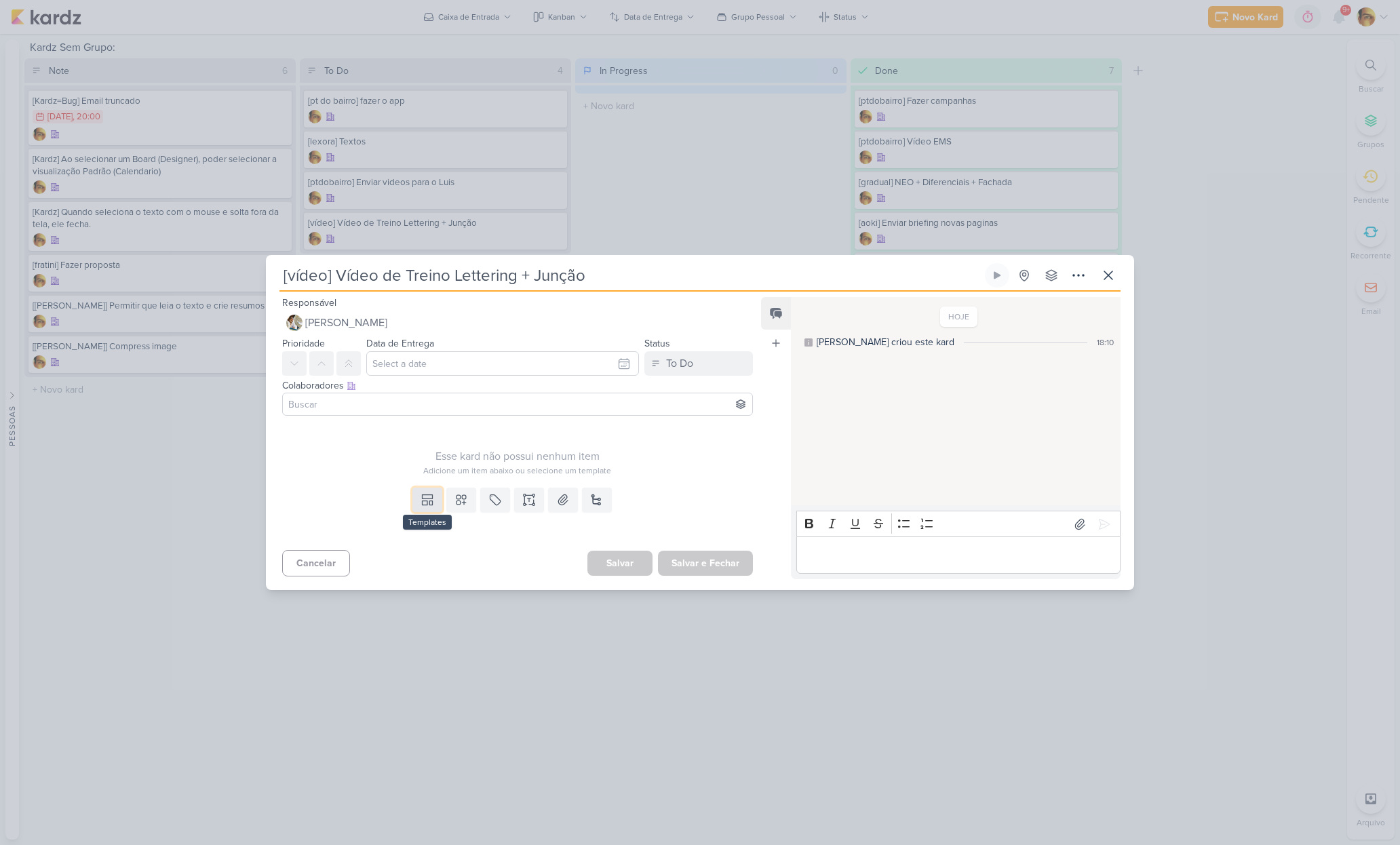
click at [425, 500] on icon at bounding box center [427, 500] width 13 height 13
click at [450, 469] on div "Design" at bounding box center [474, 469] width 106 height 14
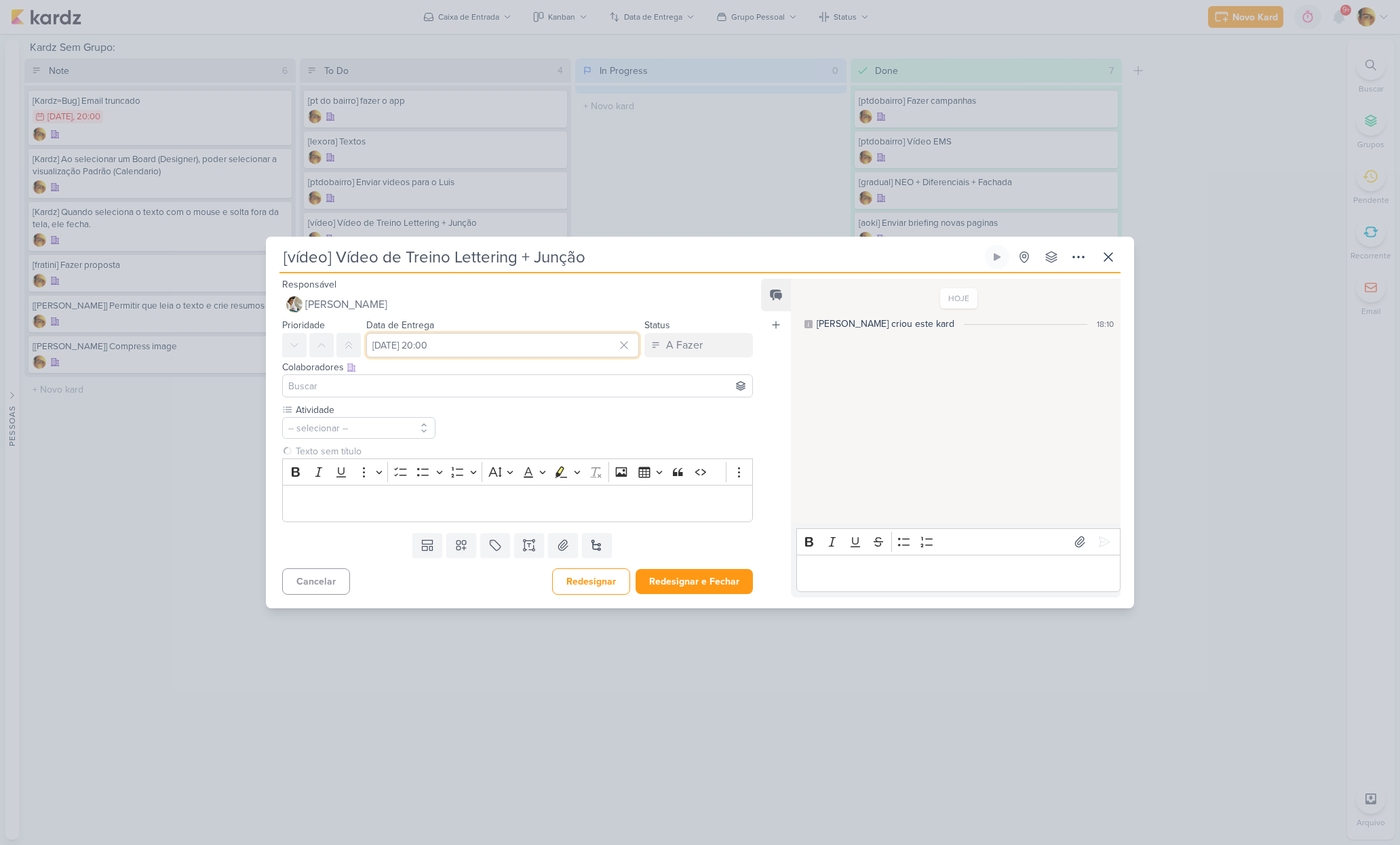
click at [442, 346] on input "[DATE] 20:00" at bounding box center [502, 345] width 273 height 25
click at [590, 459] on div "17" at bounding box center [598, 456] width 21 height 21
type input "[DATE] 20:00"
click at [699, 428] on div "Atividade -- selecionar --" at bounding box center [517, 462] width 471 height 119
click at [351, 432] on button "-- selecionar --" at bounding box center [358, 427] width 153 height 22
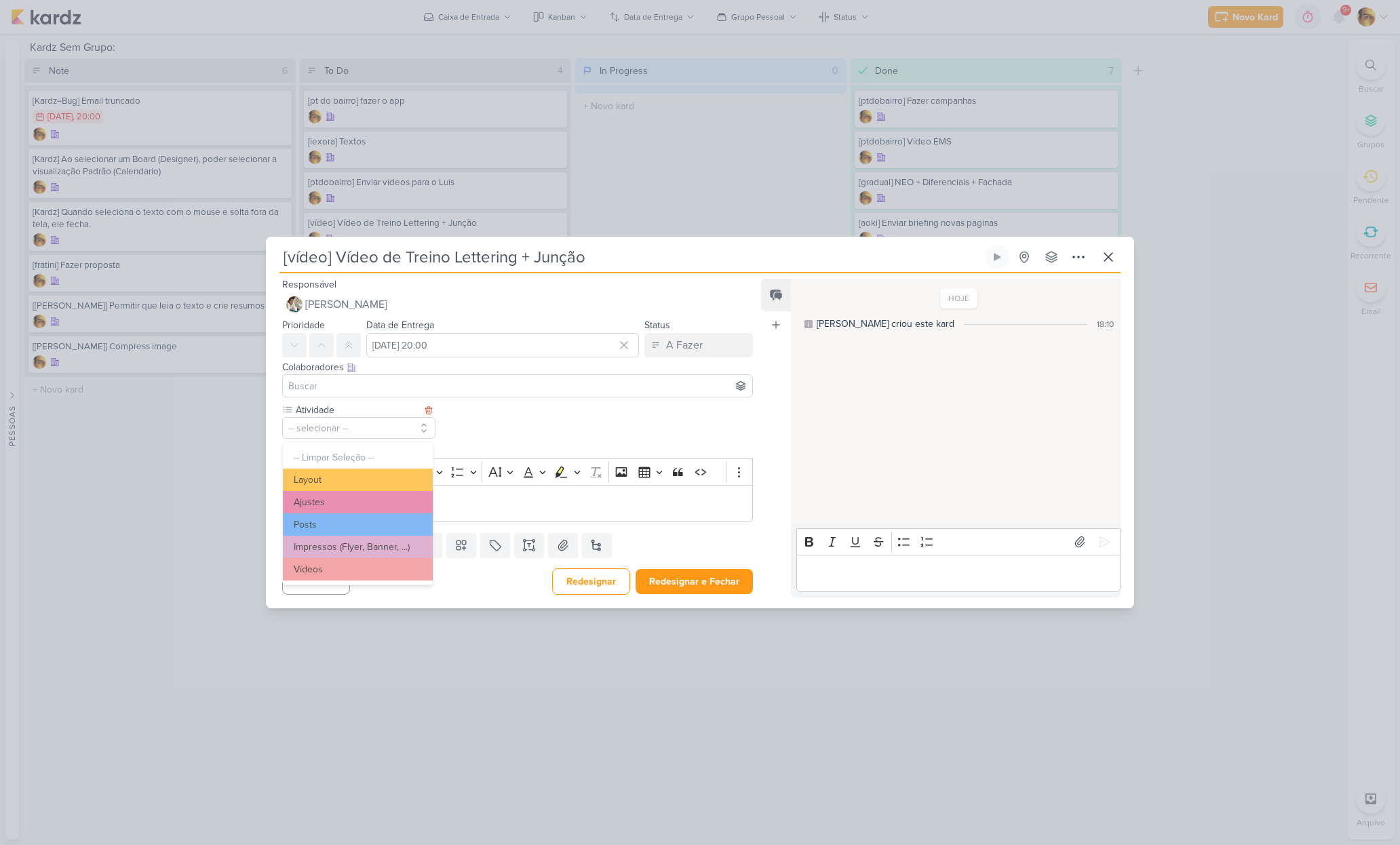
drag, startPoint x: 310, startPoint y: 567, endPoint x: 322, endPoint y: 551, distance: 20.0
click at [310, 567] on button "Vídeos" at bounding box center [358, 570] width 150 height 23
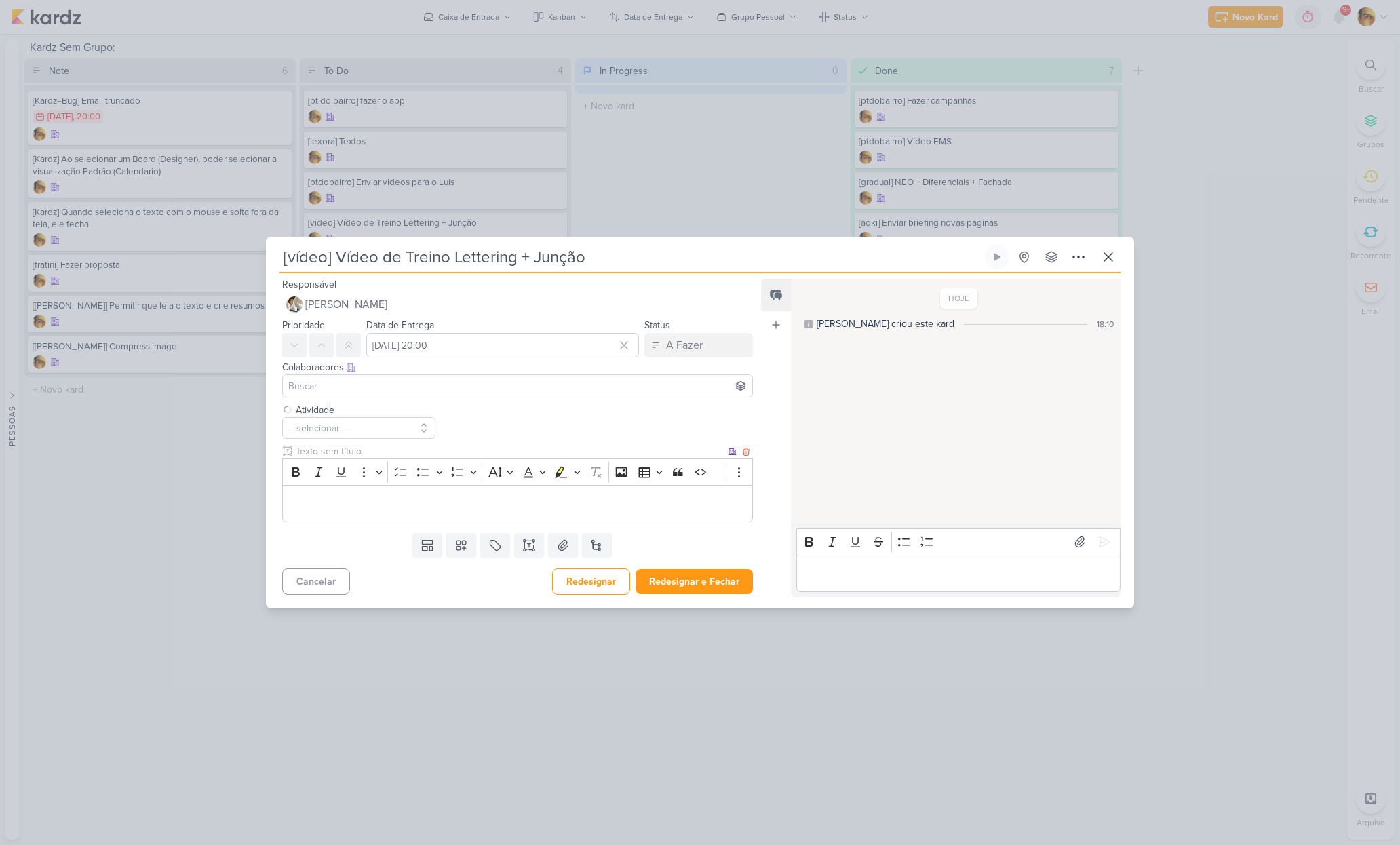
click at [337, 508] on p "Editor editing area: main" at bounding box center [517, 503] width 456 height 16
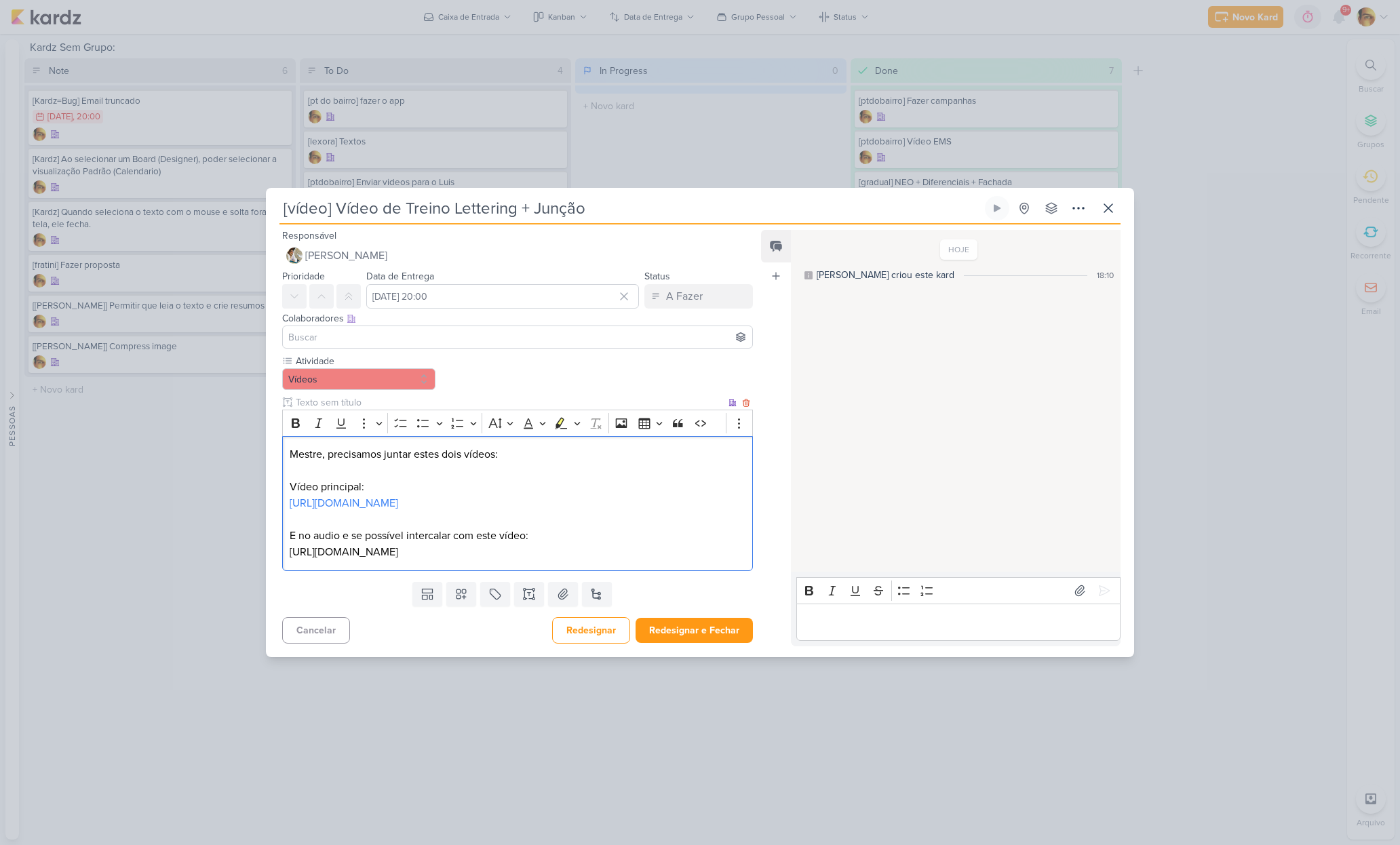
click at [338, 534] on p "E no audio e se possível intercalar com este vídeo:" at bounding box center [517, 535] width 456 height 16
click at [343, 538] on p "E no audio (após ele falar das férias) e se possível intercalar com este vídeo:" at bounding box center [517, 535] width 456 height 16
drag, startPoint x: 564, startPoint y: 536, endPoint x: 737, endPoint y: 536, distance: 173.0
click at [744, 536] on div "Mestre, precisamos juntar estes dois vídeos: Vídeo principal: [URL][DOMAIN_NAME…" at bounding box center [517, 503] width 471 height 135
drag, startPoint x: 641, startPoint y: 537, endPoint x: 553, endPoint y: 539, distance: 88.0
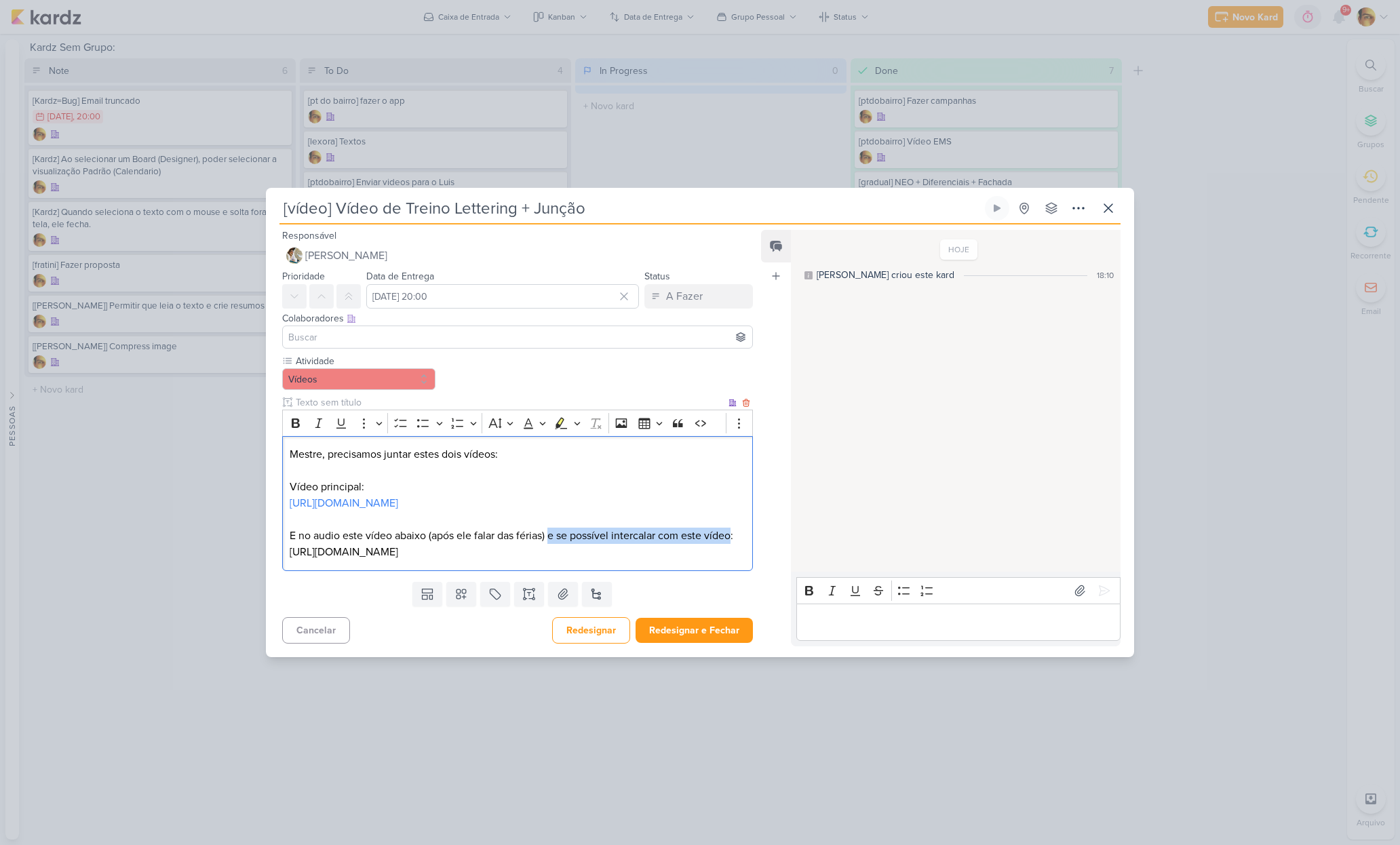
click at [552, 538] on p "E no audio este vídeo abaixo (após ele falar das férias) e se possível intercal…" at bounding box center [517, 535] width 456 height 16
drag, startPoint x: 706, startPoint y: 568, endPoint x: 287, endPoint y: 558, distance: 419.1
click at [288, 558] on div "Mestre, precisamos juntar estes dois vídeos: Vídeo principal: [URL][DOMAIN_NAME…" at bounding box center [517, 503] width 471 height 135
copy p "[URL][DOMAIN_NAME]"
click at [680, 536] on p "E no audio este vídeo abaixo (após ele falar das férias), qualquer coisa:" at bounding box center [517, 535] width 456 height 16
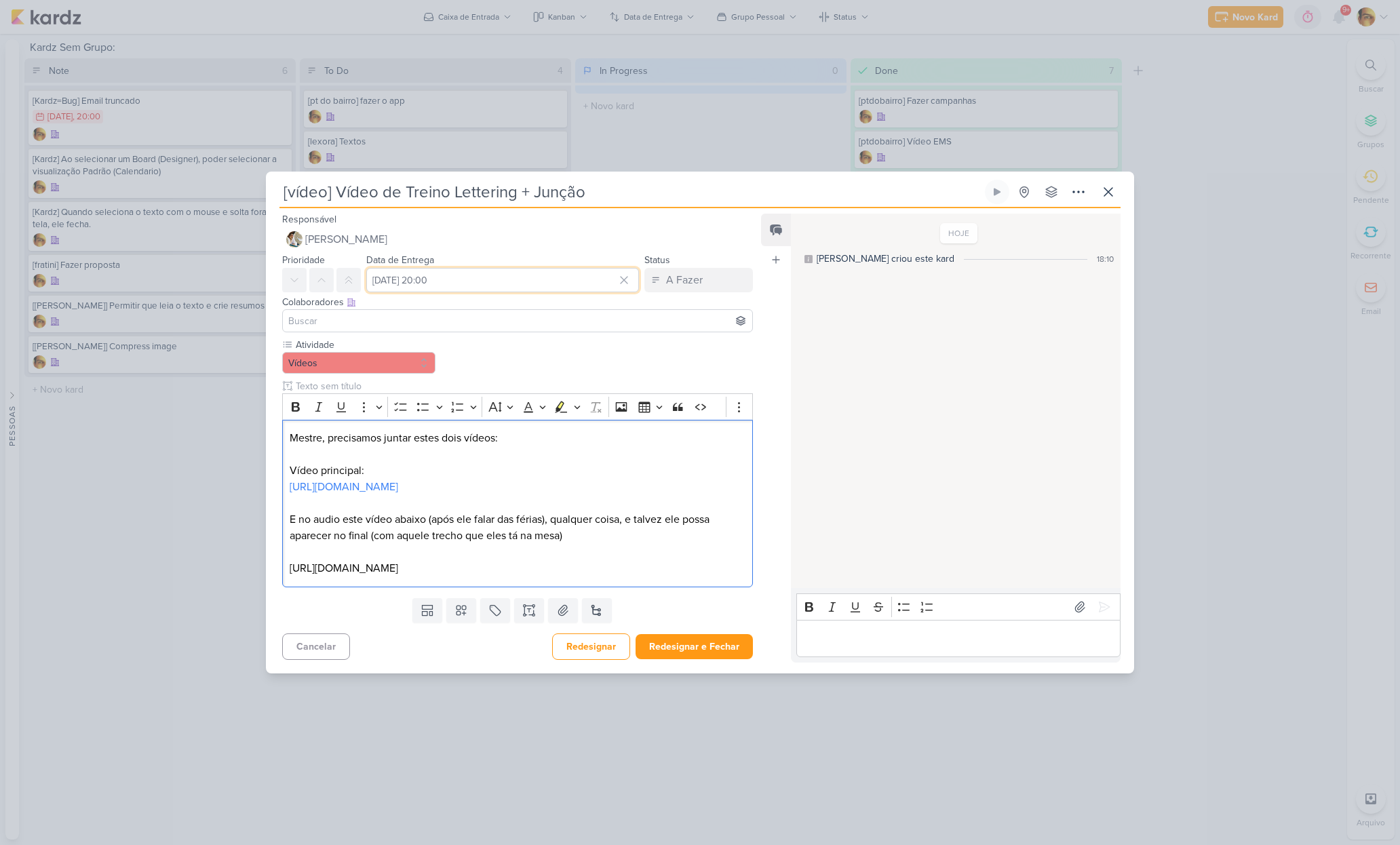
click at [519, 268] on input "[DATE] 20:00" at bounding box center [502, 280] width 273 height 25
click at [509, 402] on div "20" at bounding box center [516, 411] width 21 height 19
type input "[DATE] 20:00"
click at [661, 659] on button "Redesignar e Fechar" at bounding box center [694, 646] width 117 height 25
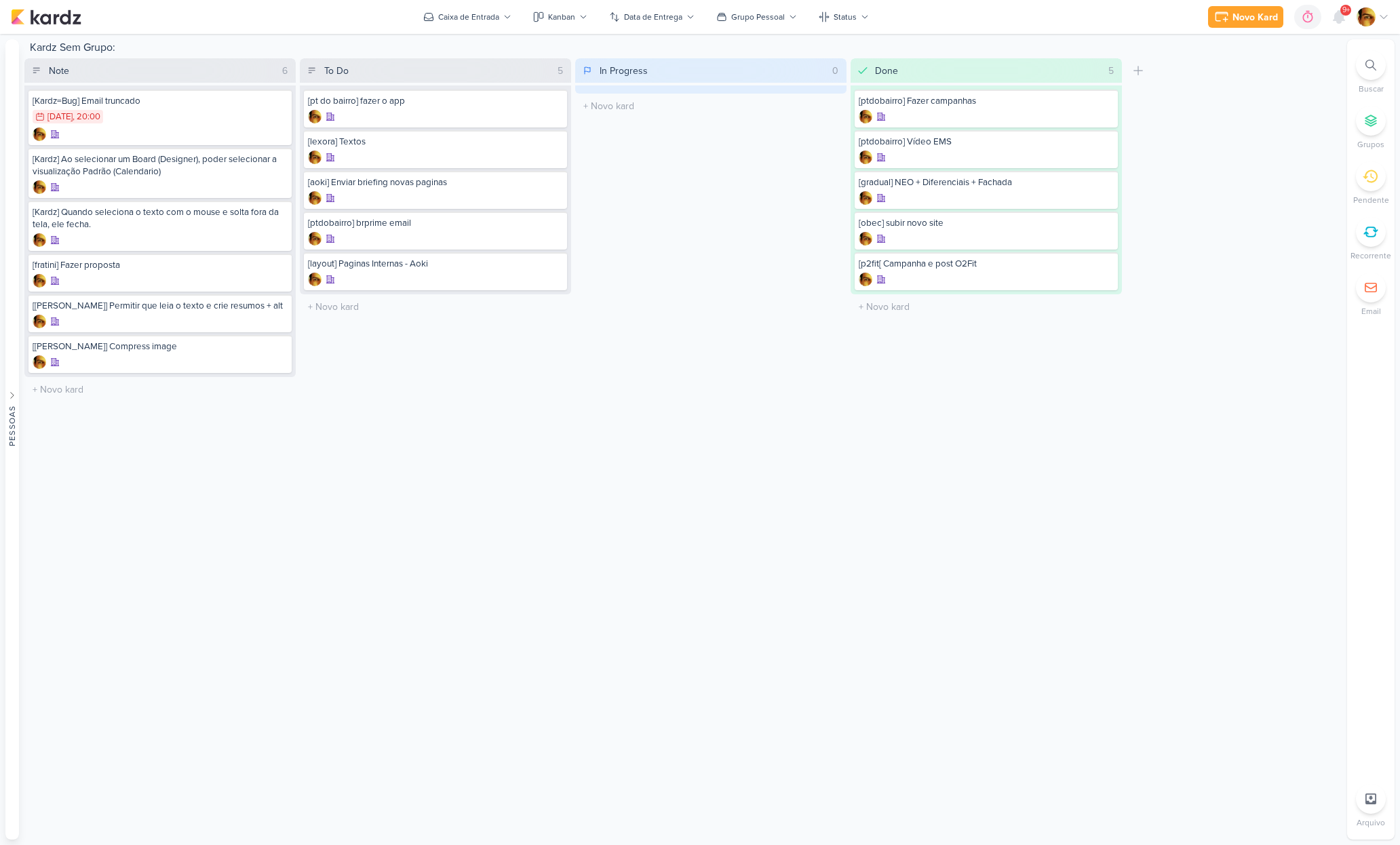
click at [1359, 57] on div at bounding box center [1371, 65] width 30 height 30
type input "aoki"
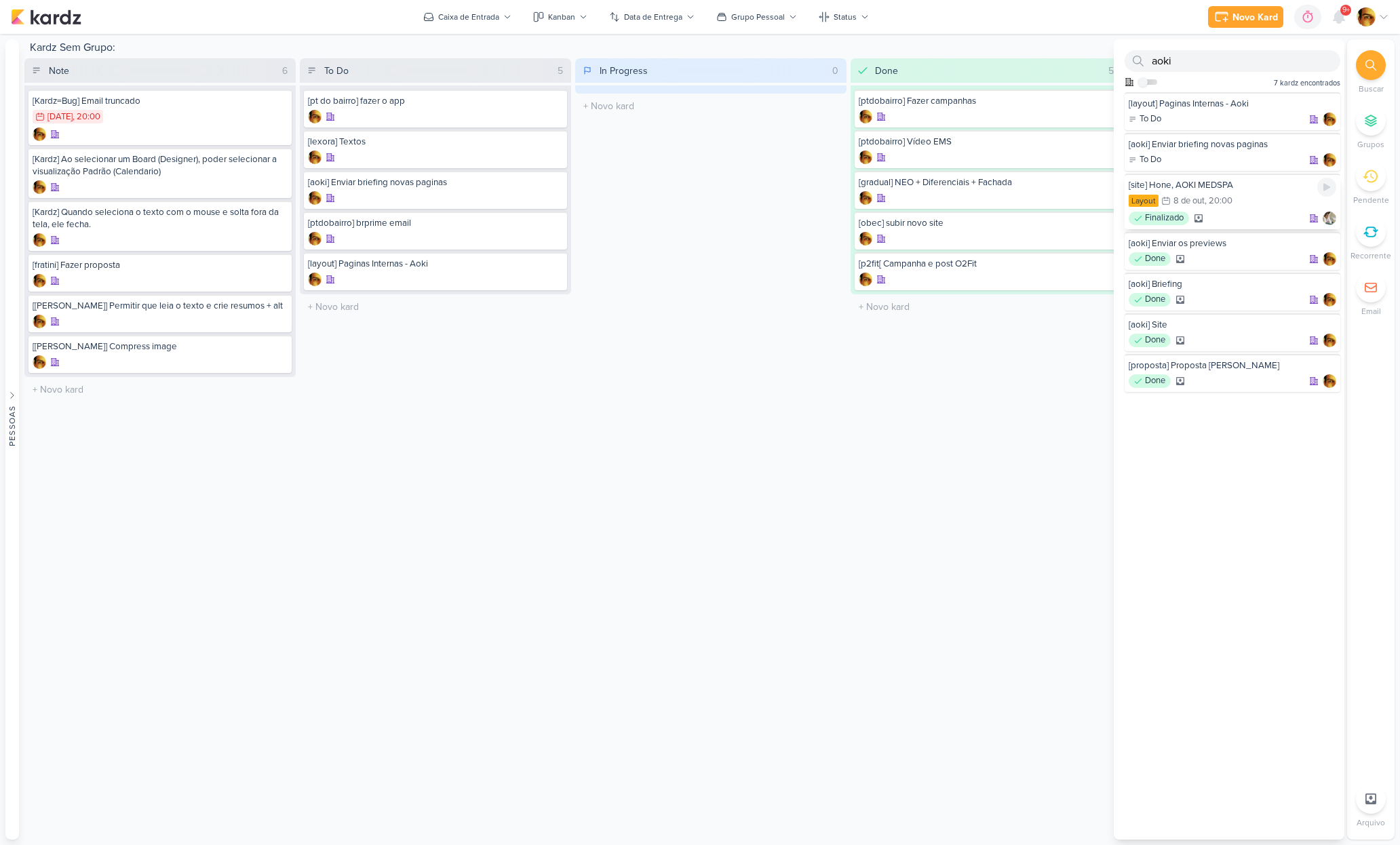
click at [1246, 199] on div "Layout 8/10 8 de out , 20:00" at bounding box center [1232, 202] width 208 height 15
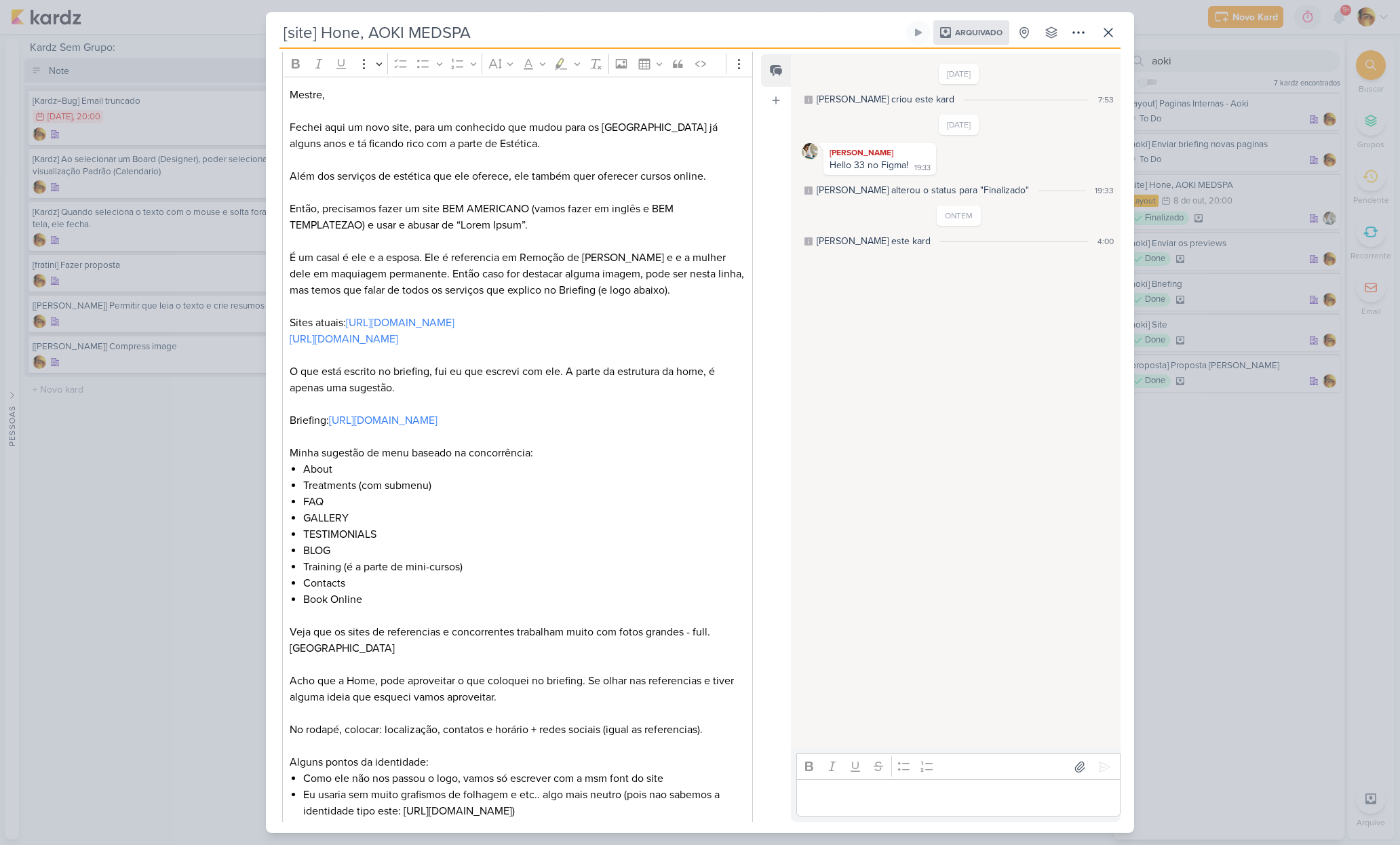
scroll to position [413, 0]
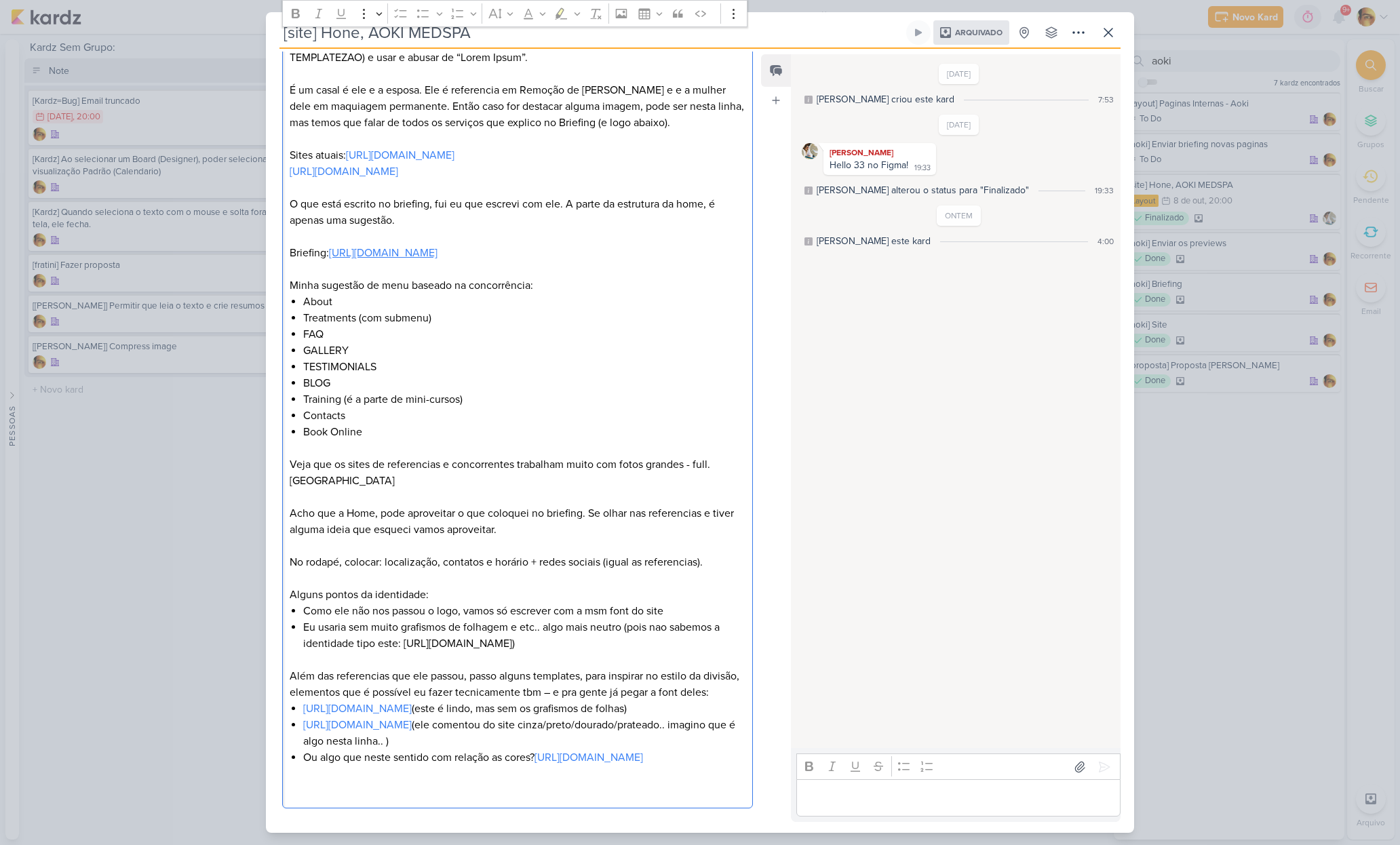
click at [343, 246] on link "https://docs.google.com/document/d/12jbMb3qZjq_EaOonN9yyxuw8Ms1GpzIcDt3srAQKgwY…" at bounding box center [383, 253] width 108 height 13
click at [411, 702] on link "https://lesya.bslthemes.com/?storefront=envato-elements" at bounding box center [357, 708] width 108 height 13
click at [411, 729] on link "https://glamon.radiantthemes.com/?storefront=envato-elements" at bounding box center [357, 724] width 108 height 13
